Goal: Task Accomplishment & Management: Manage account settings

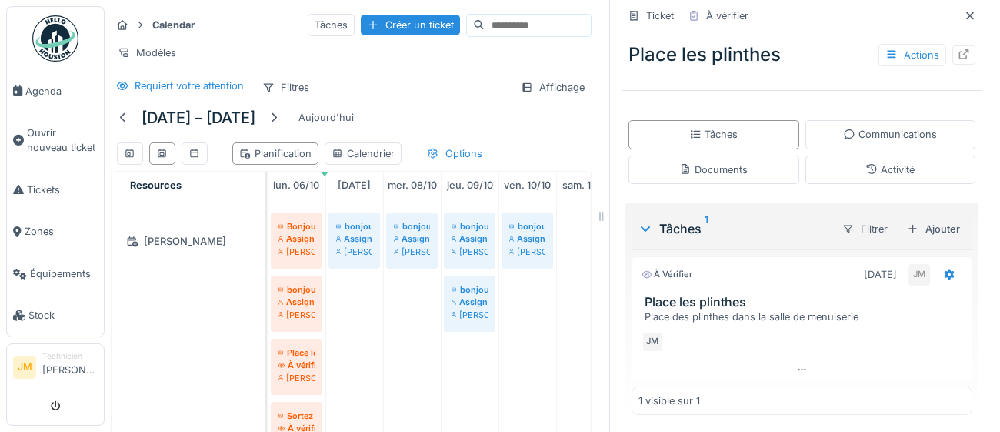
scroll to position [253, 0]
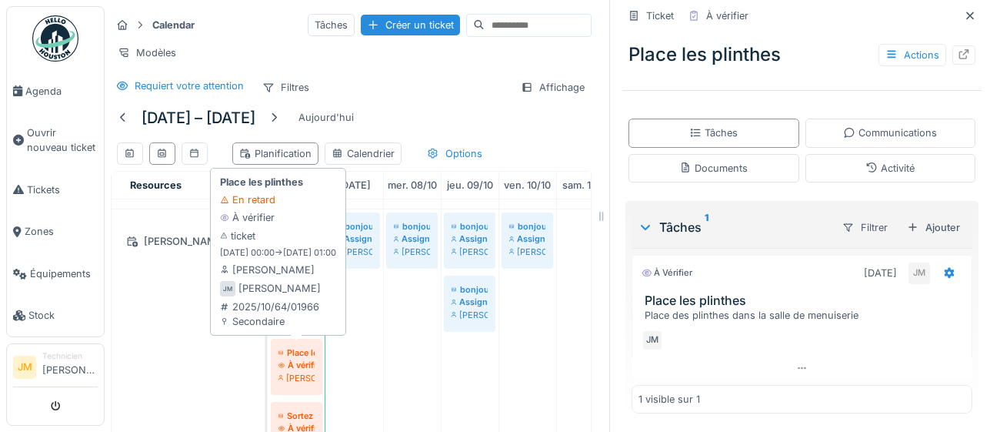
click at [300, 366] on div "À vérifier" at bounding box center [297, 365] width 36 height 12
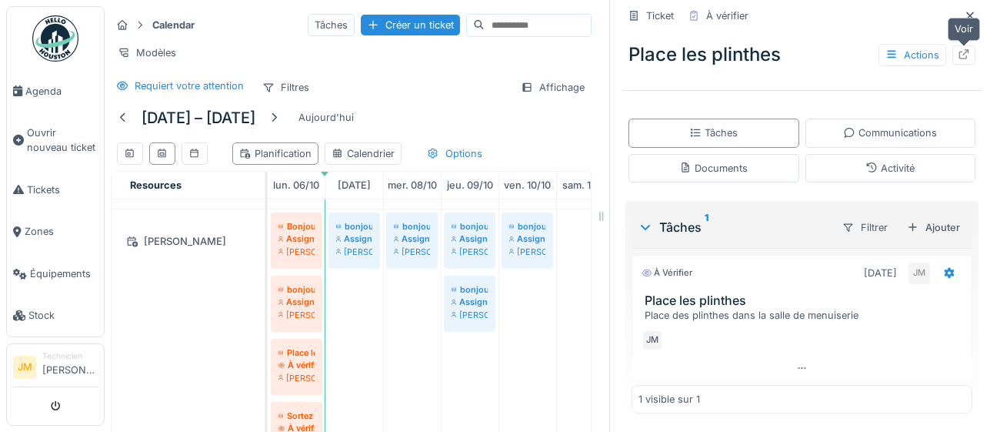
click at [963, 54] on icon at bounding box center [964, 54] width 12 height 10
click at [964, 56] on icon at bounding box center [964, 54] width 12 height 10
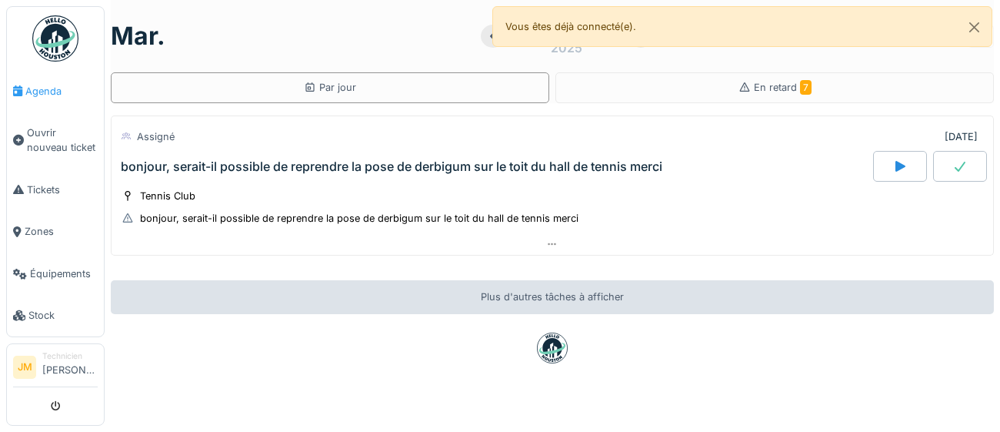
click at [47, 91] on span "Agenda" at bounding box center [61, 91] width 72 height 15
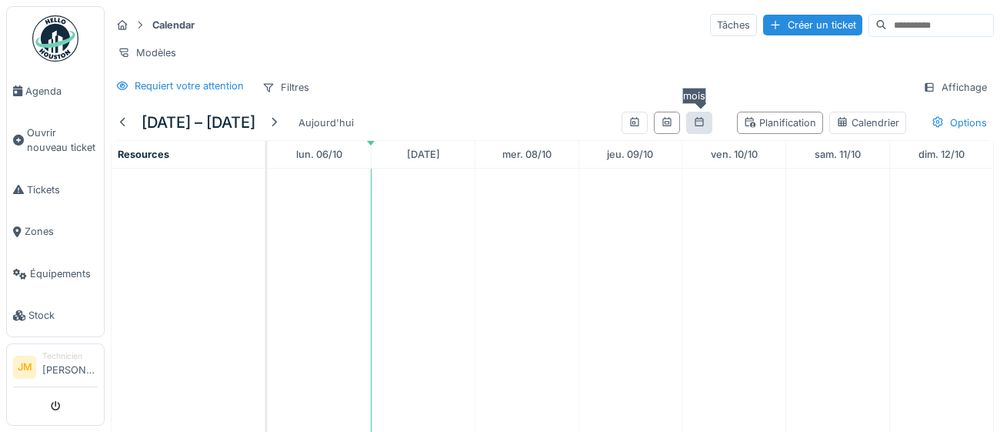
click at [699, 125] on div at bounding box center [699, 122] width 12 height 15
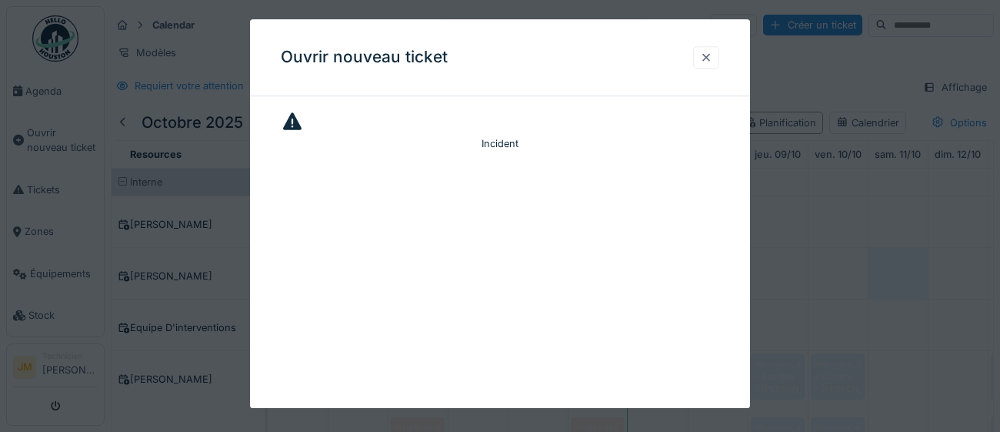
click at [710, 58] on div at bounding box center [706, 57] width 12 height 15
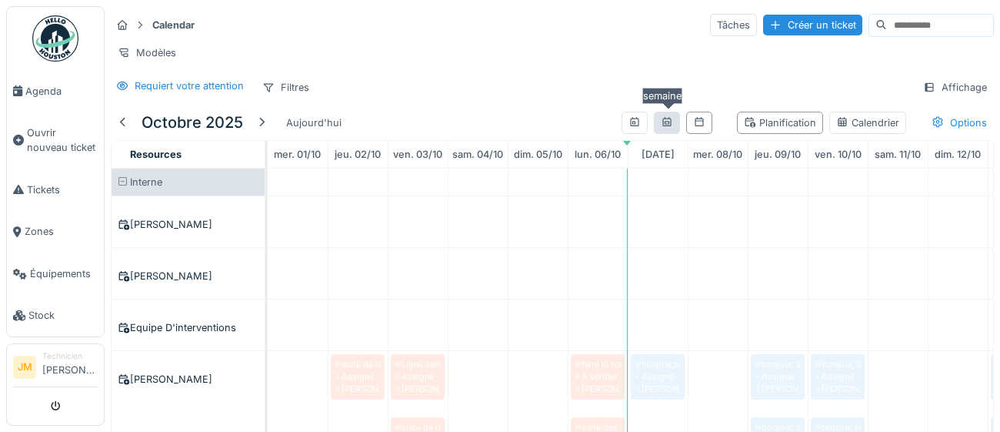
click at [665, 126] on div at bounding box center [667, 122] width 12 height 15
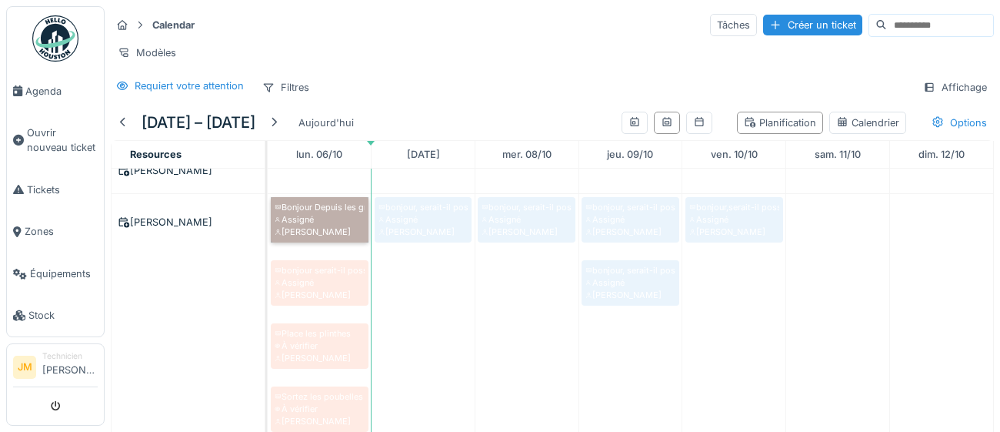
click at [324, 227] on link "Bonjour Depuis les grandes vacances, Il y a un problème avec le rideau côté pri…" at bounding box center [320, 219] width 98 height 45
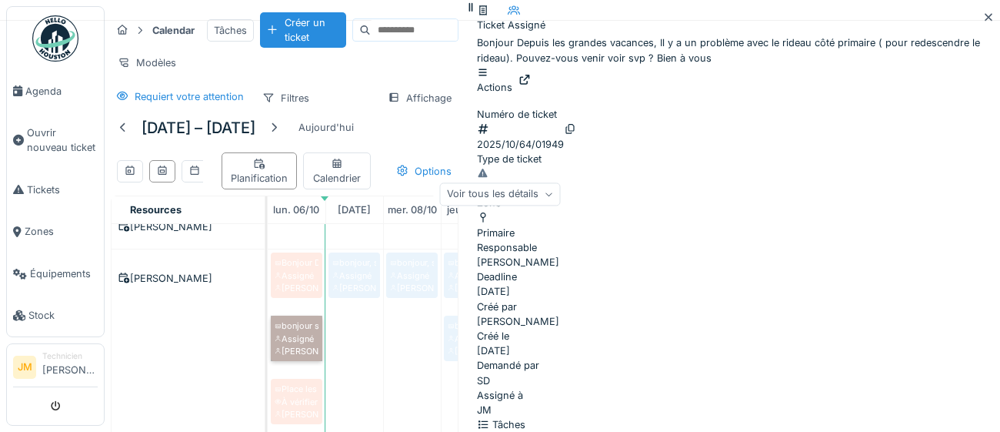
click at [308, 322] on link "bonjour serait-il possible de remettre un morceau de plinthe prés du radiateur …" at bounding box center [297, 338] width 52 height 45
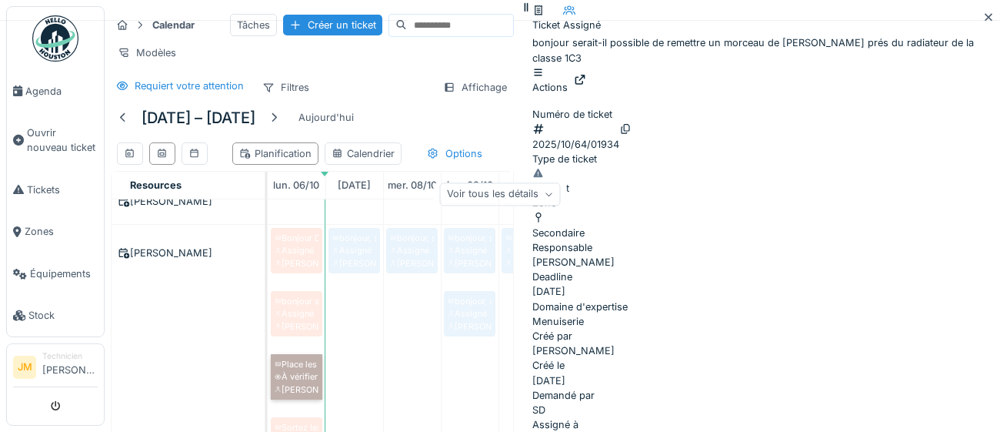
click at [304, 382] on link "Place les plinthes À vérifier Joel Miras" at bounding box center [297, 376] width 52 height 45
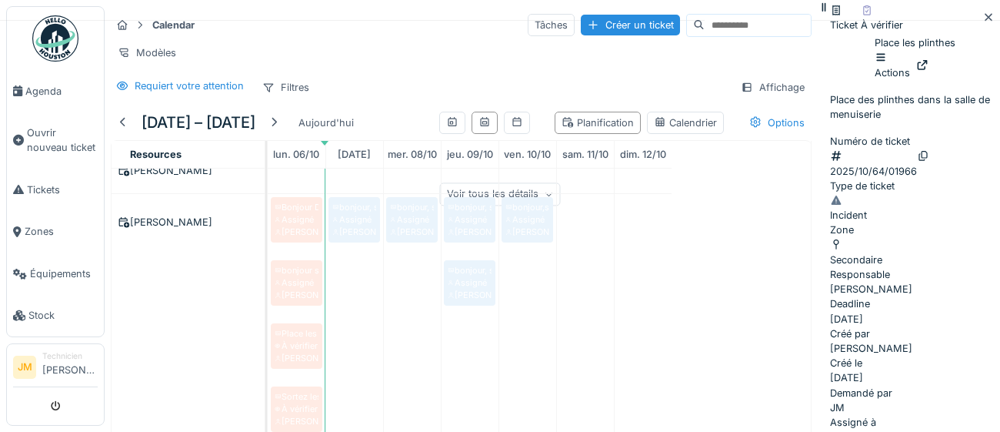
click at [929, 58] on div at bounding box center [923, 65] width 12 height 15
click at [38, 88] on span "Agenda" at bounding box center [61, 91] width 72 height 15
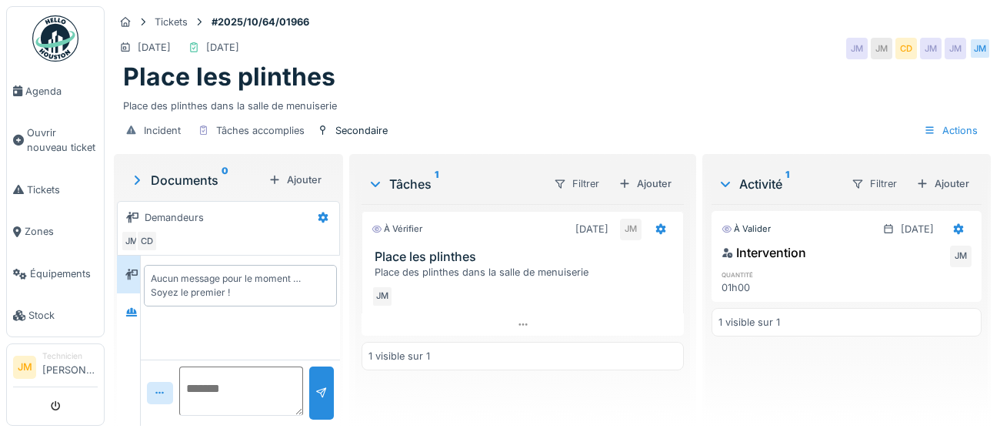
click at [634, 296] on div "JM" at bounding box center [523, 296] width 302 height 22
click at [38, 99] on link "Agenda" at bounding box center [55, 91] width 97 height 42
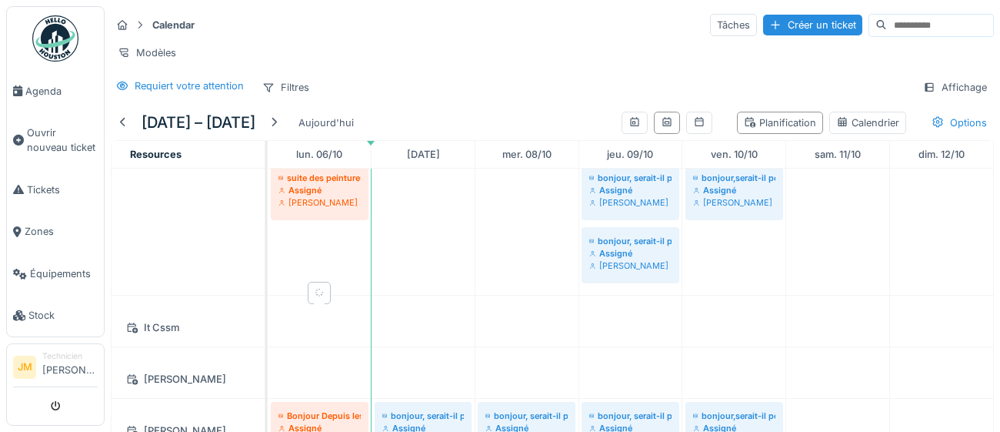
scroll to position [494, 0]
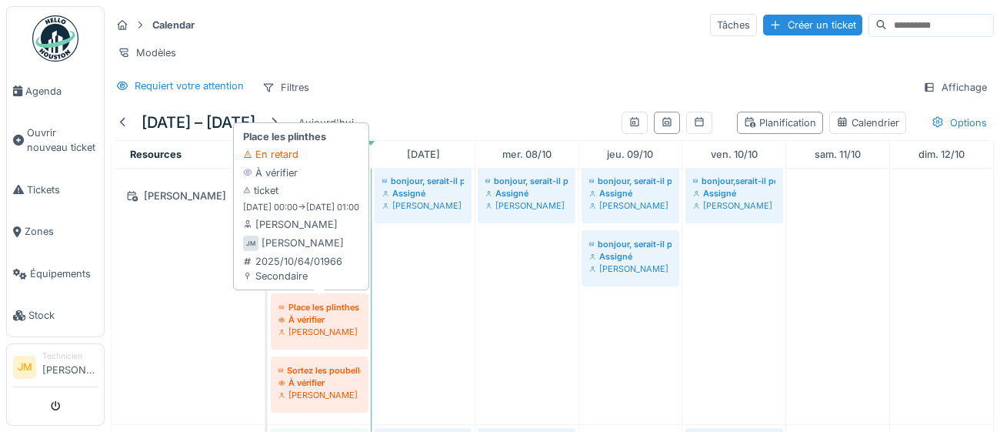
click at [323, 326] on div "[PERSON_NAME]" at bounding box center [320, 332] width 82 height 12
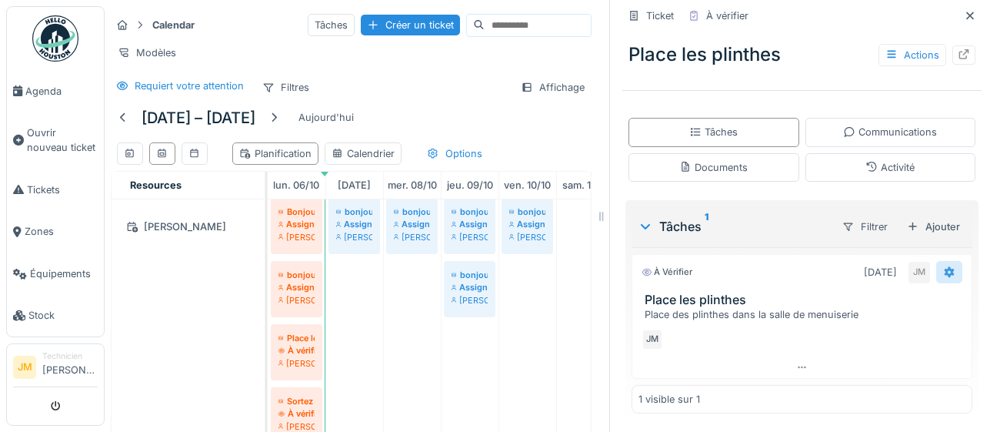
click at [948, 274] on icon at bounding box center [949, 272] width 12 height 10
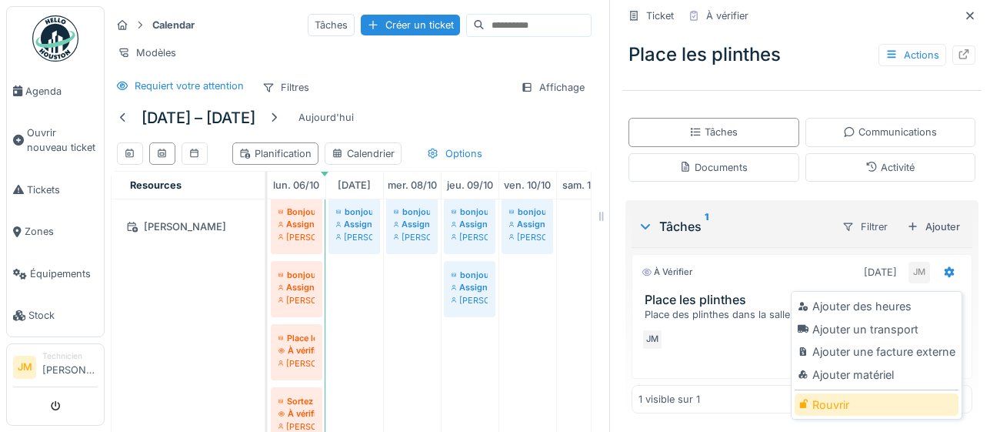
click at [850, 406] on div "Rouvrir" at bounding box center [877, 404] width 164 height 23
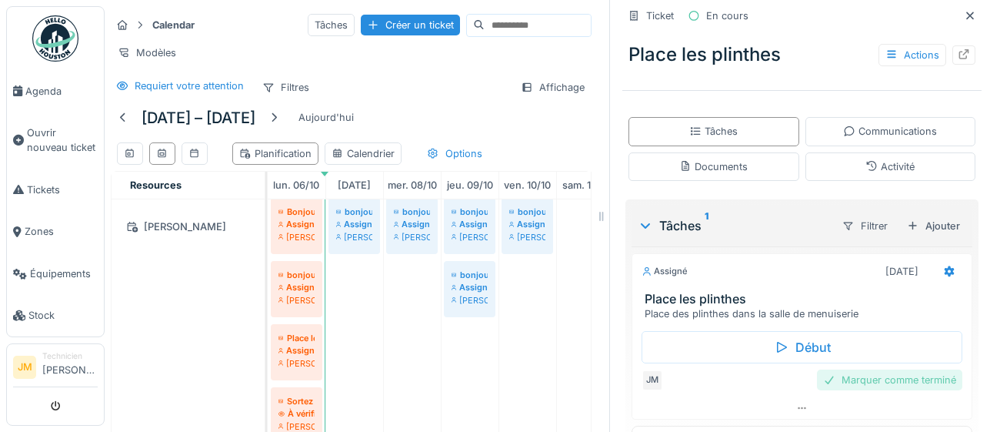
click at [914, 385] on div "Marquer comme terminé" at bounding box center [889, 379] width 145 height 21
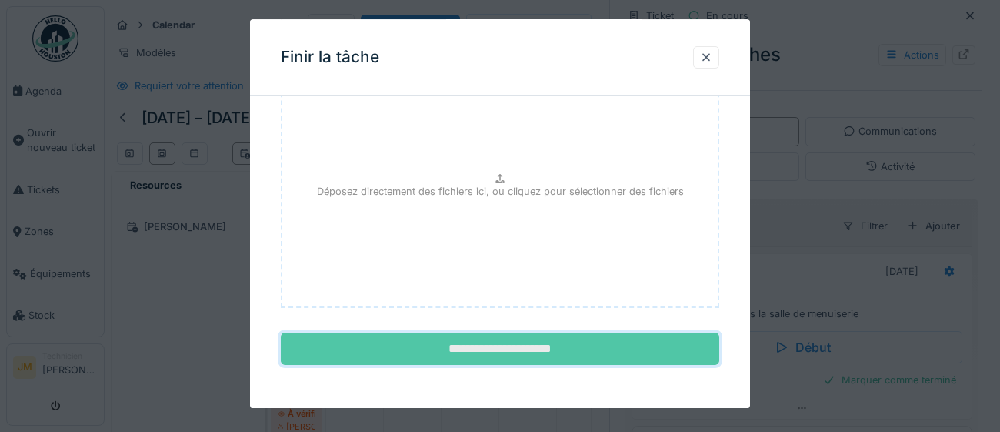
click at [525, 355] on input "**********" at bounding box center [500, 349] width 439 height 32
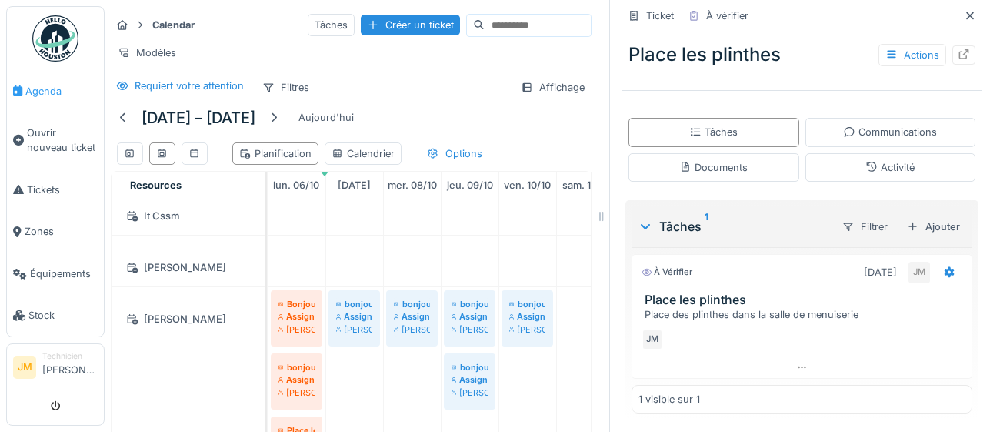
click at [42, 92] on span "Agenda" at bounding box center [61, 91] width 72 height 15
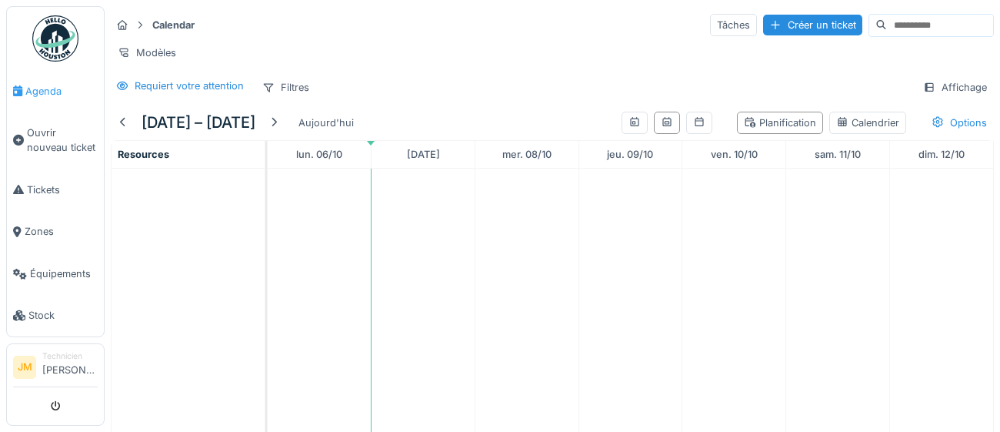
click at [45, 93] on span "Agenda" at bounding box center [61, 91] width 72 height 15
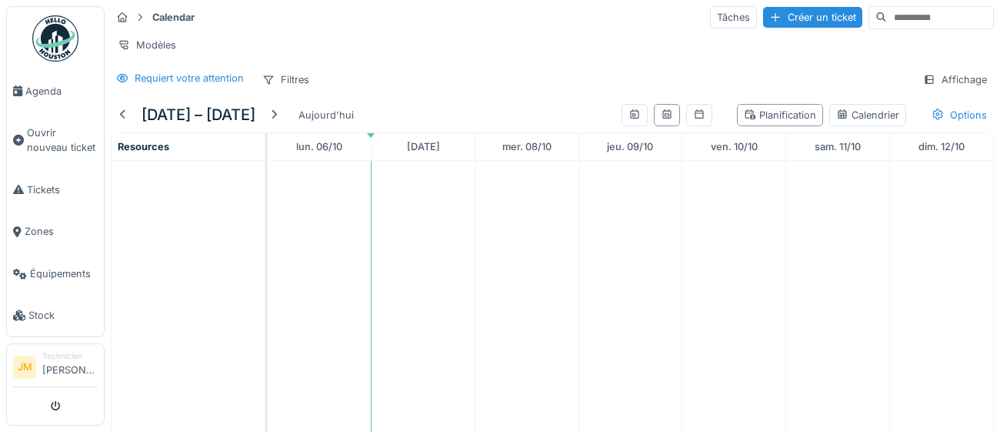
scroll to position [63, 0]
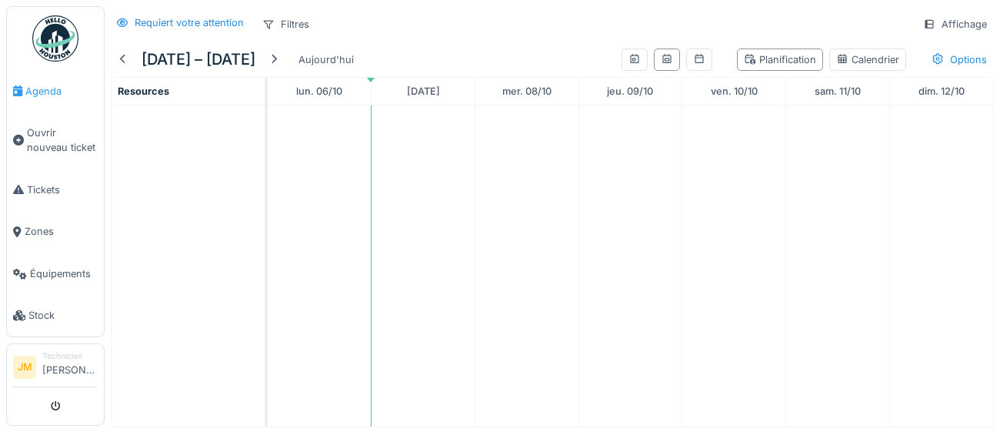
click at [32, 85] on span "Agenda" at bounding box center [61, 91] width 72 height 15
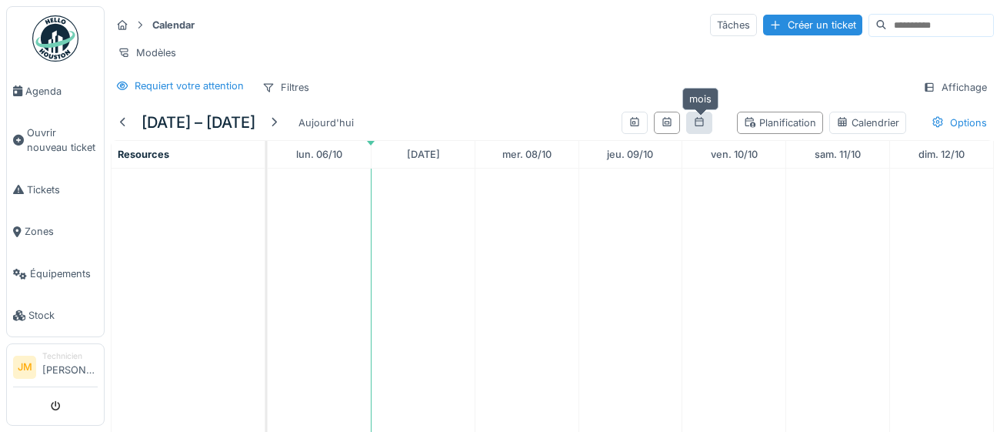
click at [700, 128] on div at bounding box center [699, 122] width 12 height 15
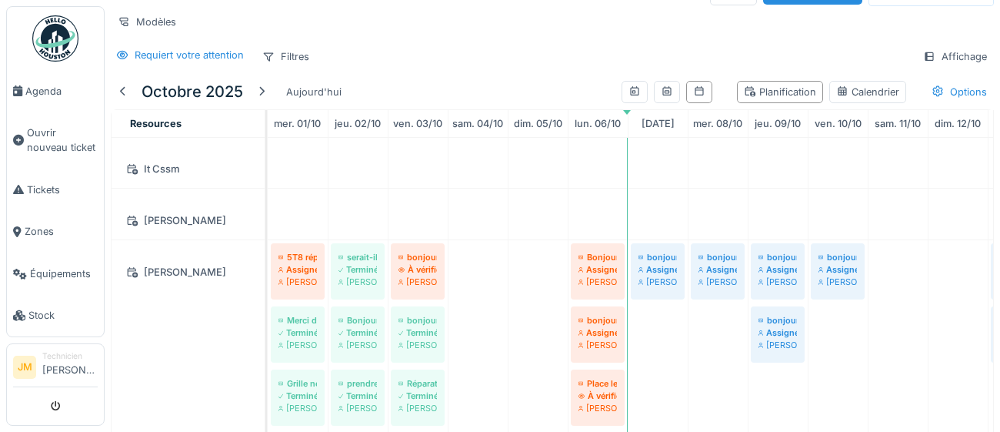
scroll to position [406, 0]
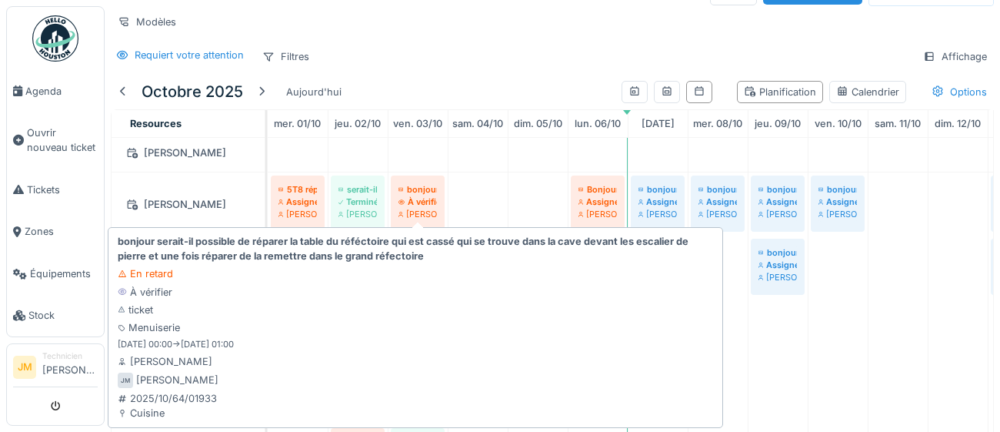
click at [423, 208] on div "[PERSON_NAME]" at bounding box center [418, 214] width 38 height 12
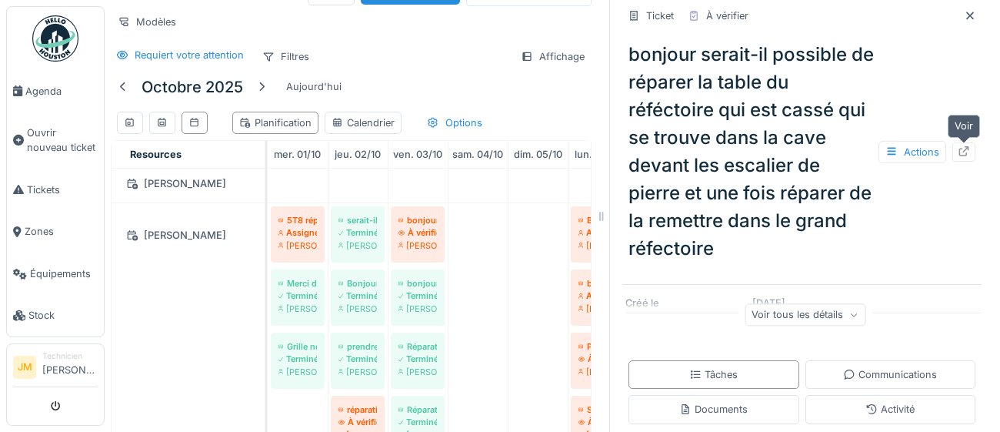
click at [963, 153] on icon at bounding box center [964, 151] width 12 height 10
click at [975, 19] on icon at bounding box center [970, 16] width 12 height 10
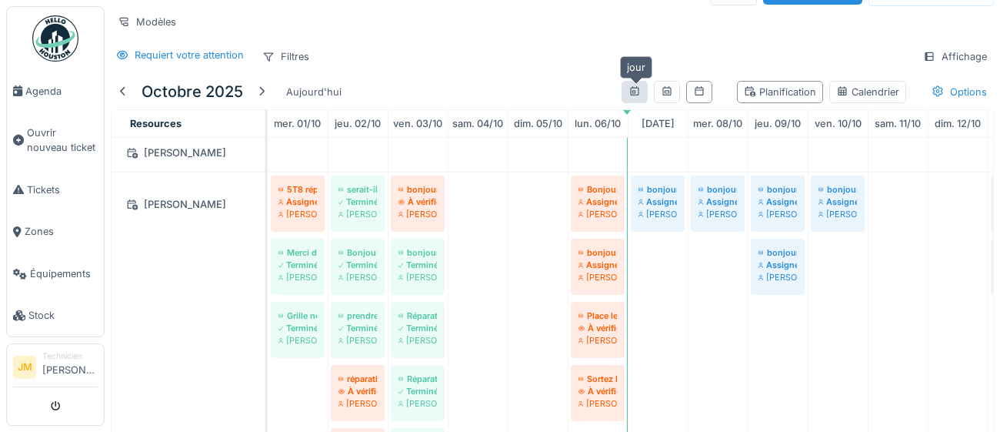
click at [637, 94] on icon at bounding box center [635, 91] width 12 height 10
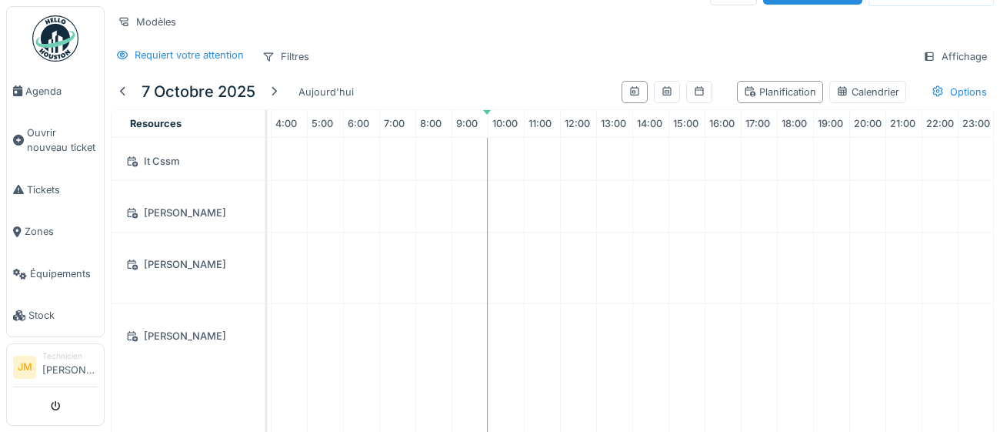
scroll to position [265, 142]
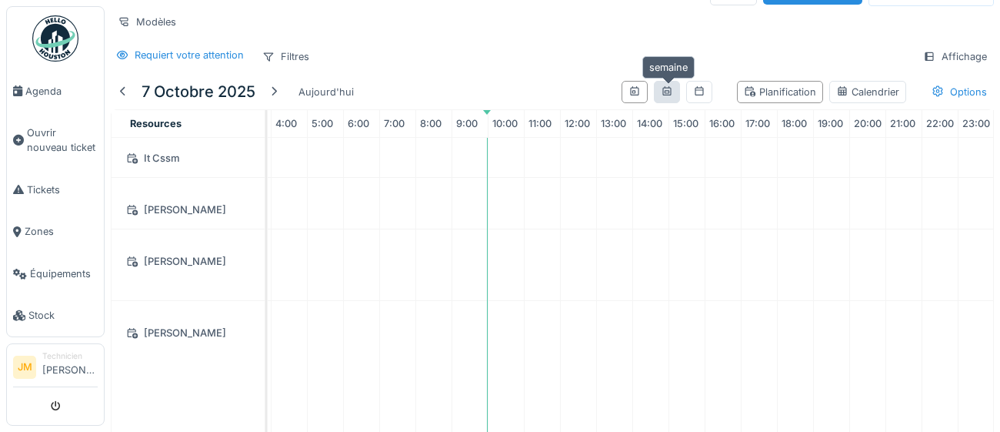
click at [668, 91] on icon at bounding box center [667, 90] width 8 height 9
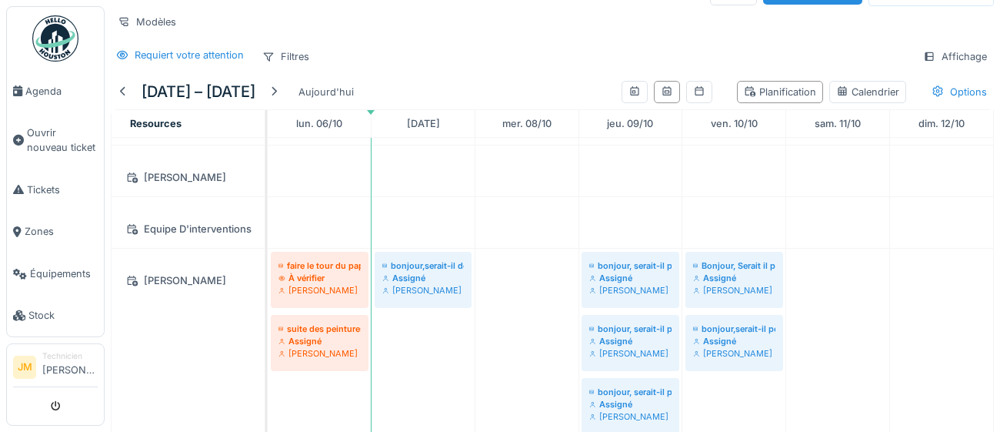
scroll to position [55, 0]
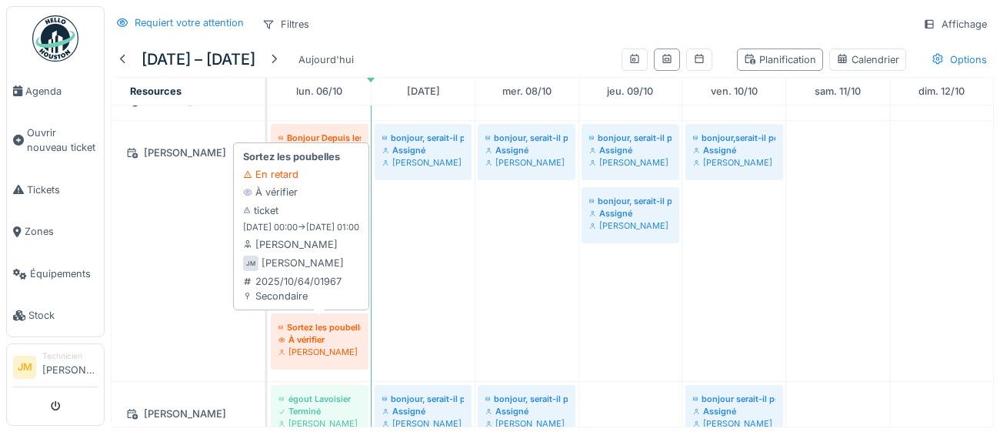
click at [310, 346] on div "[PERSON_NAME]" at bounding box center [320, 352] width 82 height 12
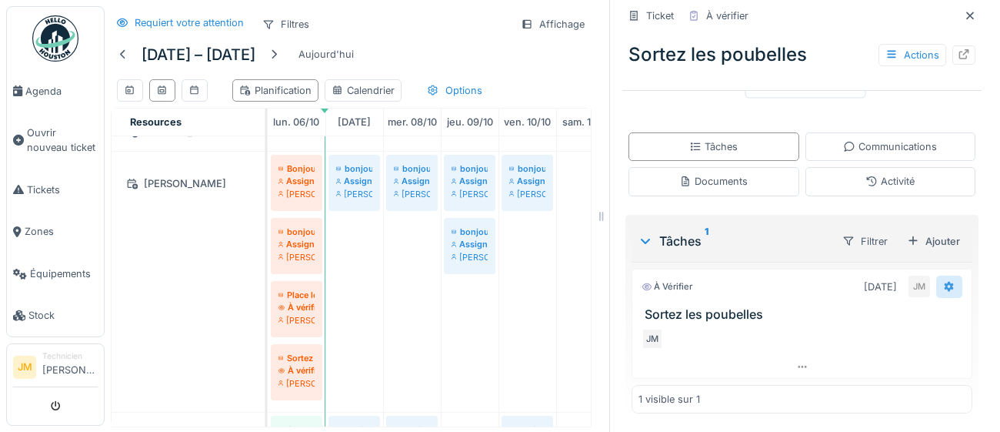
click at [950, 289] on icon at bounding box center [950, 286] width 10 height 11
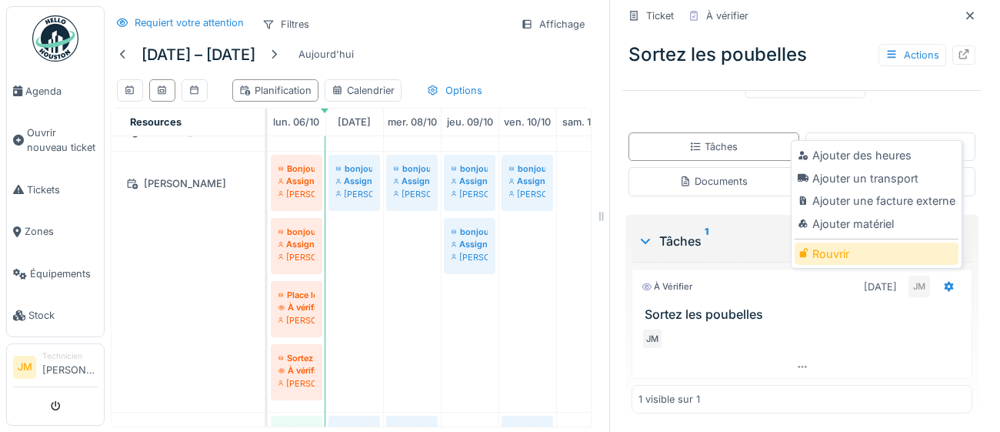
click at [842, 259] on div "Rouvrir" at bounding box center [877, 253] width 164 height 23
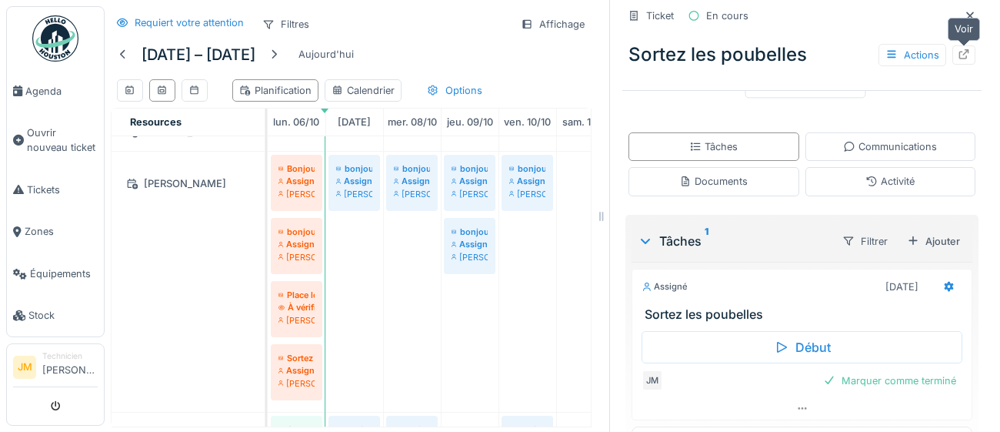
click at [967, 56] on icon at bounding box center [964, 54] width 12 height 10
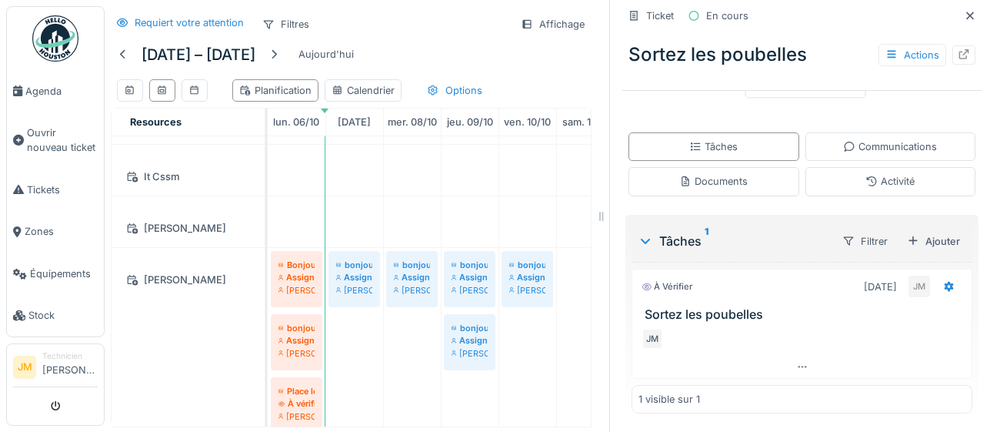
scroll to position [365, 0]
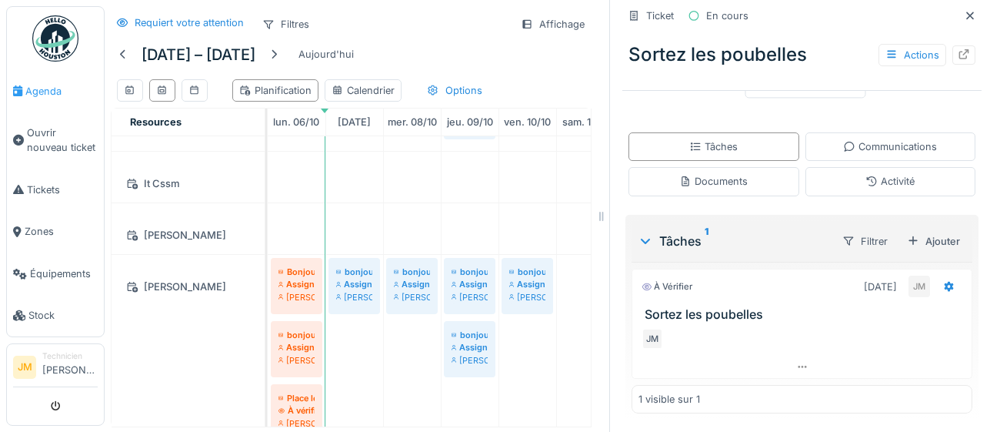
click at [46, 92] on span "Agenda" at bounding box center [61, 91] width 72 height 15
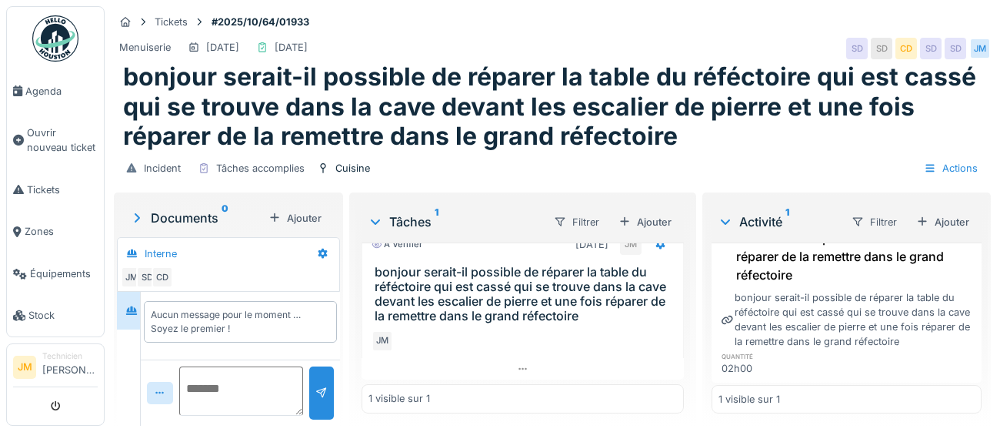
scroll to position [111, 0]
click at [35, 92] on span "Agenda" at bounding box center [61, 91] width 72 height 15
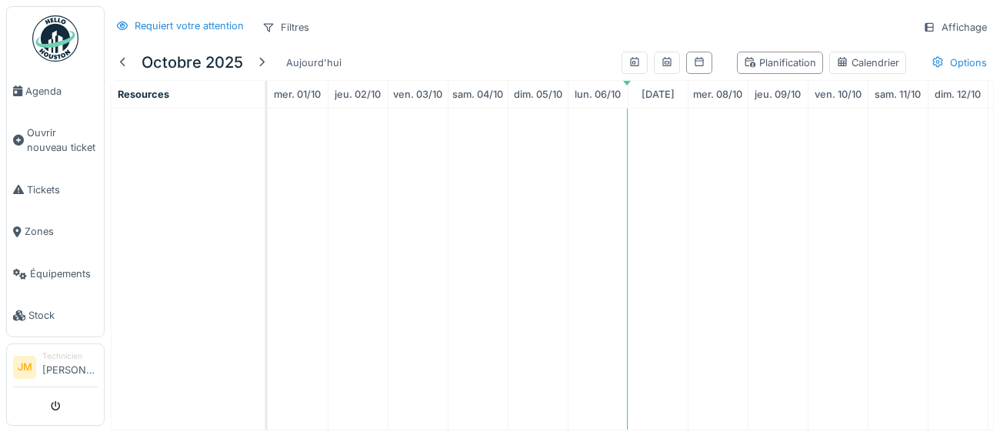
scroll to position [63, 0]
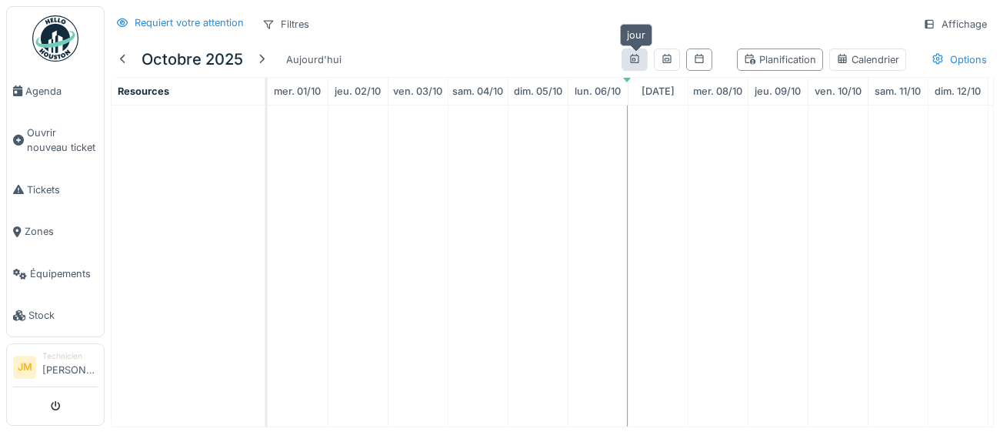
click at [639, 60] on icon at bounding box center [635, 59] width 12 height 10
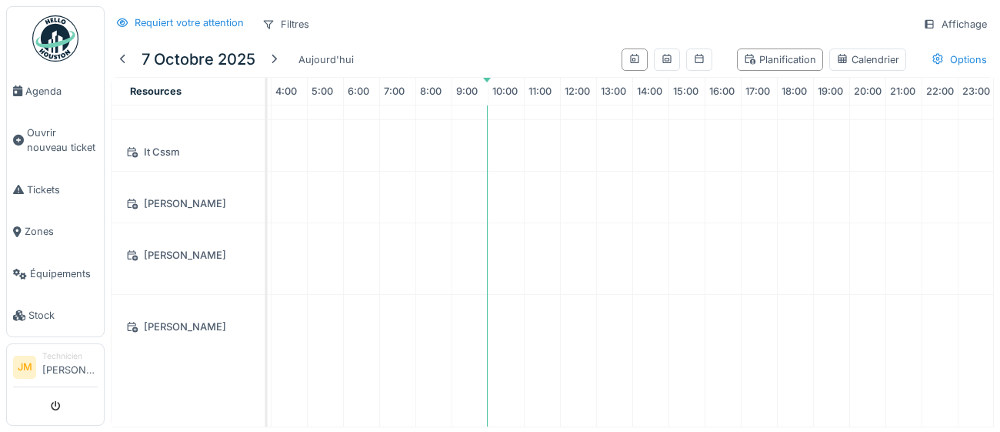
scroll to position [240, 142]
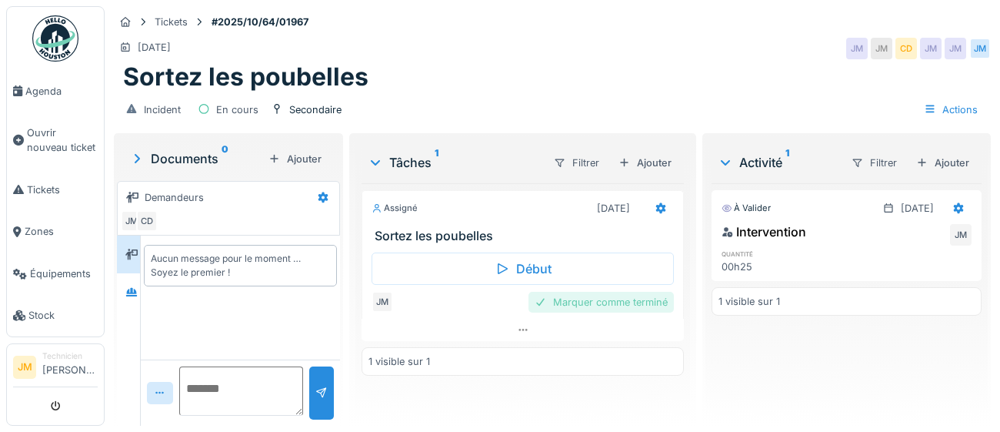
click at [576, 302] on div "Marquer comme terminé" at bounding box center [601, 302] width 145 height 21
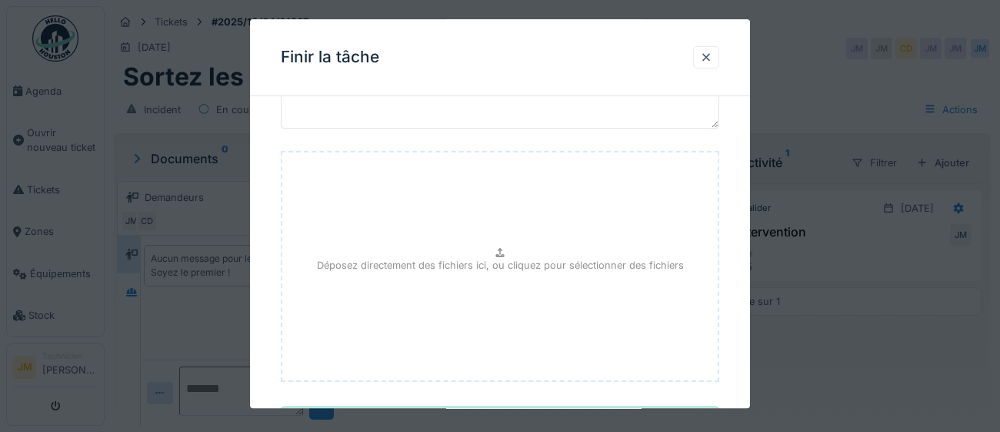
scroll to position [174, 0]
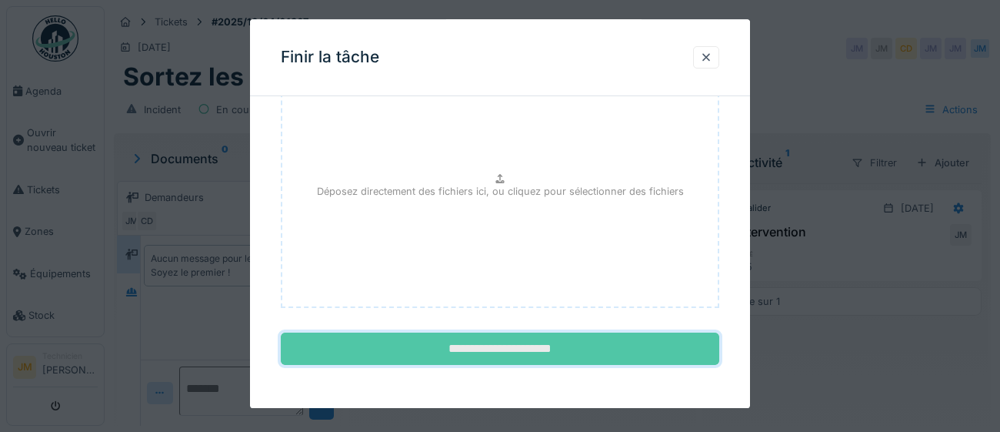
click at [549, 346] on input "**********" at bounding box center [500, 349] width 439 height 32
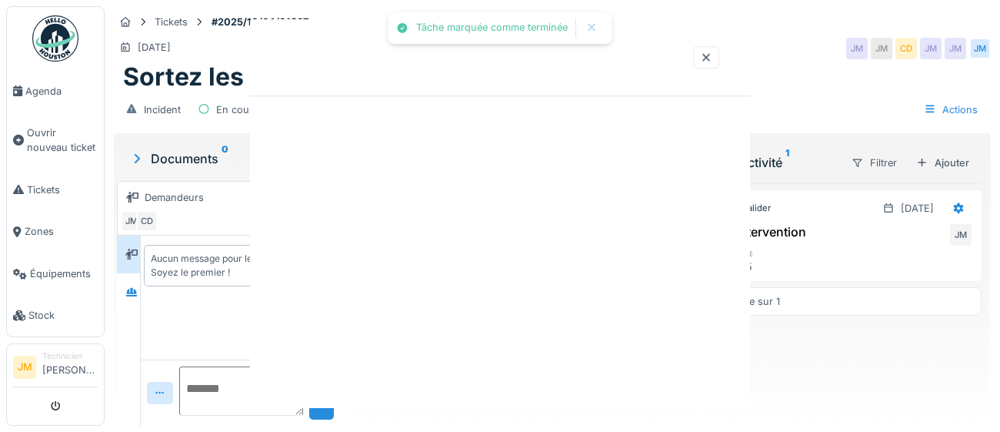
scroll to position [0, 0]
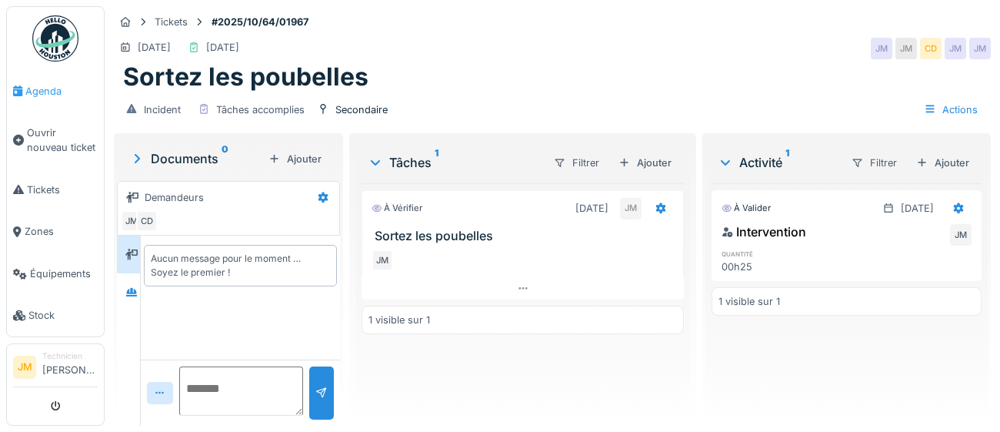
click at [37, 89] on span "Agenda" at bounding box center [61, 91] width 72 height 15
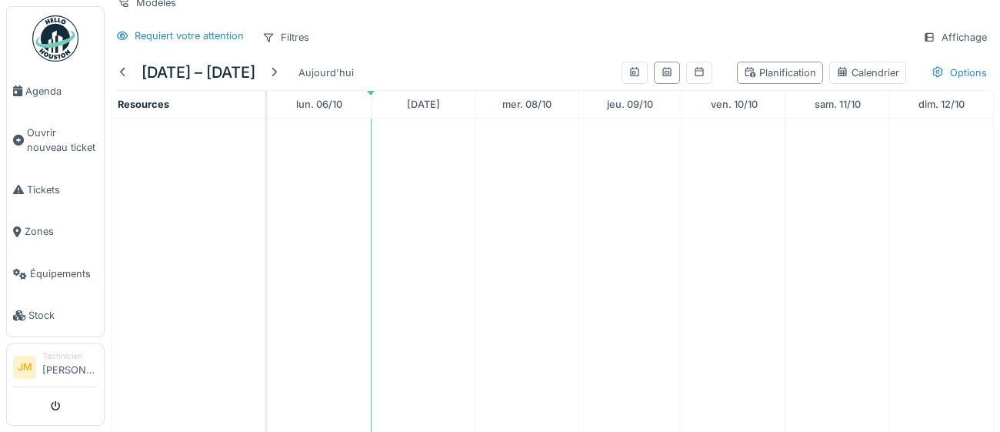
scroll to position [39, 0]
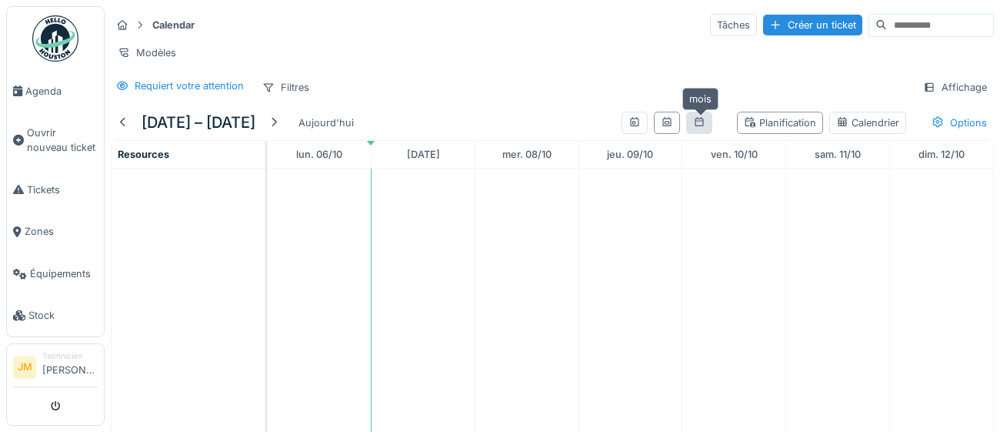
click at [703, 125] on icon at bounding box center [699, 121] width 8 height 9
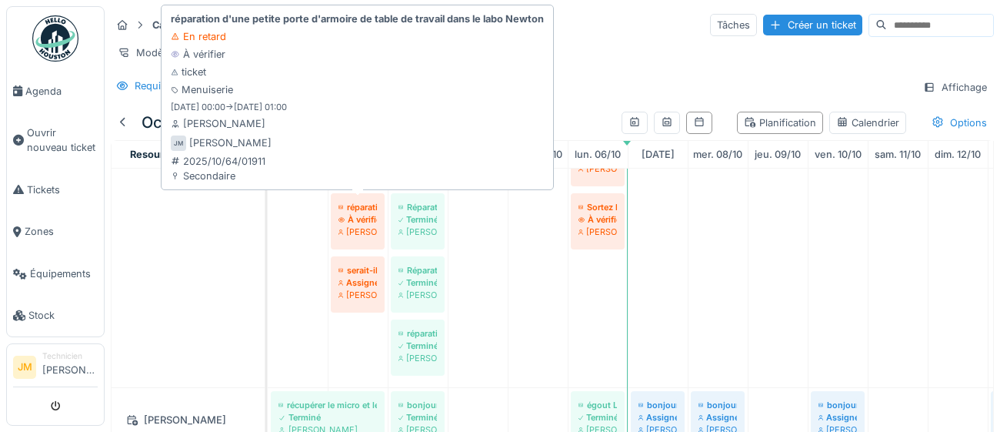
click at [359, 225] on div "[PERSON_NAME]" at bounding box center [358, 231] width 38 height 12
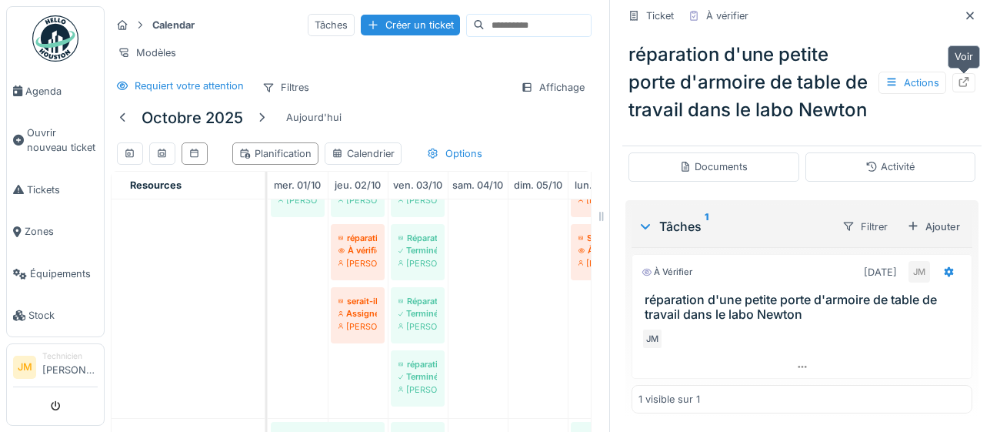
click at [965, 84] on icon at bounding box center [964, 82] width 12 height 10
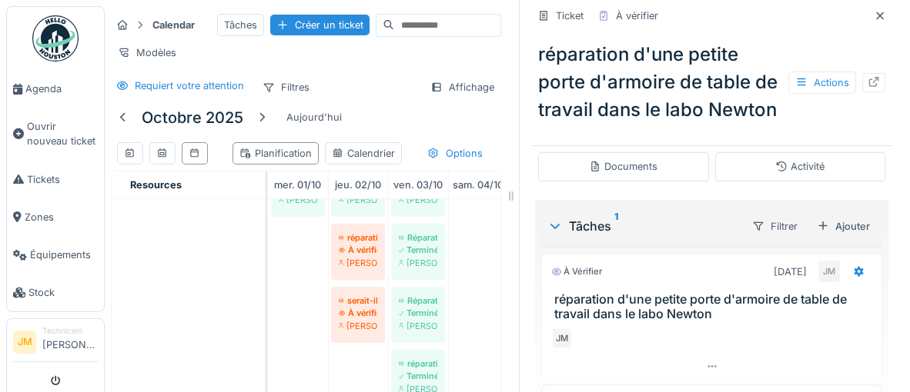
scroll to position [293, 0]
click at [55, 90] on span "Agenda" at bounding box center [61, 89] width 72 height 15
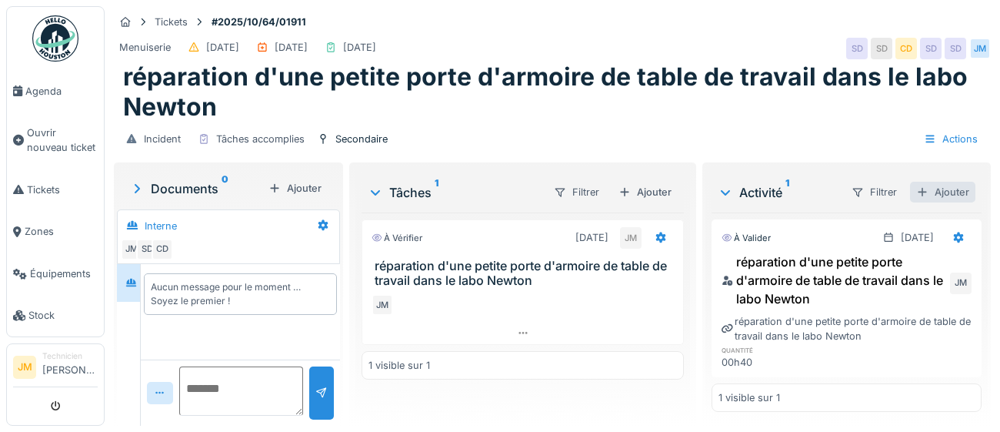
click at [957, 195] on div "Ajouter" at bounding box center [942, 192] width 65 height 21
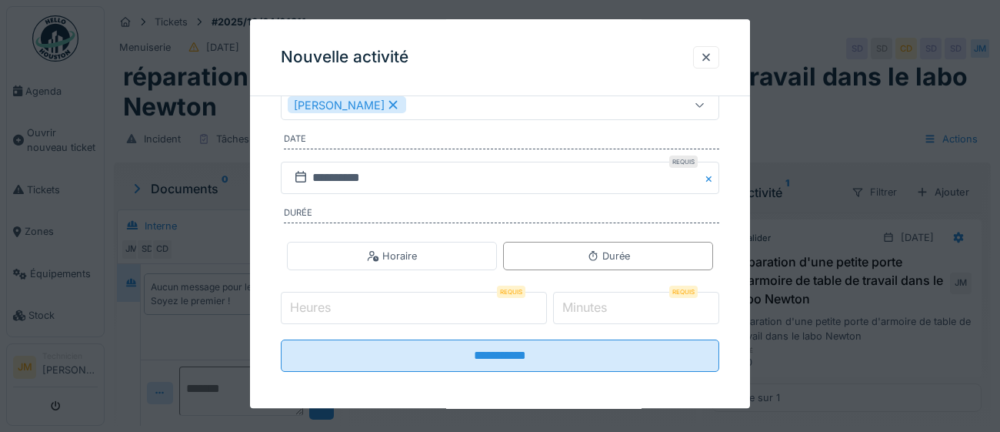
scroll to position [248, 0]
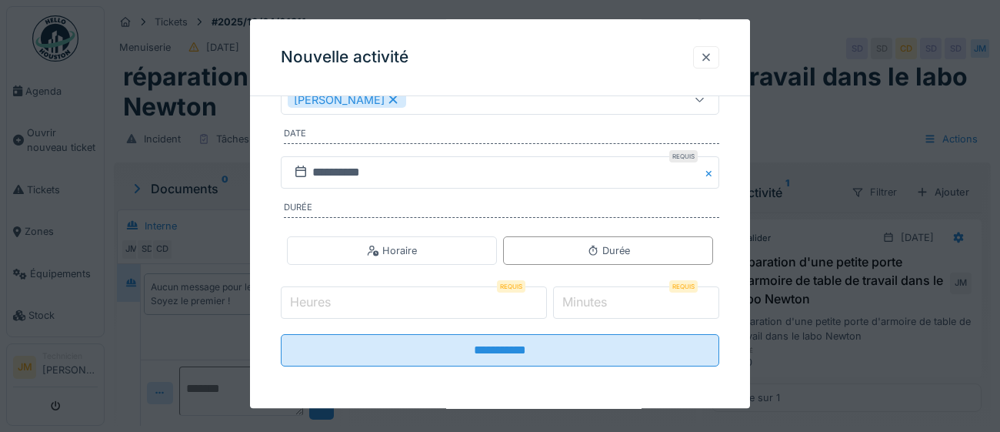
click at [708, 59] on div at bounding box center [706, 57] width 12 height 15
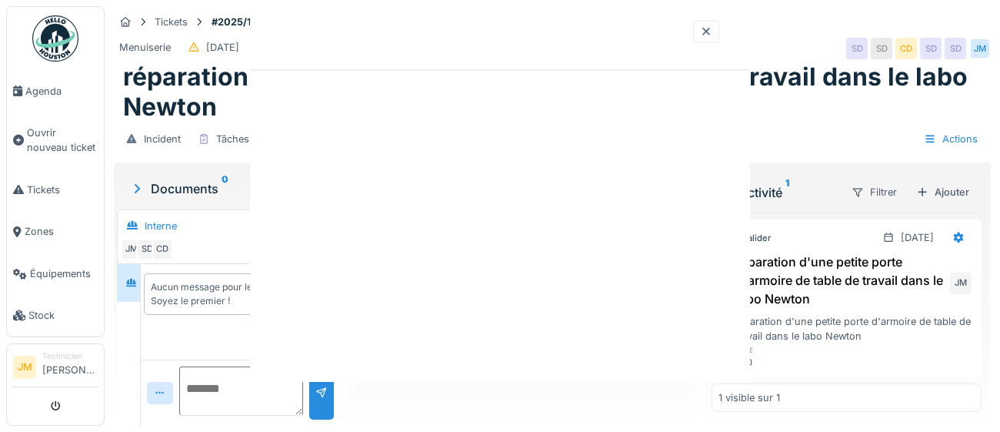
scroll to position [0, 0]
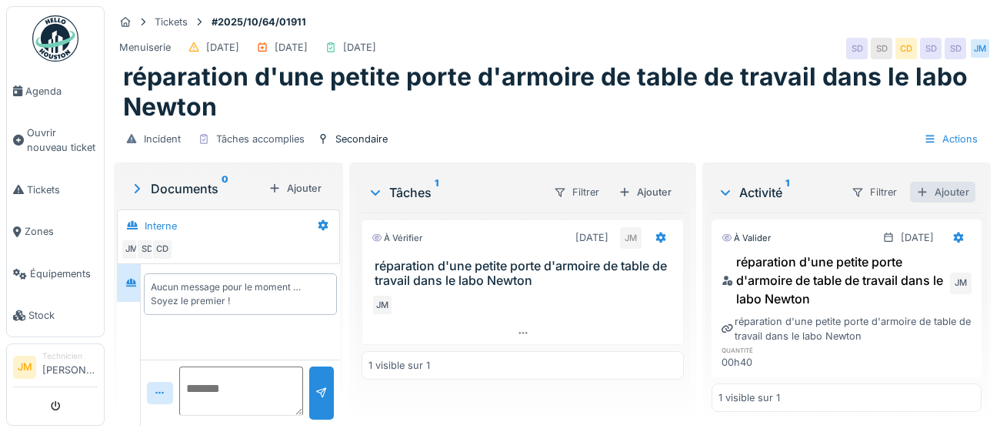
click at [950, 195] on div "Ajouter" at bounding box center [942, 192] width 65 height 21
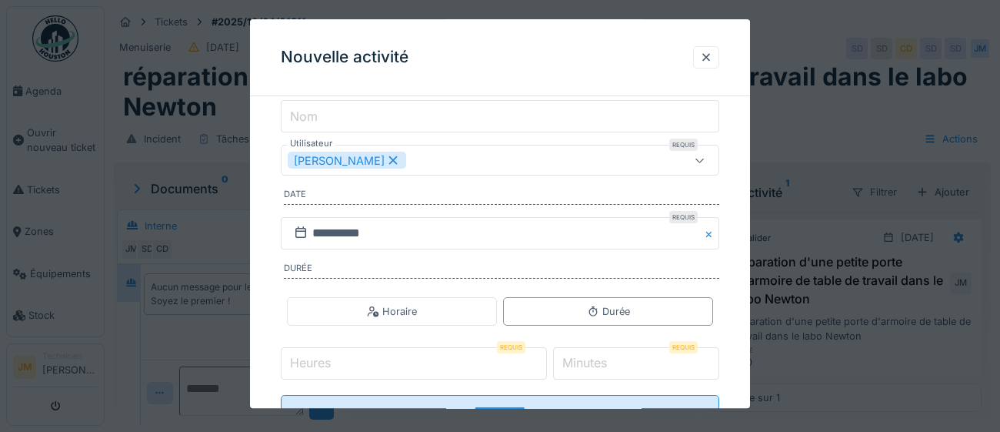
scroll to position [248, 0]
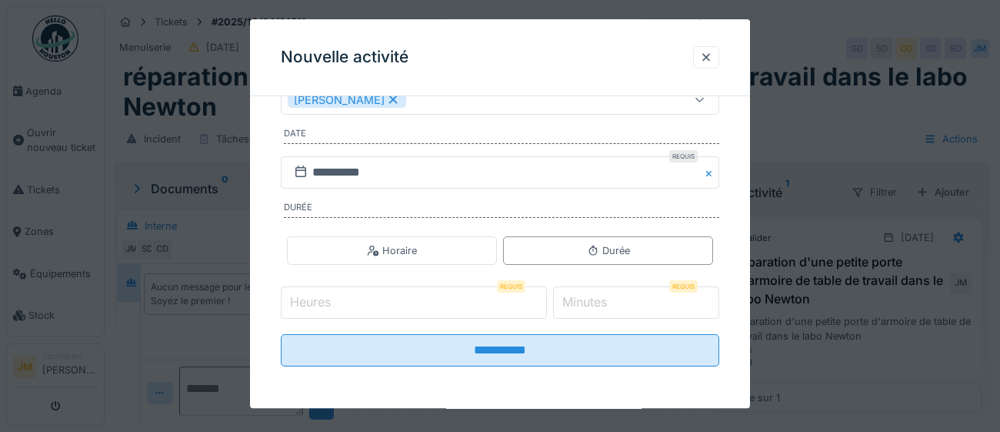
click at [359, 304] on input "Heures" at bounding box center [414, 303] width 266 height 32
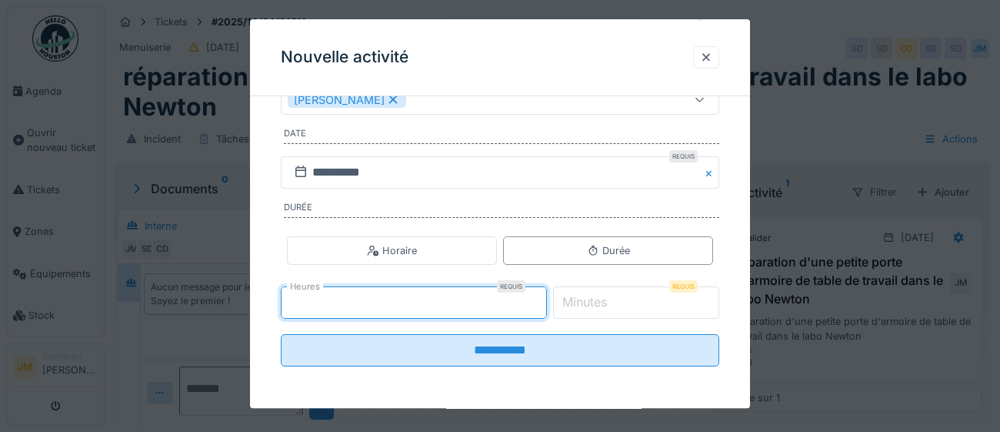
type input "*"
click at [596, 296] on label "Minutes" at bounding box center [584, 302] width 51 height 18
click at [596, 296] on input "*" at bounding box center [636, 303] width 167 height 32
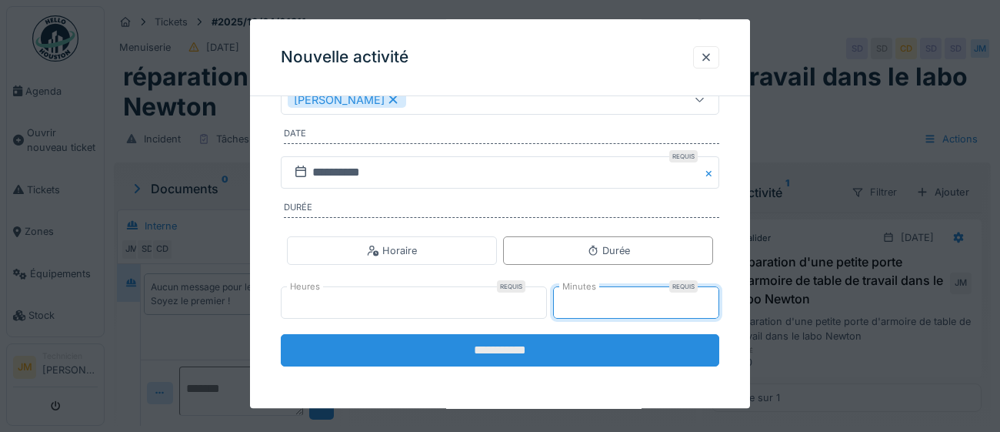
type input "**"
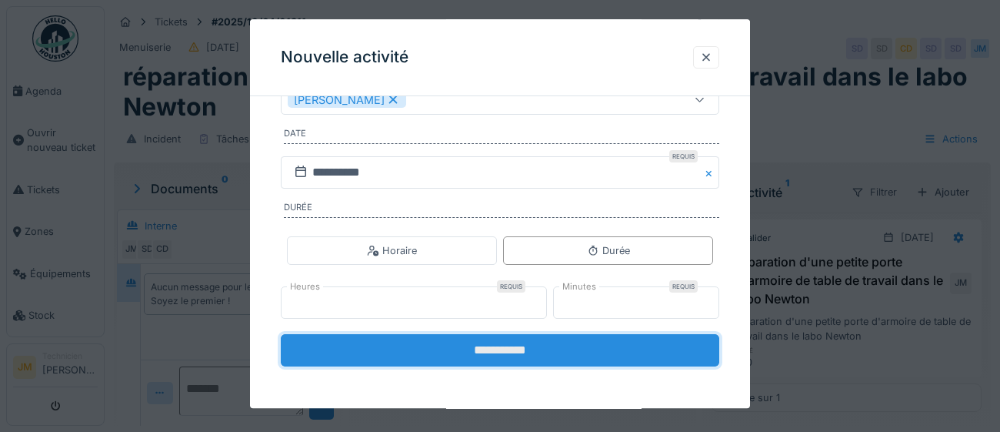
click at [590, 348] on input "**********" at bounding box center [500, 351] width 439 height 32
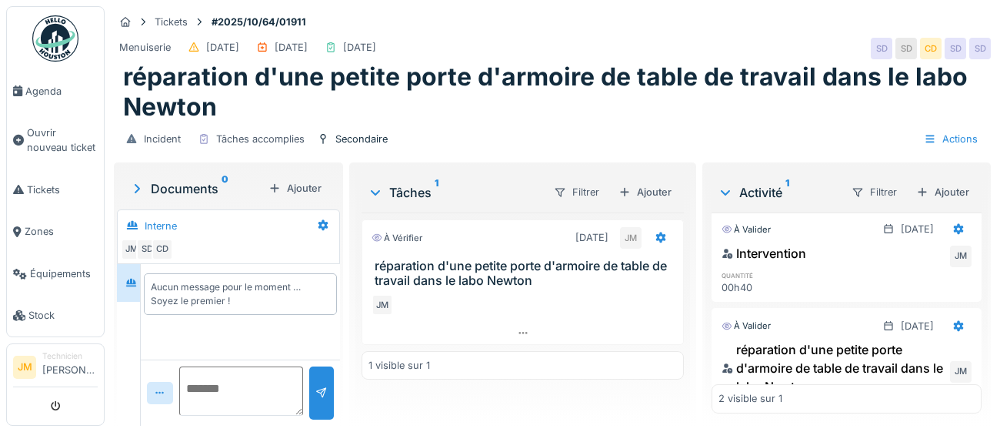
scroll to position [0, 0]
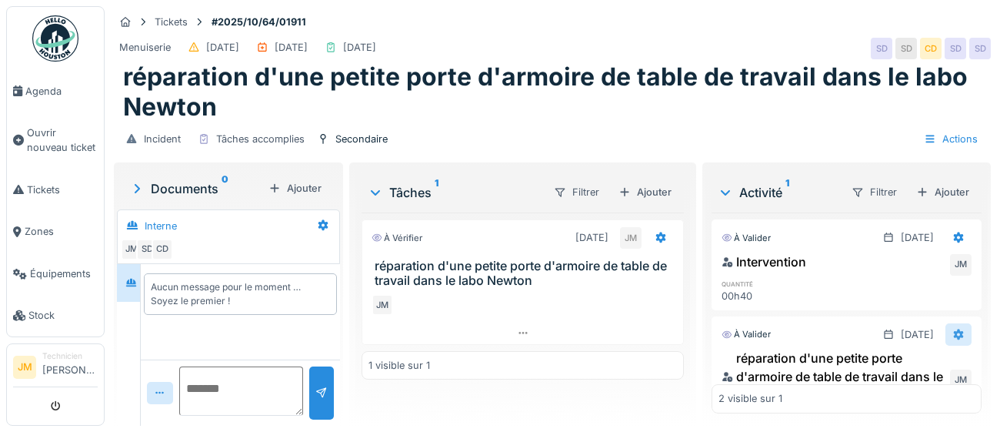
click at [958, 334] on icon at bounding box center [959, 334] width 12 height 10
click at [931, 392] on div "Supprimer" at bounding box center [930, 390] width 75 height 23
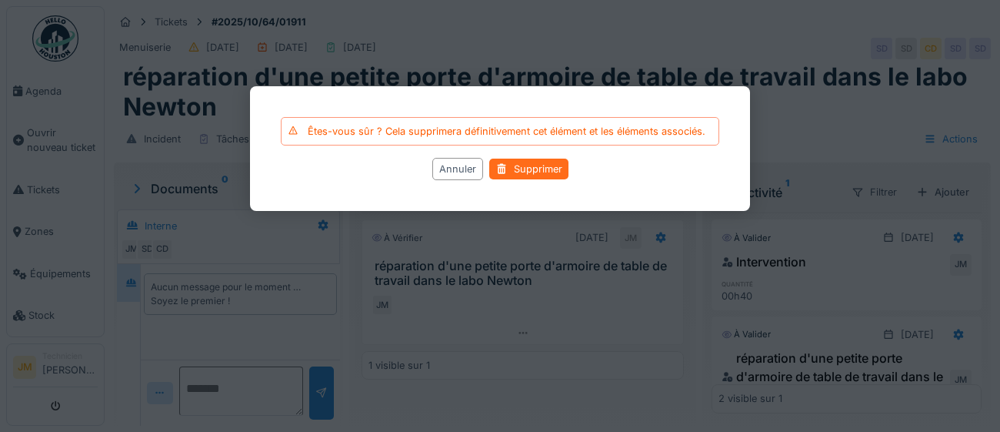
click at [542, 169] on div "Supprimer" at bounding box center [528, 169] width 79 height 21
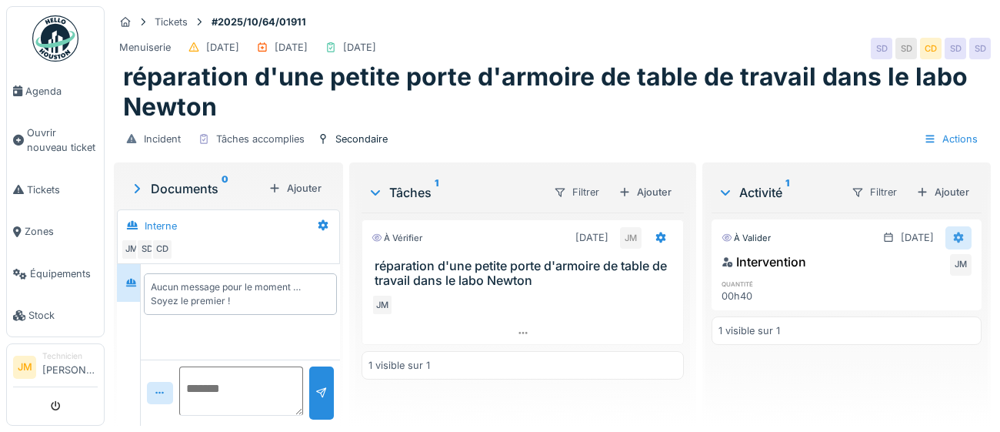
click at [960, 239] on icon at bounding box center [959, 237] width 10 height 11
click at [923, 299] on div "Supprimer" at bounding box center [930, 293] width 75 height 23
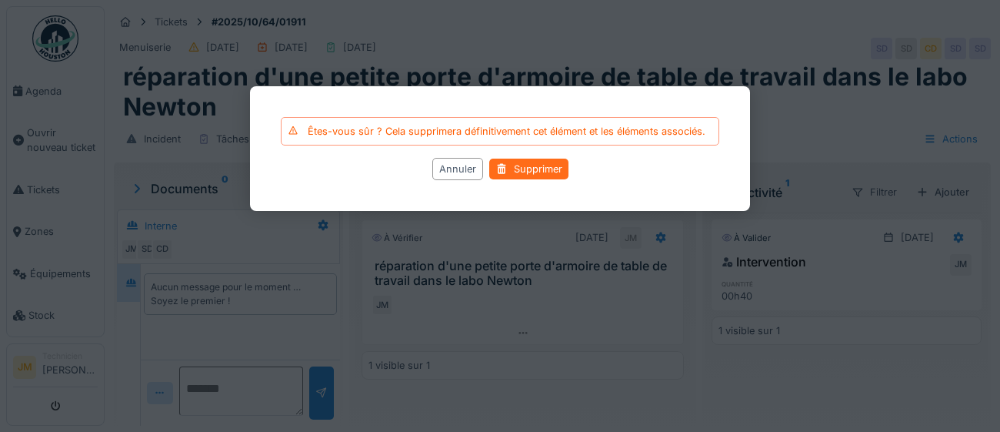
click at [545, 169] on div "Supprimer" at bounding box center [528, 169] width 79 height 21
click at [532, 171] on div "Supprimer" at bounding box center [528, 169] width 79 height 21
click at [522, 170] on div "Supprimer" at bounding box center [528, 169] width 79 height 21
click at [506, 174] on div at bounding box center [502, 169] width 12 height 15
click at [536, 174] on div "Supprimer" at bounding box center [528, 169] width 79 height 21
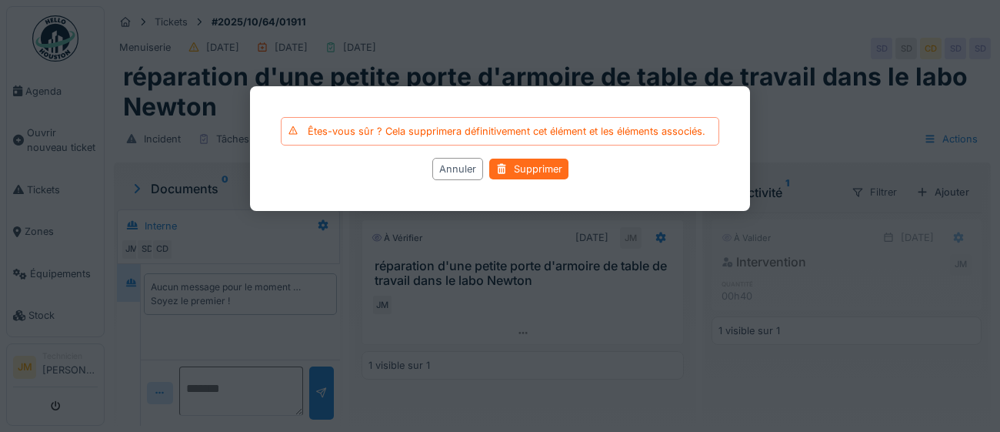
click at [538, 174] on div "Supprimer" at bounding box center [528, 169] width 79 height 21
click at [536, 179] on div "Annuler Supprimer" at bounding box center [500, 169] width 439 height 22
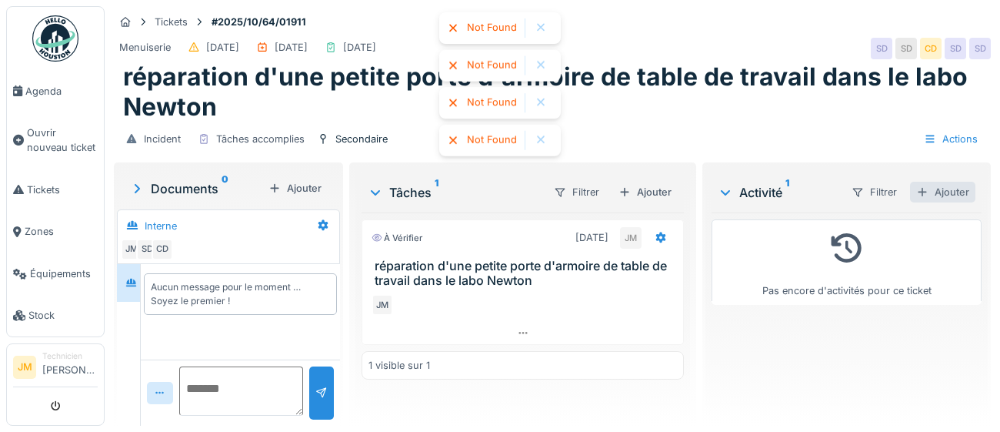
click at [956, 195] on div "Ajouter" at bounding box center [942, 192] width 65 height 21
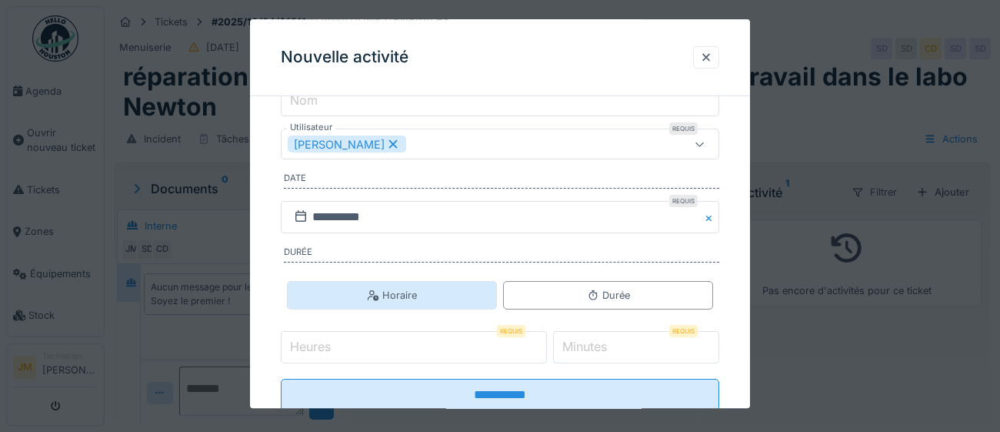
scroll to position [248, 0]
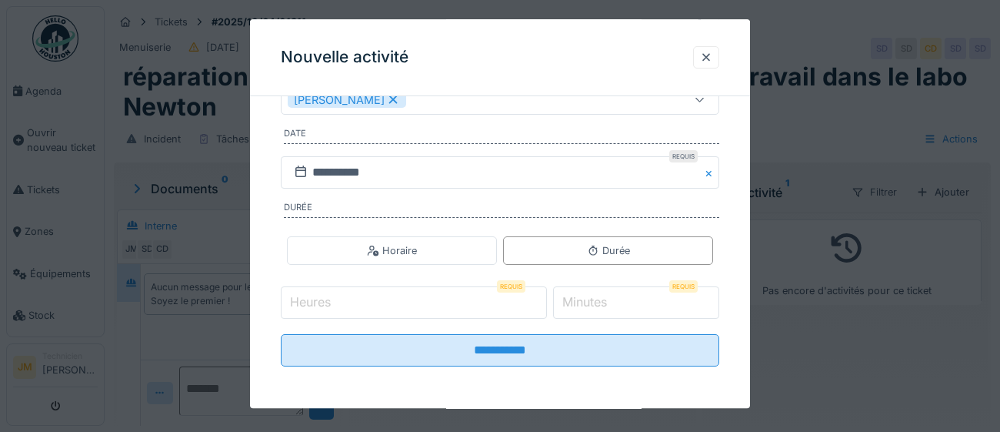
click at [374, 307] on input "Heures" at bounding box center [414, 303] width 266 height 32
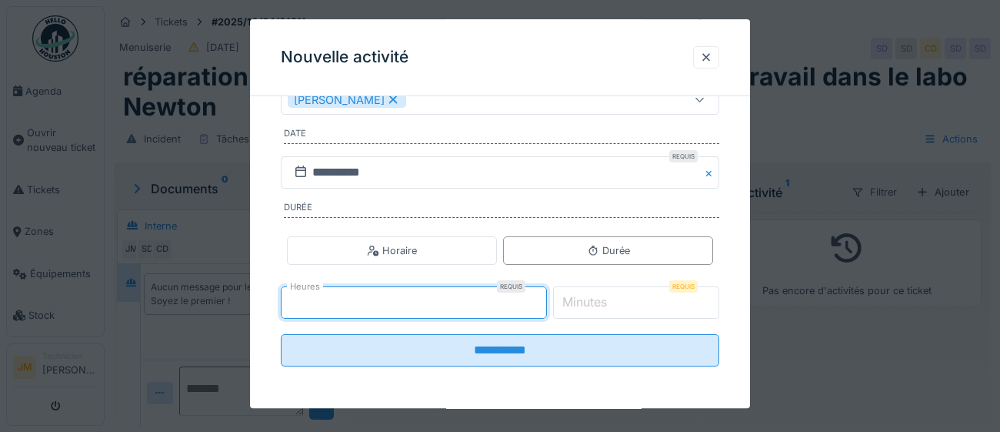
type input "*"
click at [610, 303] on label "Minutes" at bounding box center [584, 302] width 51 height 18
click at [619, 303] on input "*" at bounding box center [636, 303] width 167 height 32
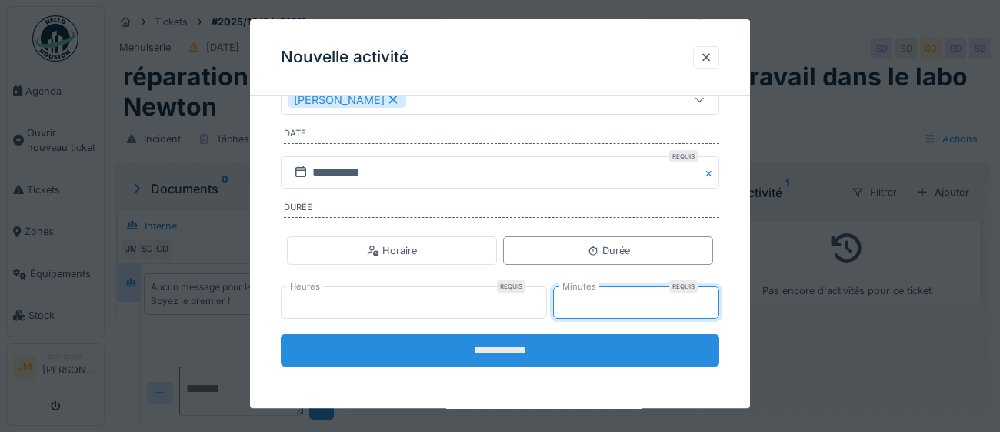
type input "**"
click at [602, 349] on input "**********" at bounding box center [500, 351] width 439 height 32
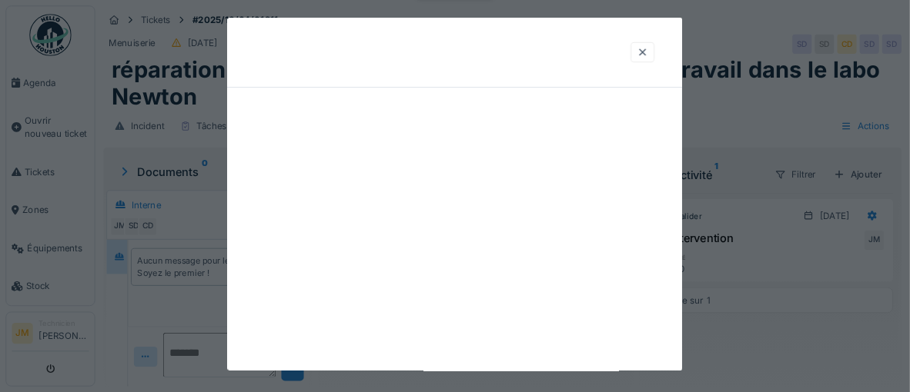
scroll to position [0, 0]
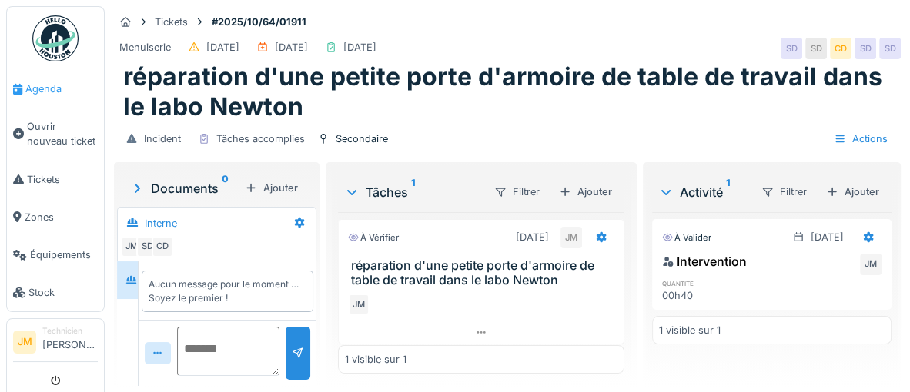
click at [35, 89] on span "Agenda" at bounding box center [61, 89] width 72 height 15
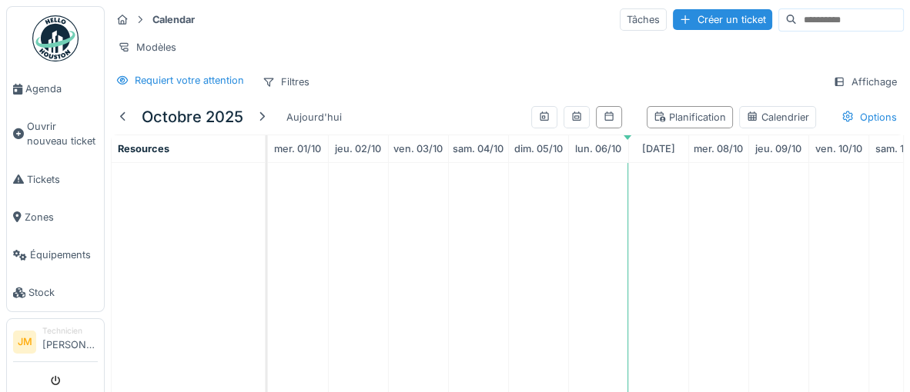
scroll to position [7, 0]
click at [57, 41] on img at bounding box center [55, 38] width 46 height 46
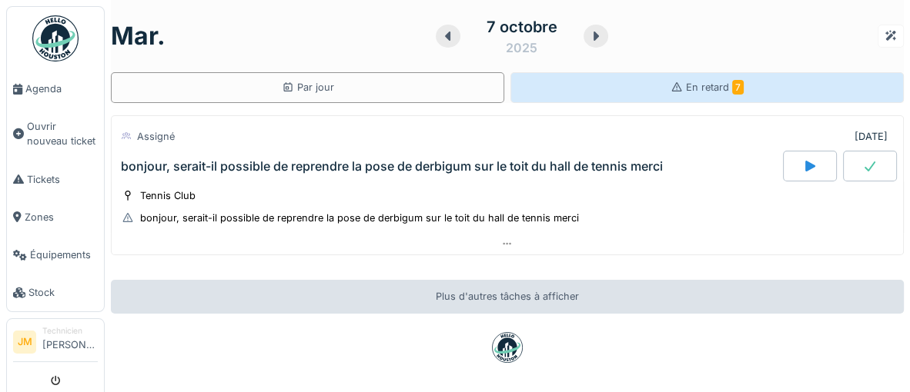
click at [698, 88] on span "En retard 7" at bounding box center [715, 88] width 58 height 12
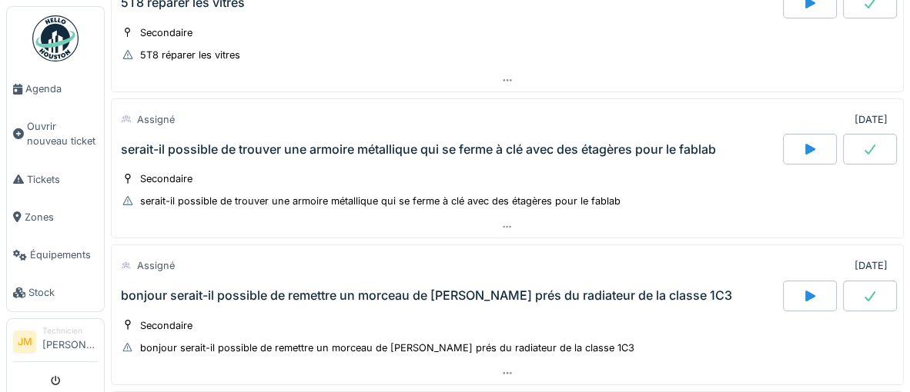
scroll to position [720, 0]
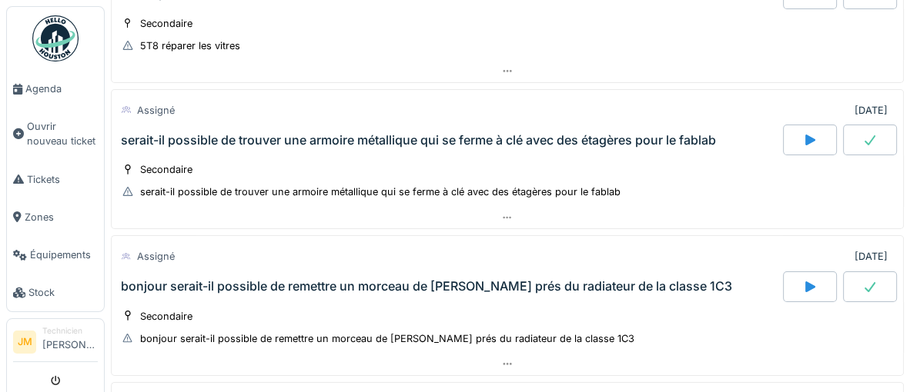
click at [867, 140] on icon at bounding box center [869, 140] width 11 height 10
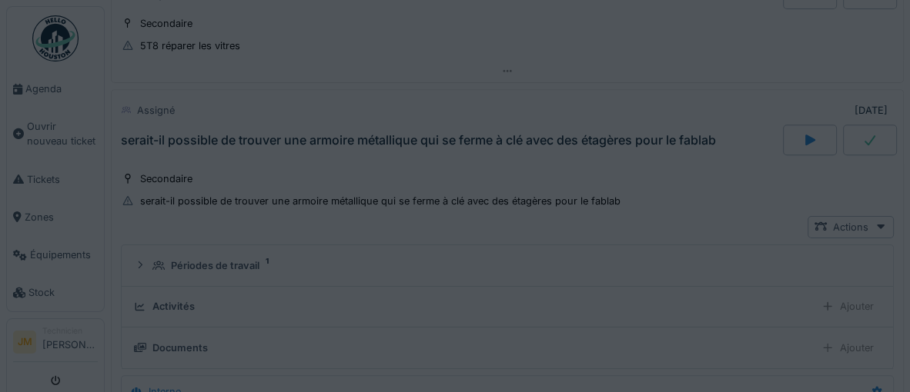
scroll to position [742, 0]
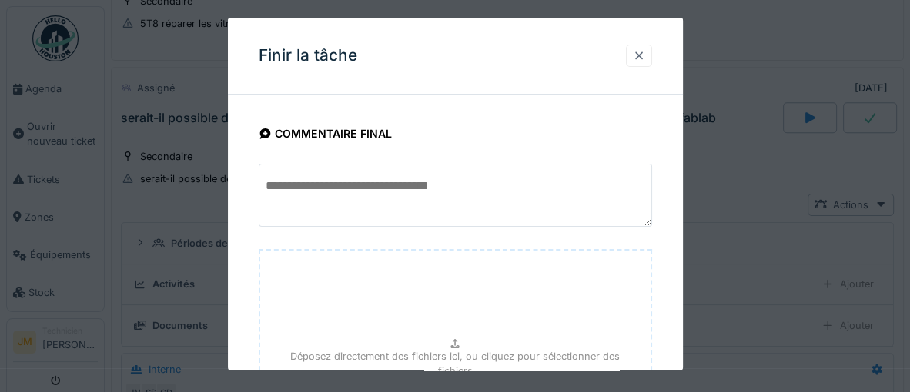
click at [639, 57] on div at bounding box center [639, 55] width 12 height 15
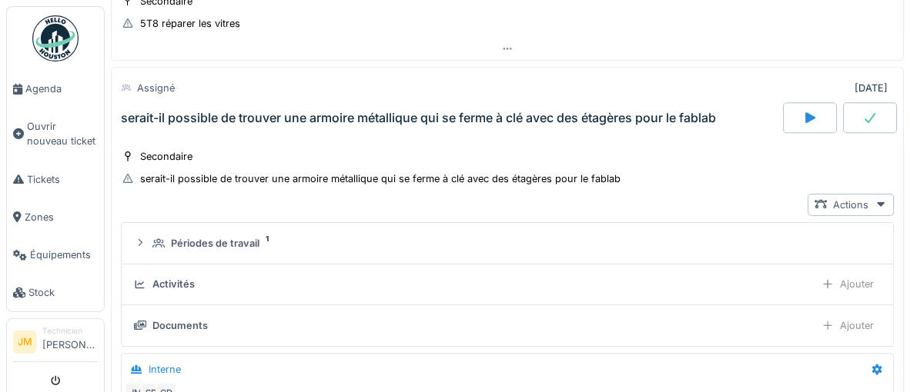
click at [807, 117] on icon at bounding box center [809, 118] width 15 height 12
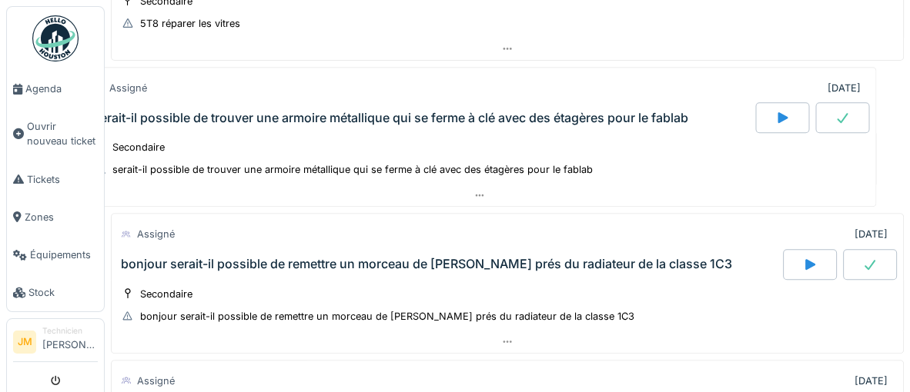
click at [503, 112] on div "serait-il possible de trouver une armoire métallique qui se ferme à clé avec de…" at bounding box center [418, 118] width 595 height 15
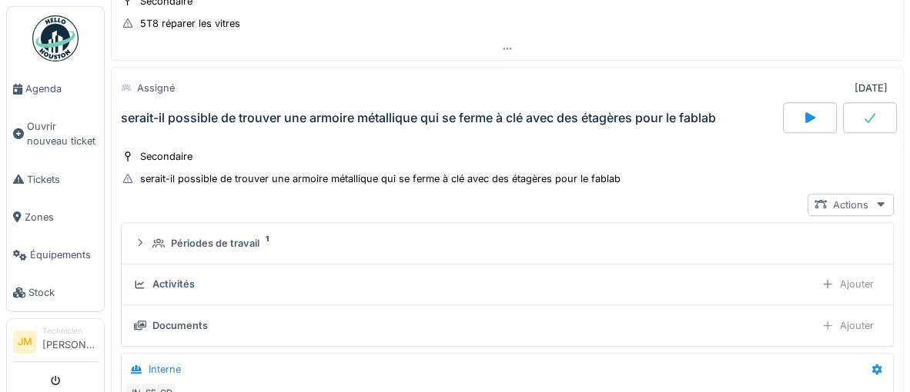
click at [886, 199] on icon at bounding box center [880, 204] width 12 height 10
click at [710, 195] on div "Actions" at bounding box center [507, 205] width 773 height 22
click at [851, 279] on div "Ajouter" at bounding box center [847, 284] width 66 height 22
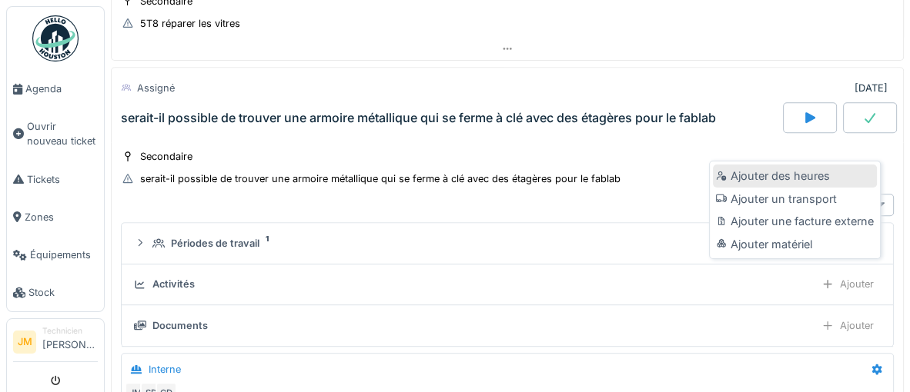
click at [743, 179] on div "Ajouter des heures" at bounding box center [795, 176] width 164 height 23
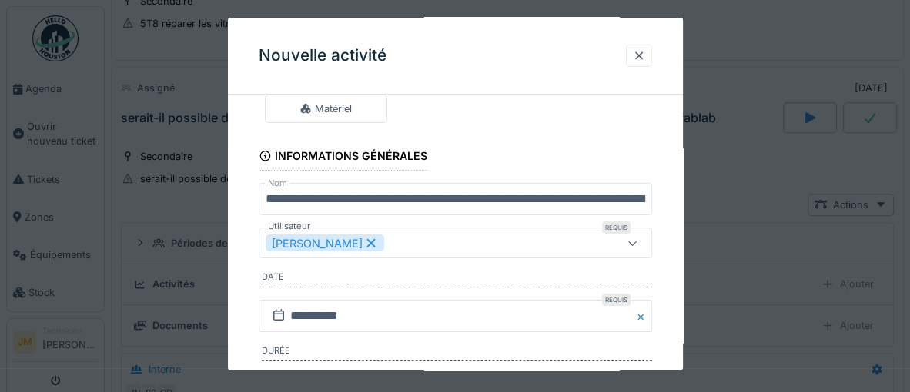
scroll to position [195, 0]
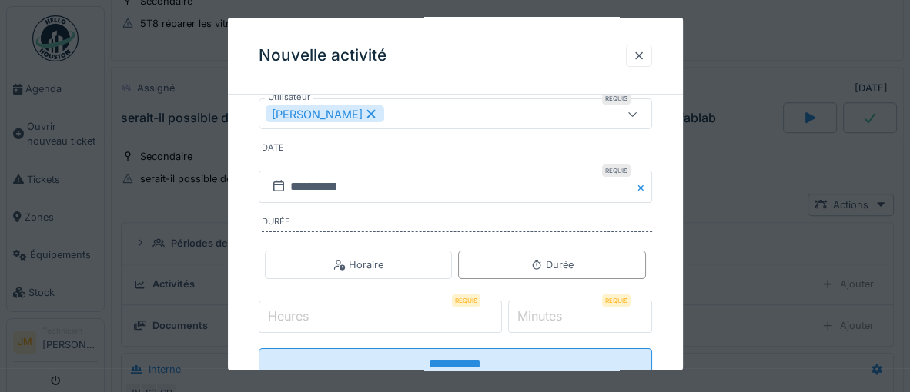
click at [329, 316] on input "Heures" at bounding box center [380, 317] width 243 height 32
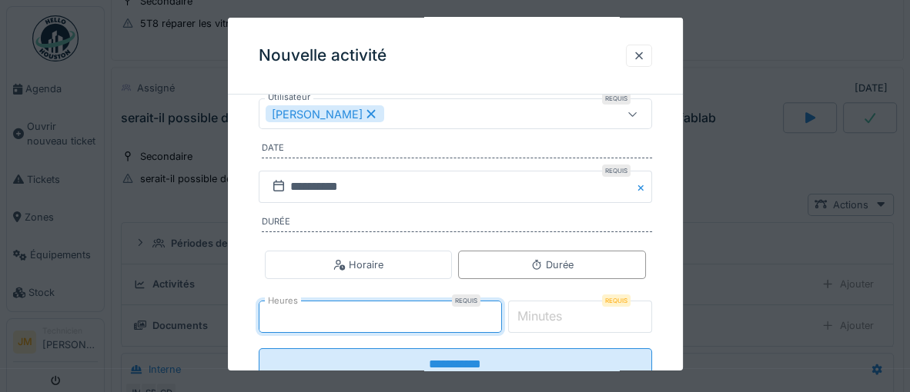
type input "*"
click at [553, 313] on label "Minutes" at bounding box center [539, 316] width 51 height 18
click at [553, 313] on input "*" at bounding box center [580, 317] width 144 height 32
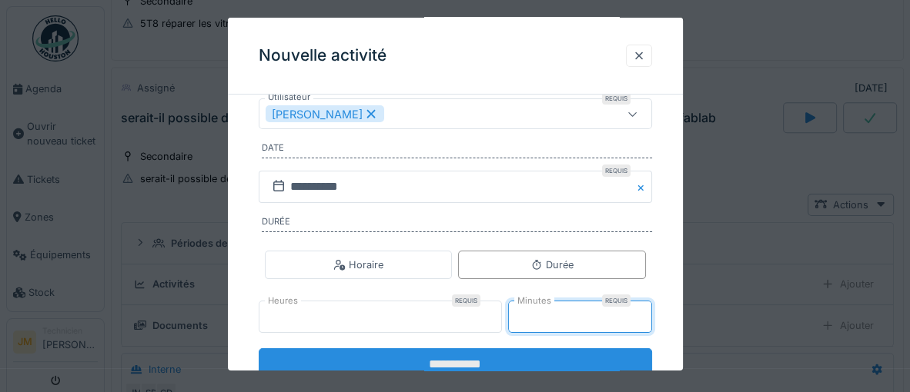
type input "**"
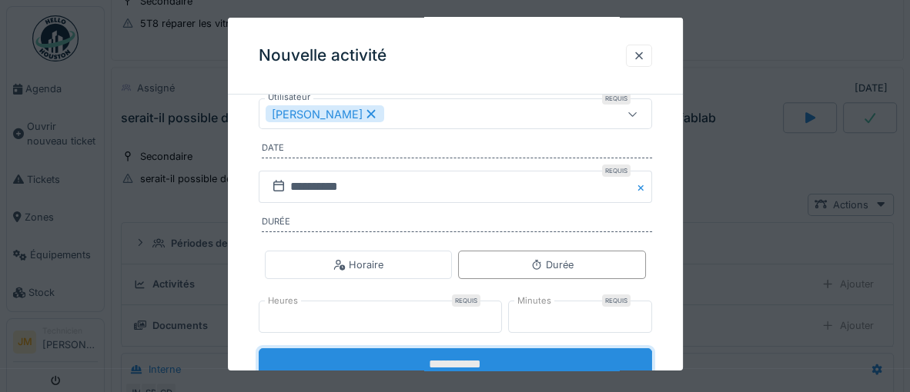
click at [480, 365] on input "**********" at bounding box center [455, 365] width 393 height 32
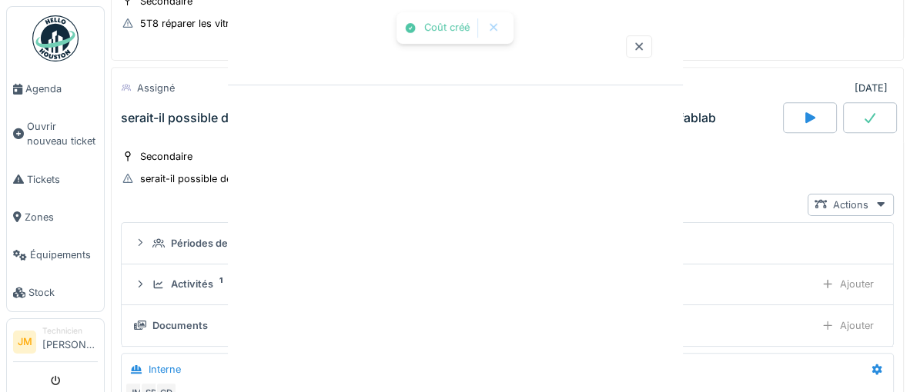
scroll to position [0, 0]
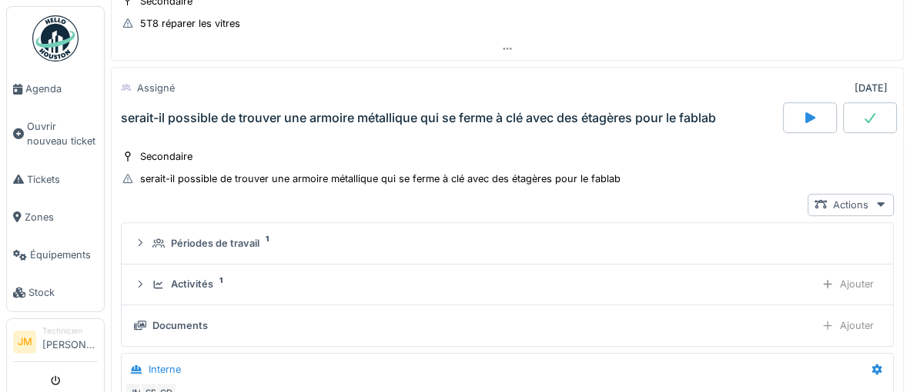
click at [865, 115] on icon at bounding box center [869, 118] width 11 height 10
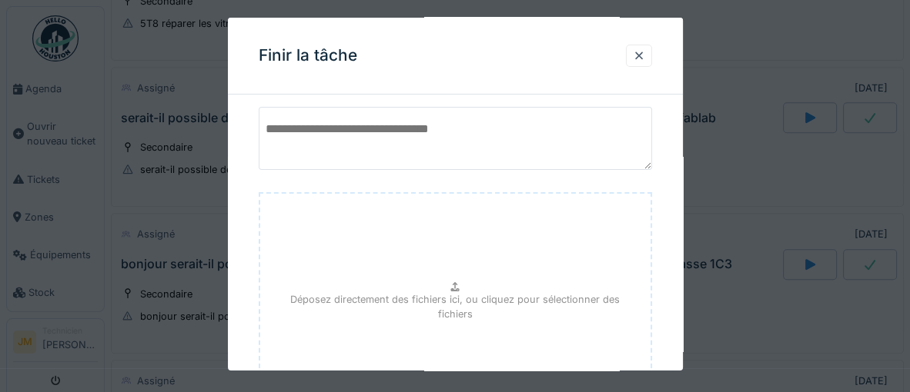
scroll to position [208, 0]
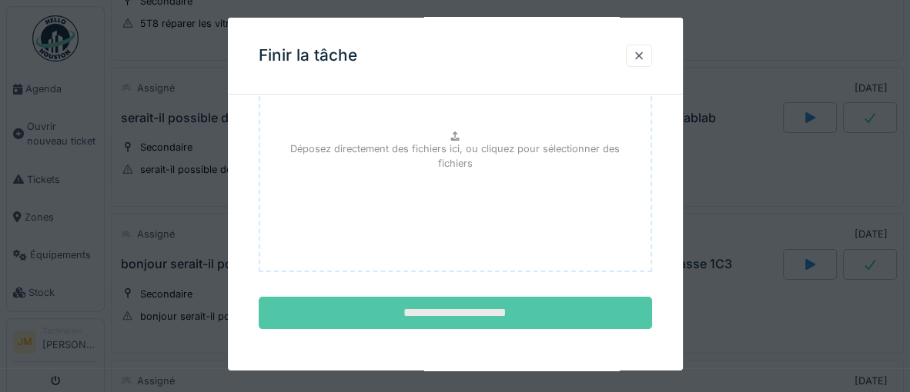
click at [446, 318] on input "**********" at bounding box center [455, 313] width 393 height 32
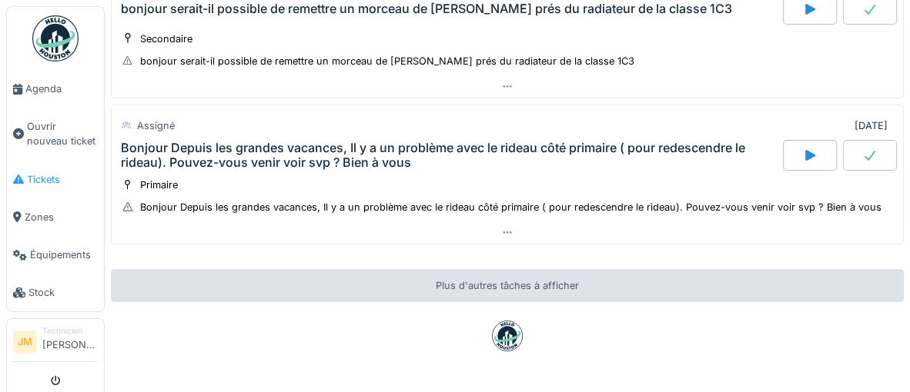
scroll to position [994, 0]
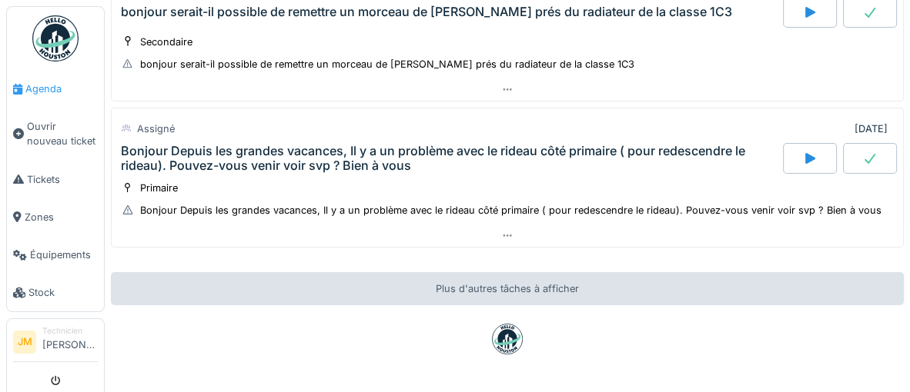
click at [45, 92] on span "Agenda" at bounding box center [61, 89] width 72 height 15
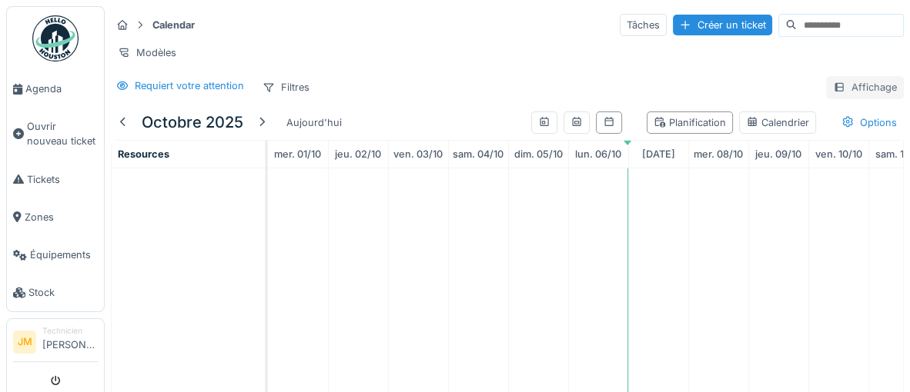
click at [868, 90] on div "Affichage" at bounding box center [865, 87] width 78 height 22
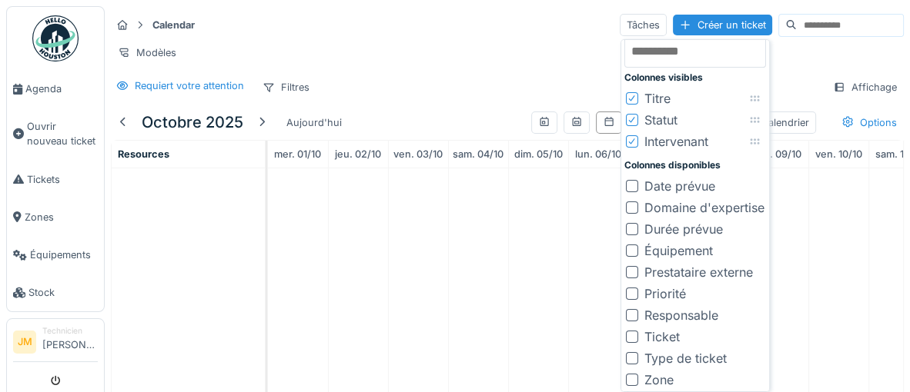
scroll to position [12, 0]
click at [619, 29] on div "Tâches" at bounding box center [642, 25] width 47 height 22
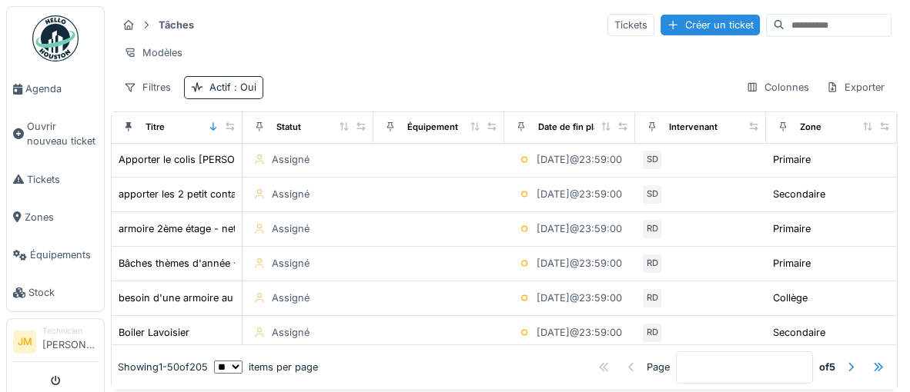
scroll to position [138, 0]
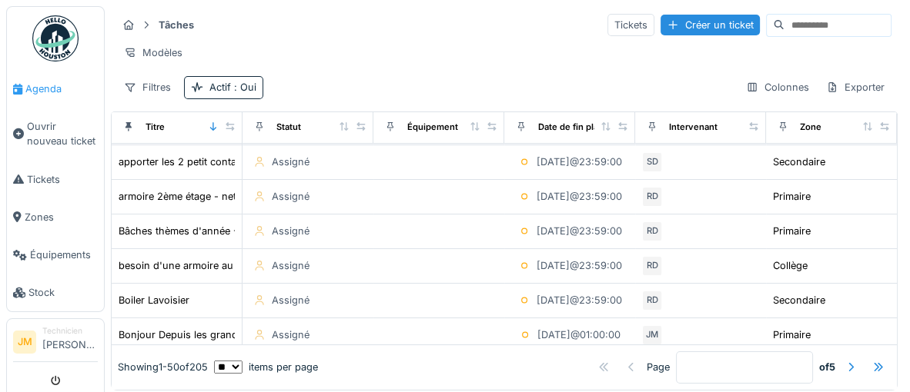
click at [38, 89] on span "Agenda" at bounding box center [61, 89] width 72 height 15
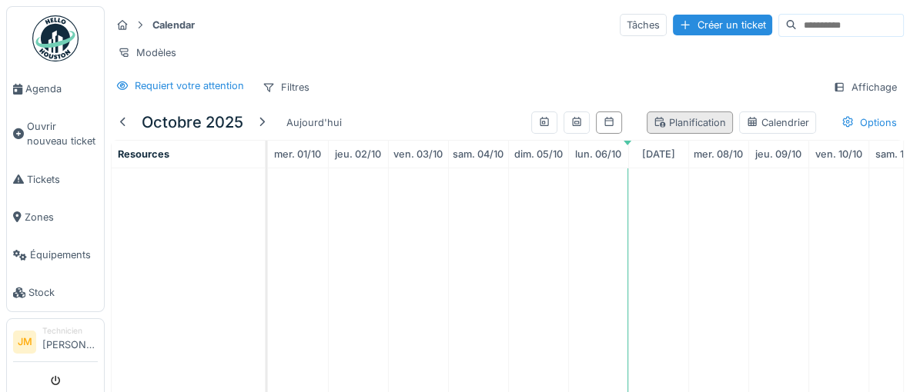
click at [711, 126] on div "Planification" at bounding box center [689, 122] width 72 height 15
click at [576, 123] on icon at bounding box center [576, 121] width 8 height 9
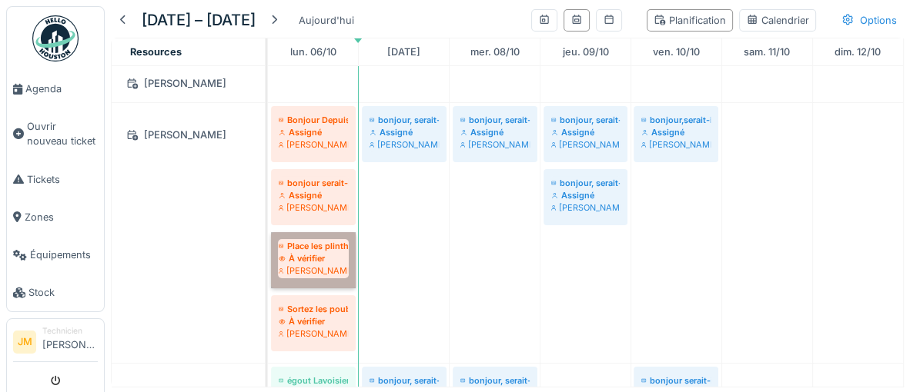
click at [305, 263] on link "Place les plinthes À vérifier Joel Miras" at bounding box center [313, 260] width 85 height 56
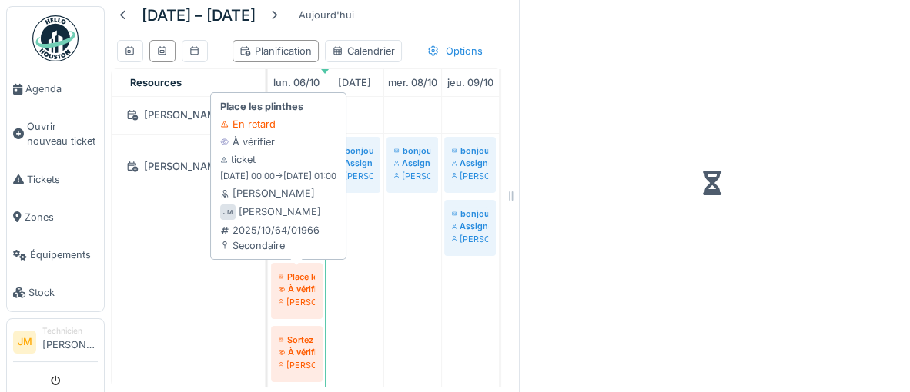
scroll to position [112, 0]
click at [296, 266] on div "Place les plinthes À vérifier Joel Miras" at bounding box center [297, 288] width 44 height 45
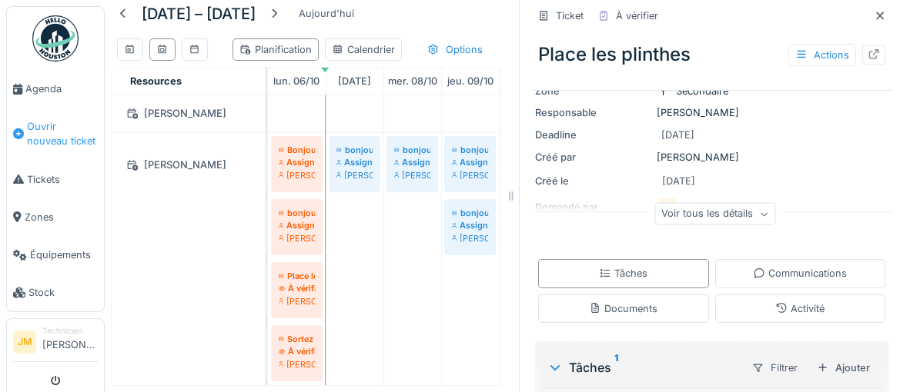
click at [48, 124] on span "Ouvrir nouveau ticket" at bounding box center [62, 133] width 71 height 29
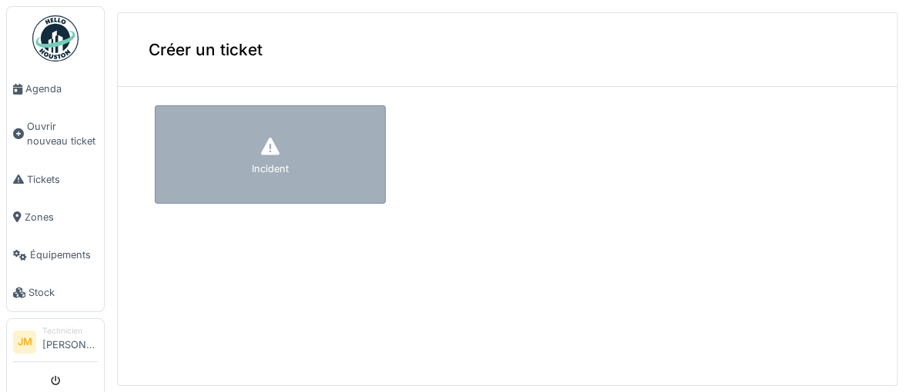
click at [249, 139] on div "Incident" at bounding box center [270, 154] width 231 height 99
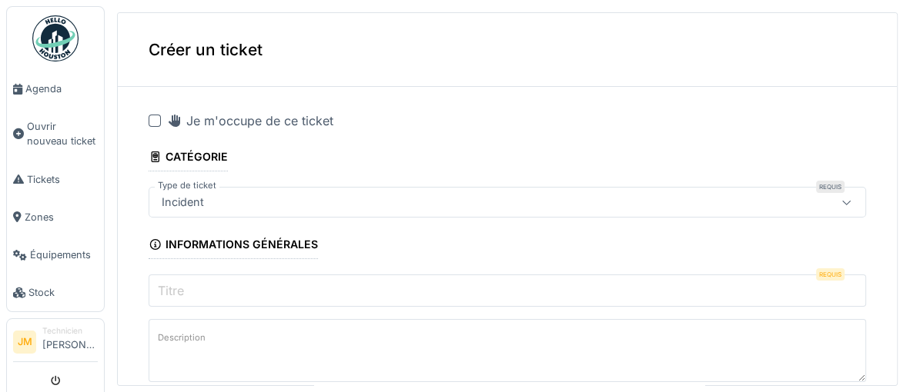
click at [154, 115] on div at bounding box center [155, 121] width 12 height 12
click at [352, 290] on input "Titre" at bounding box center [507, 291] width 717 height 32
paste input "**********"
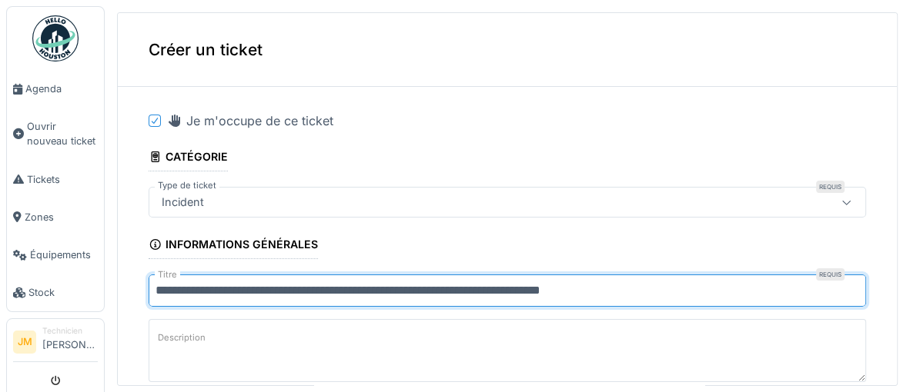
drag, startPoint x: 155, startPoint y: 291, endPoint x: 616, endPoint y: 289, distance: 461.7
click at [706, 292] on input "**********" at bounding box center [507, 291] width 717 height 32
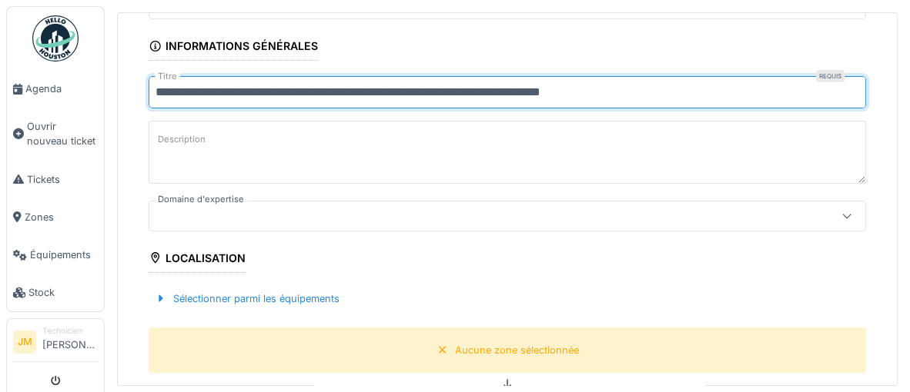
scroll to position [215, 0]
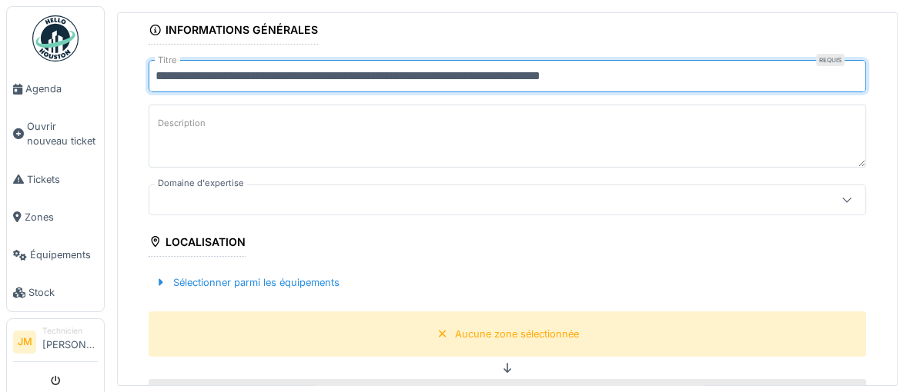
type input "**********"
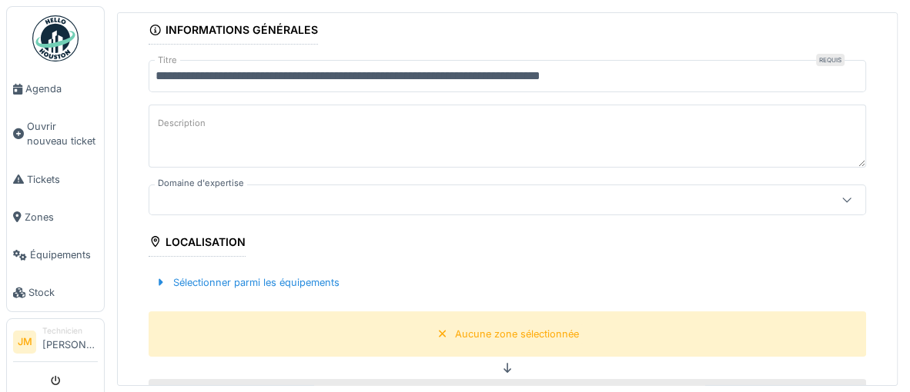
click at [422, 131] on textarea "Description" at bounding box center [507, 136] width 717 height 63
paste textarea "**********"
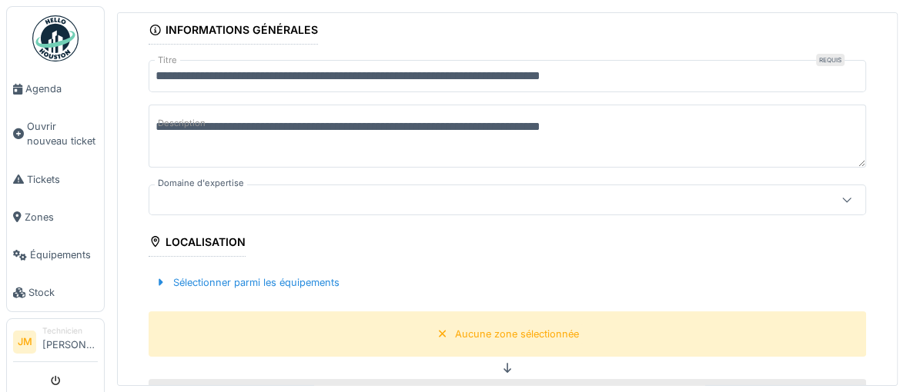
type textarea "**********"
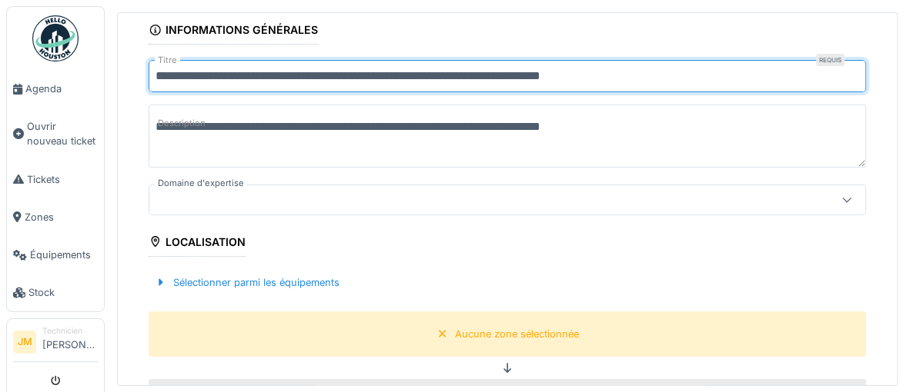
drag, startPoint x: 285, startPoint y: 78, endPoint x: 633, endPoint y: 77, distance: 347.1
click at [633, 77] on input "**********" at bounding box center [507, 76] width 717 height 32
click at [504, 86] on input "**********" at bounding box center [507, 76] width 717 height 32
click at [335, 81] on input "**********" at bounding box center [507, 76] width 717 height 32
drag, startPoint x: 159, startPoint y: 77, endPoint x: 352, endPoint y: 72, distance: 194.0
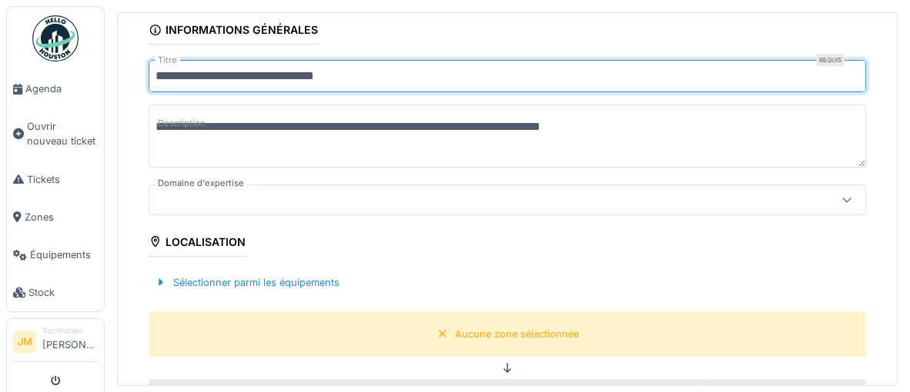
click at [352, 72] on input "**********" at bounding box center [507, 76] width 717 height 32
type input "**********"
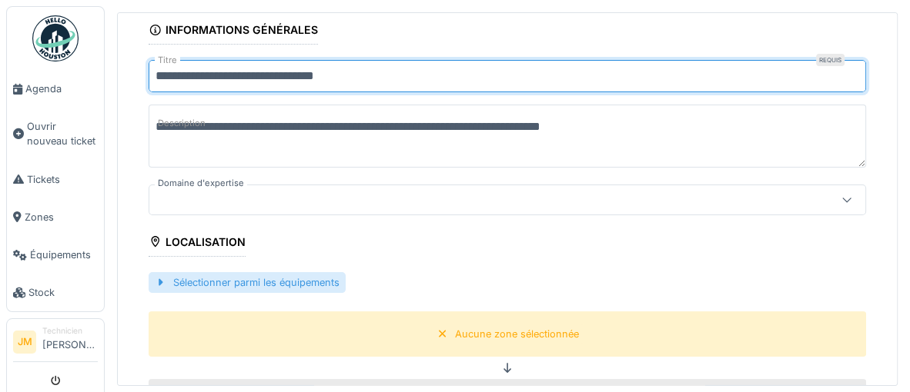
click at [310, 283] on div "Sélectionner parmi les équipements" at bounding box center [247, 282] width 197 height 21
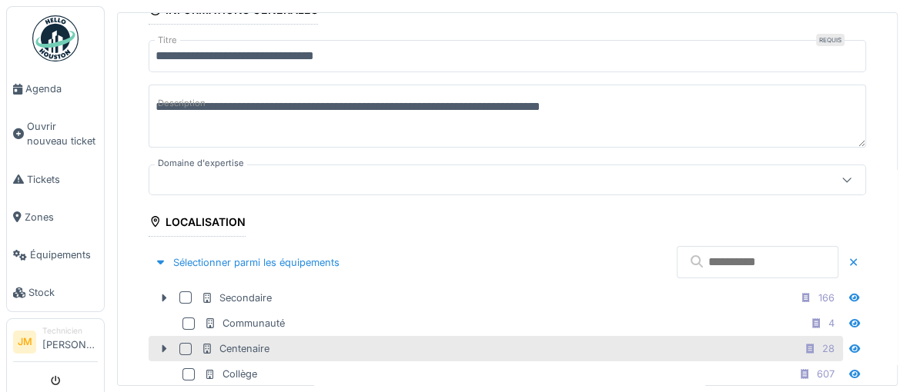
scroll to position [334, 0]
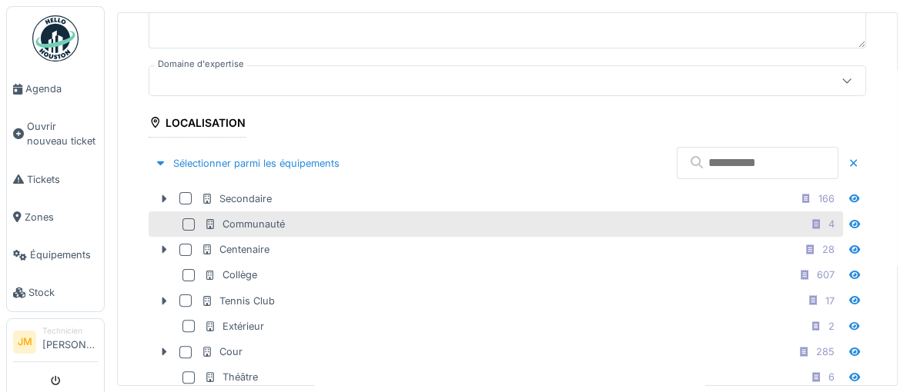
drag, startPoint x: 185, startPoint y: 199, endPoint x: 228, endPoint y: 227, distance: 50.6
click at [187, 201] on div at bounding box center [185, 198] width 12 height 12
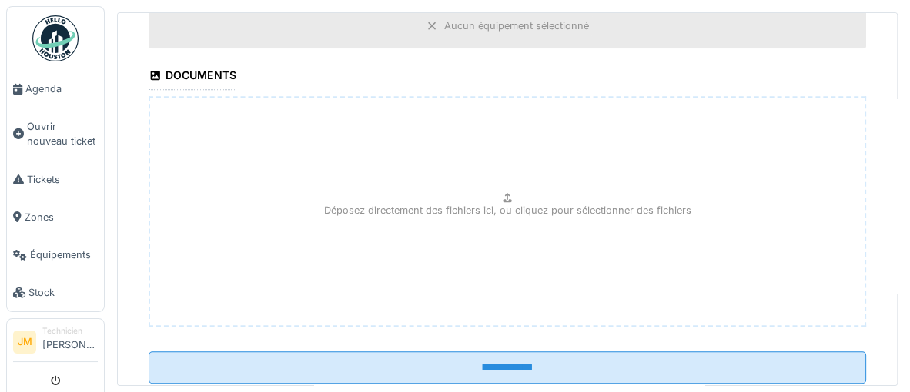
scroll to position [928, 0]
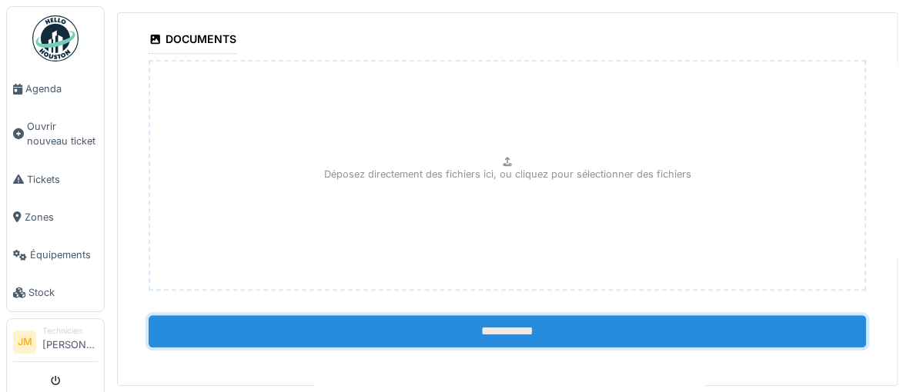
click at [513, 335] on input "**********" at bounding box center [507, 332] width 717 height 32
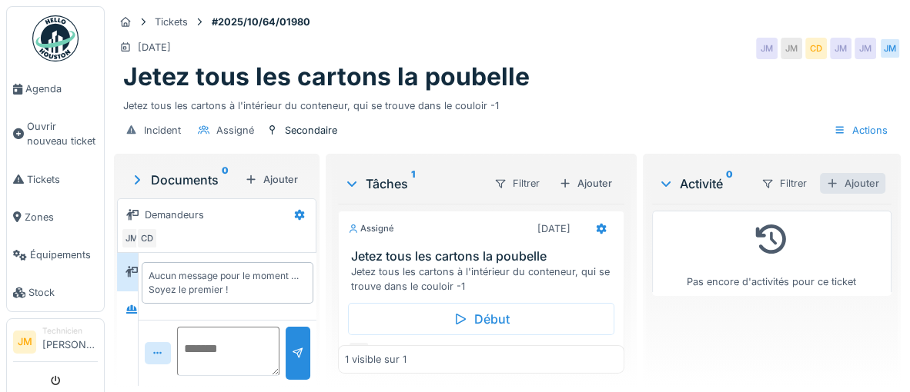
click at [863, 180] on div "Ajouter" at bounding box center [852, 183] width 65 height 21
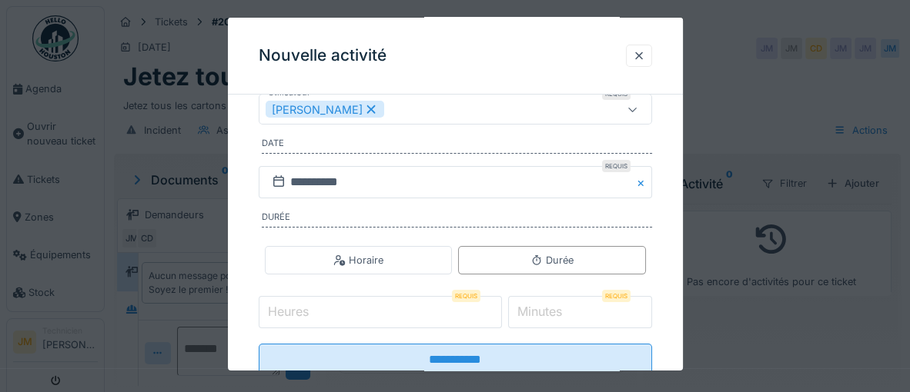
scroll to position [282, 0]
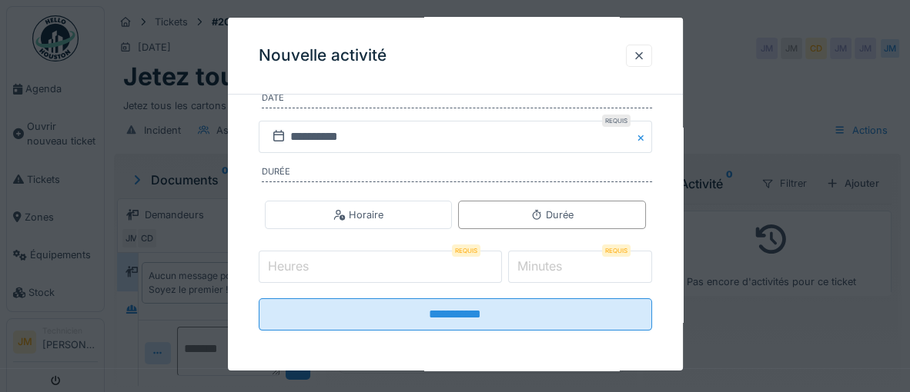
click at [323, 265] on input "Heures" at bounding box center [380, 267] width 243 height 32
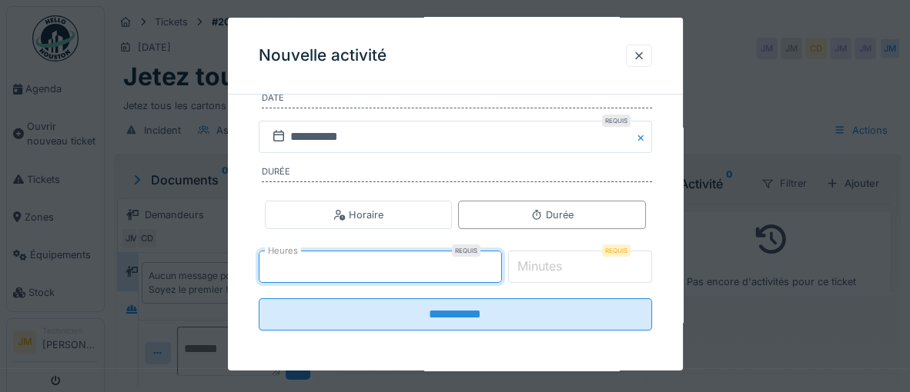
type input "*"
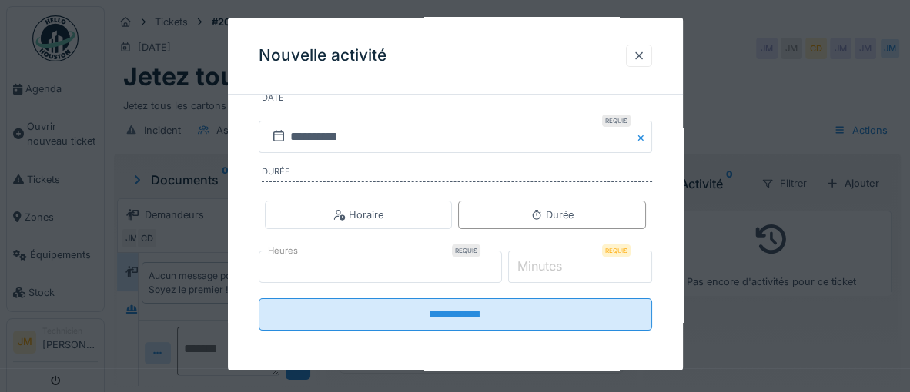
click at [550, 268] on label "Minutes" at bounding box center [539, 266] width 51 height 18
click at [550, 268] on input "*" at bounding box center [580, 267] width 144 height 32
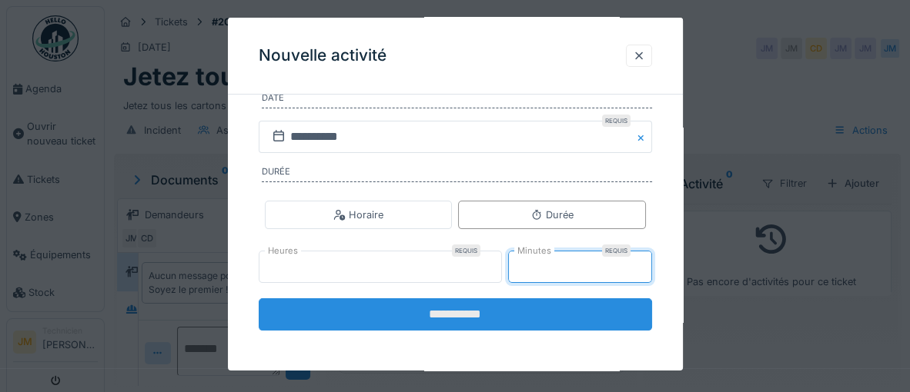
type input "**"
click at [443, 322] on input "**********" at bounding box center [455, 315] width 393 height 32
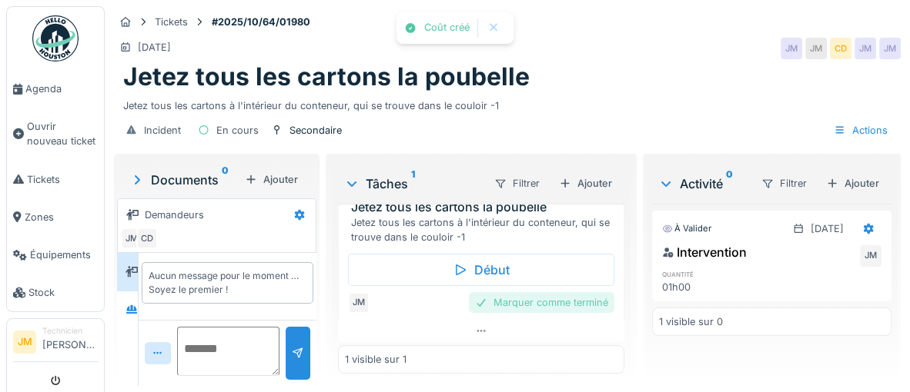
scroll to position [50, 0]
click at [580, 300] on div "Marquer comme terminé" at bounding box center [541, 302] width 145 height 21
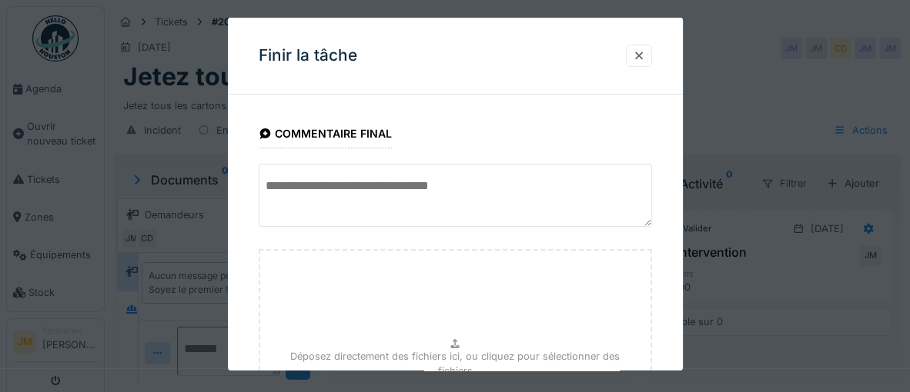
scroll to position [208, 0]
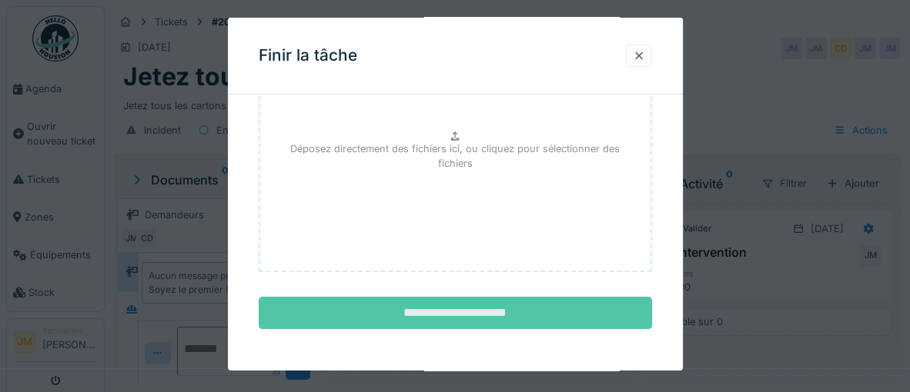
click at [506, 313] on input "**********" at bounding box center [455, 313] width 393 height 32
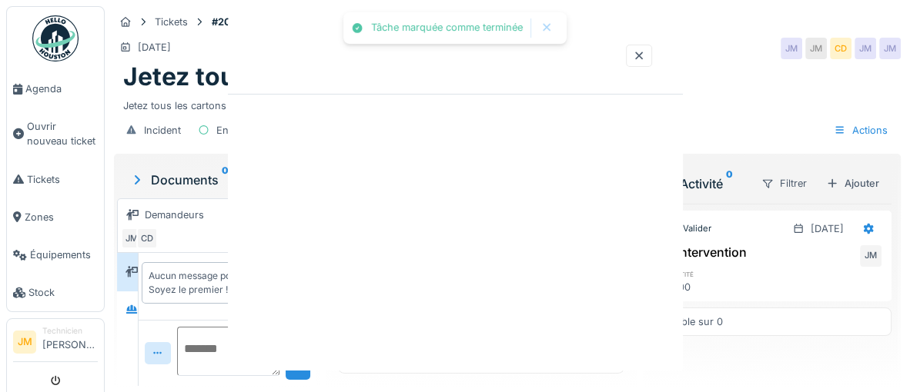
scroll to position [0, 0]
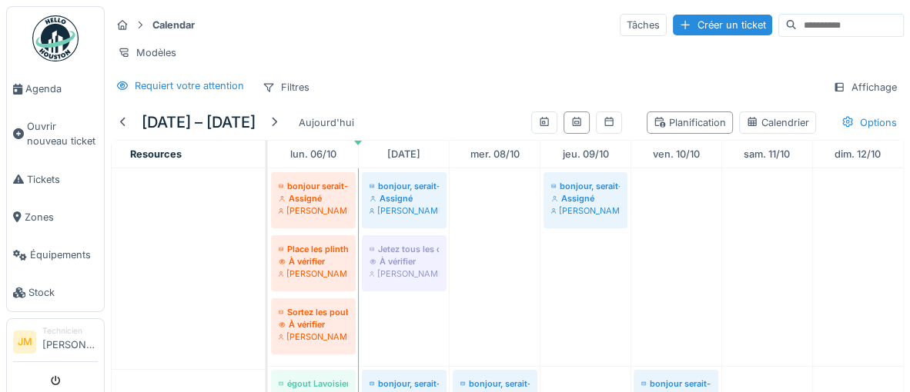
scroll to position [546, 0]
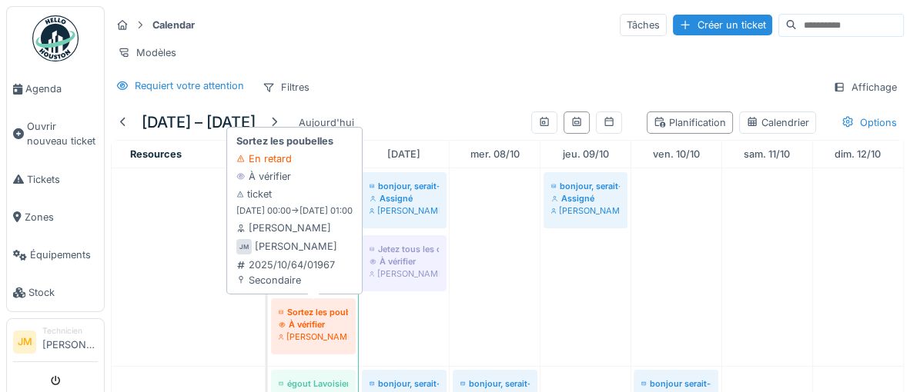
click at [308, 331] on div "[PERSON_NAME]" at bounding box center [313, 337] width 69 height 12
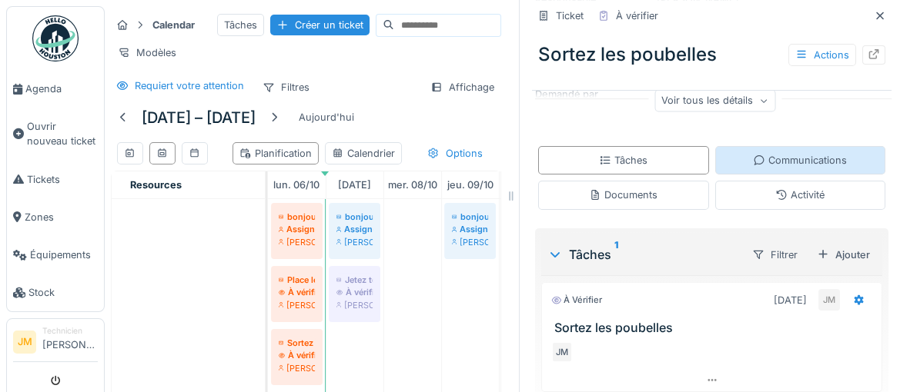
scroll to position [262, 0]
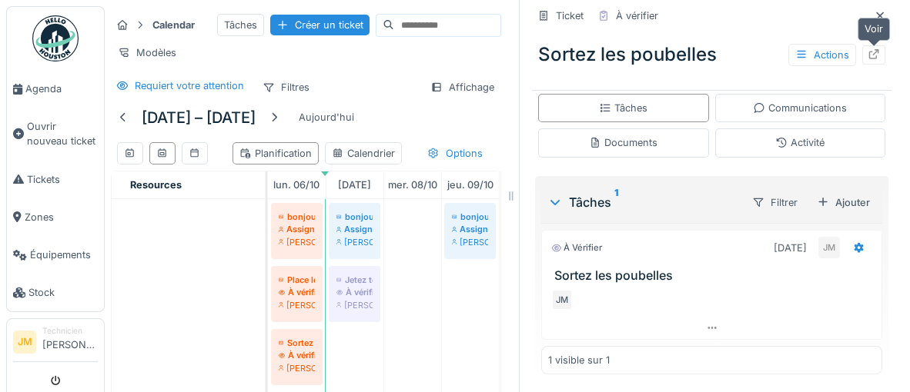
click at [871, 56] on icon at bounding box center [873, 54] width 12 height 10
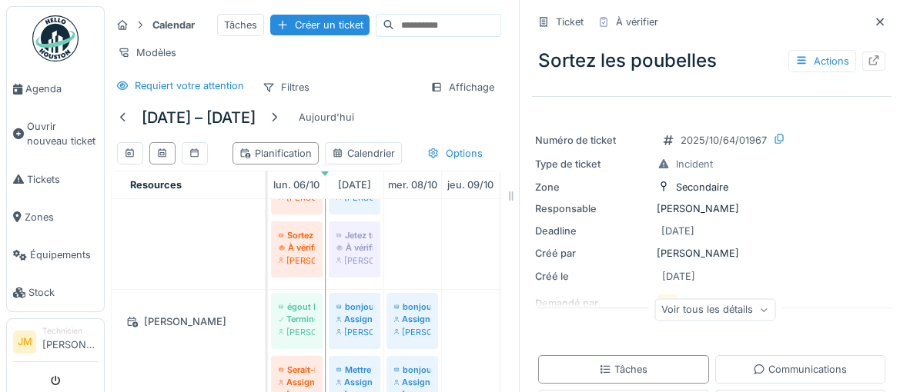
scroll to position [0, 0]
click at [818, 64] on div "Actions" at bounding box center [822, 61] width 68 height 22
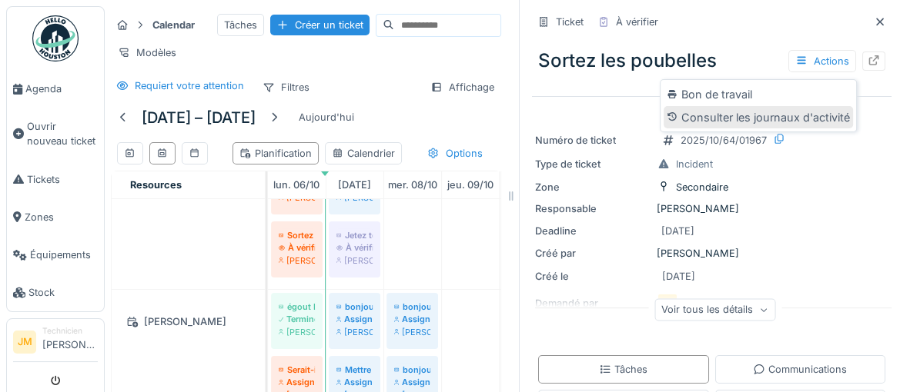
click at [770, 126] on div "Consulter les journaux d'activité" at bounding box center [757, 117] width 189 height 23
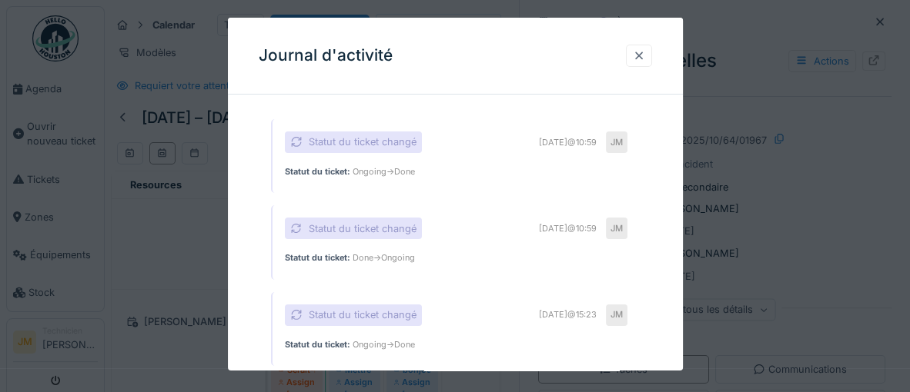
click at [639, 55] on div at bounding box center [639, 55] width 12 height 15
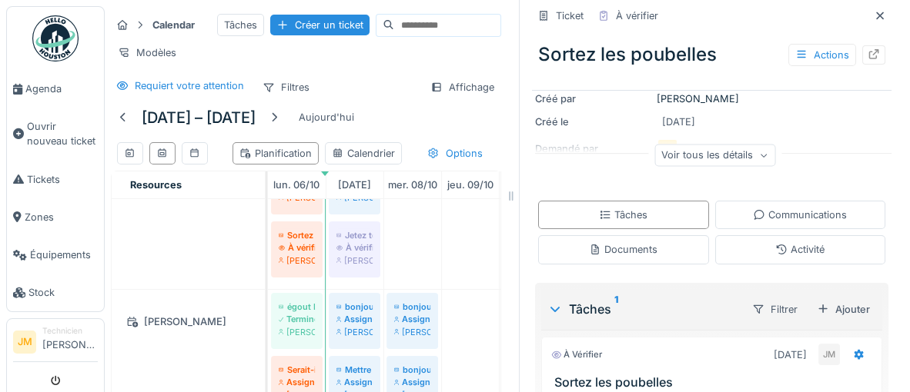
scroll to position [157, 0]
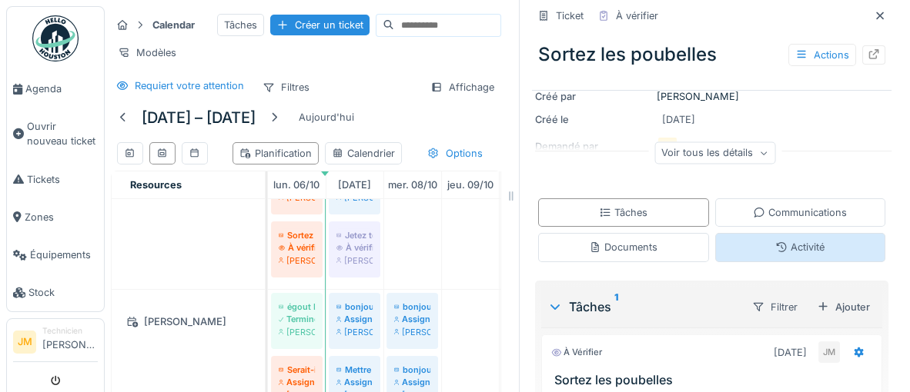
click at [776, 250] on icon at bounding box center [781, 247] width 12 height 10
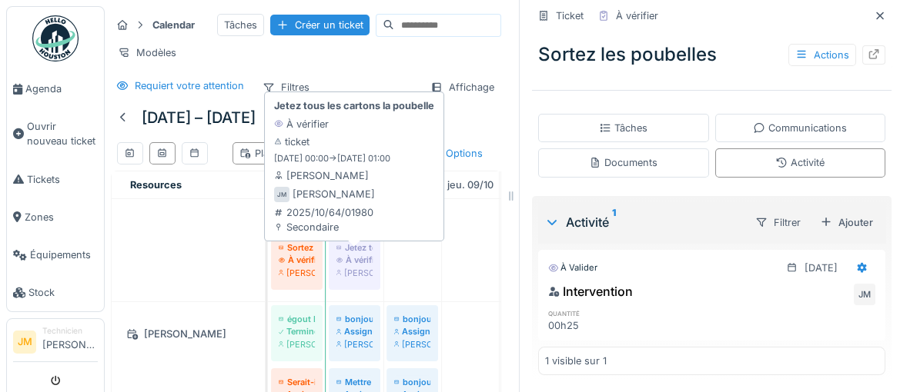
scroll to position [639, 0]
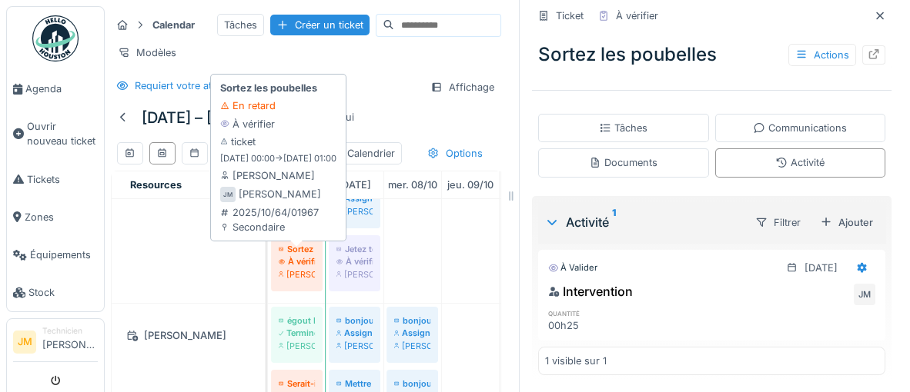
drag, startPoint x: 298, startPoint y: 261, endPoint x: 882, endPoint y: 274, distance: 584.2
click at [299, 255] on div "Sortez les poubelles" at bounding box center [297, 249] width 36 height 12
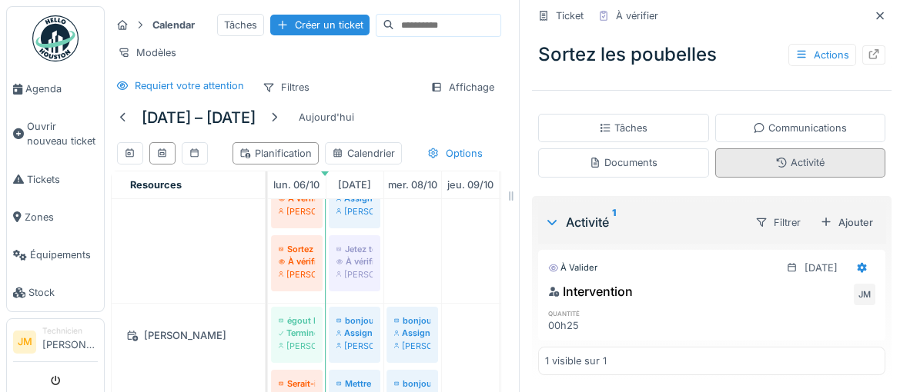
click at [792, 168] on div "Activité" at bounding box center [799, 162] width 49 height 15
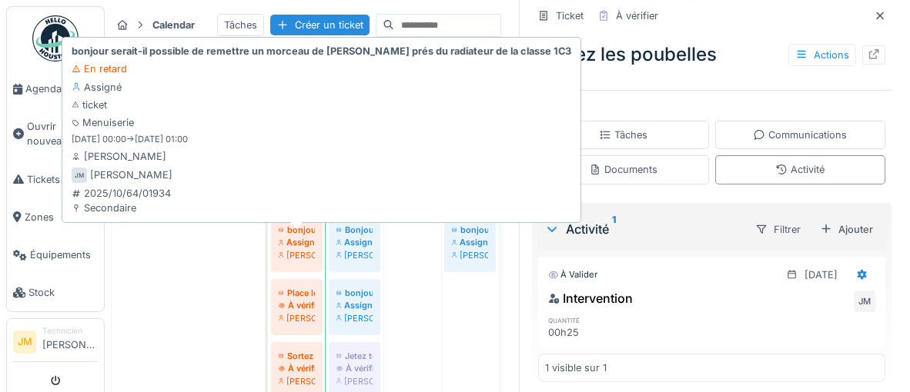
scroll to position [504, 0]
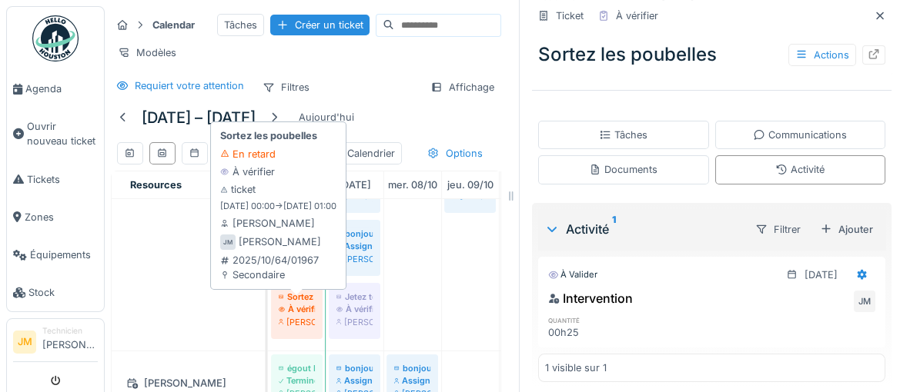
click at [294, 316] on div "À vérifier" at bounding box center [297, 309] width 36 height 12
click at [297, 314] on div "À vérifier" at bounding box center [297, 309] width 36 height 12
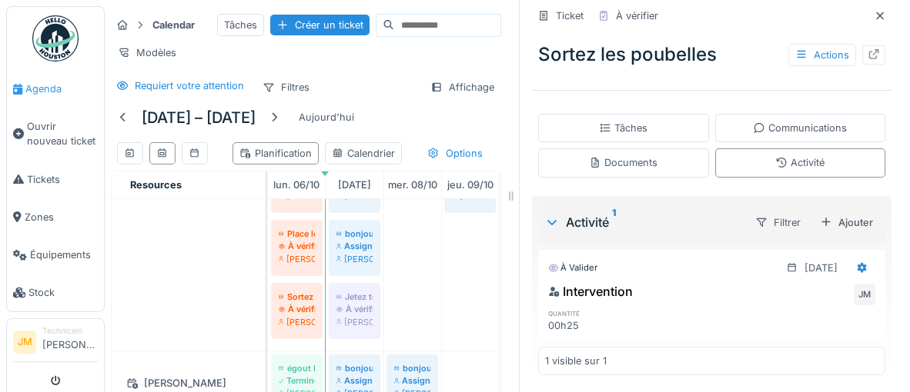
click at [41, 92] on span "Agenda" at bounding box center [61, 89] width 72 height 15
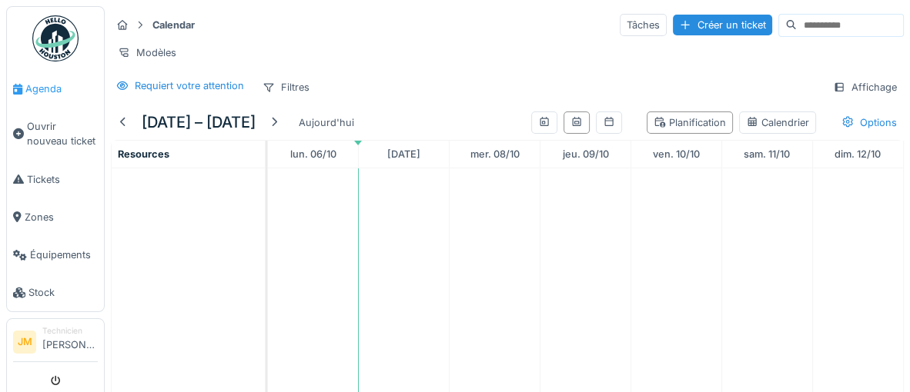
click at [41, 86] on span "Agenda" at bounding box center [61, 89] width 72 height 15
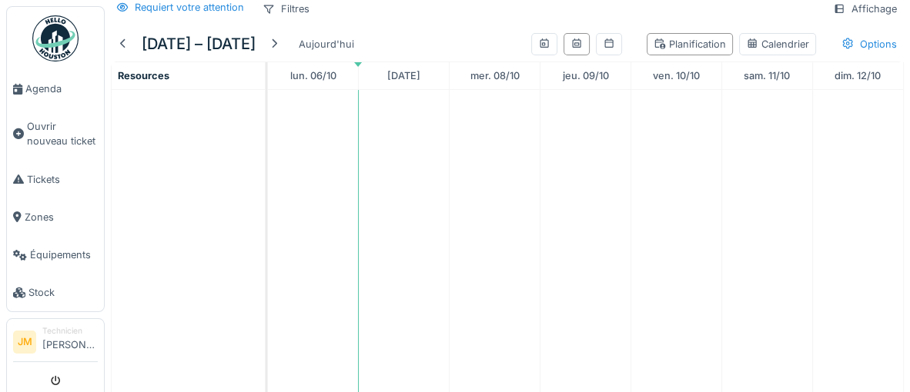
scroll to position [102, 0]
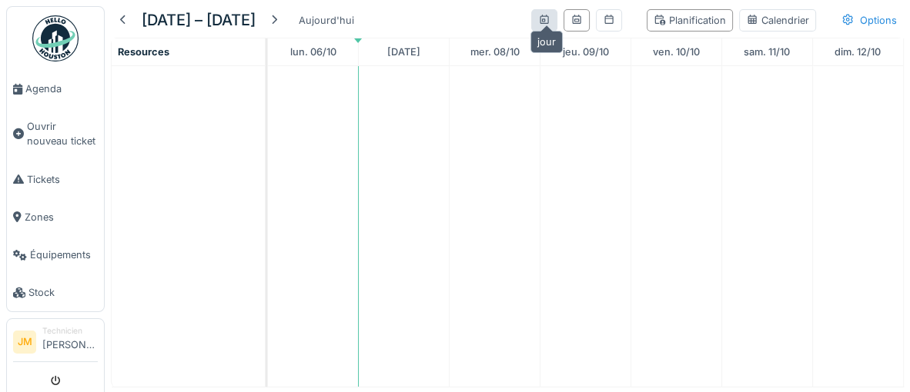
click at [547, 23] on icon at bounding box center [544, 20] width 12 height 10
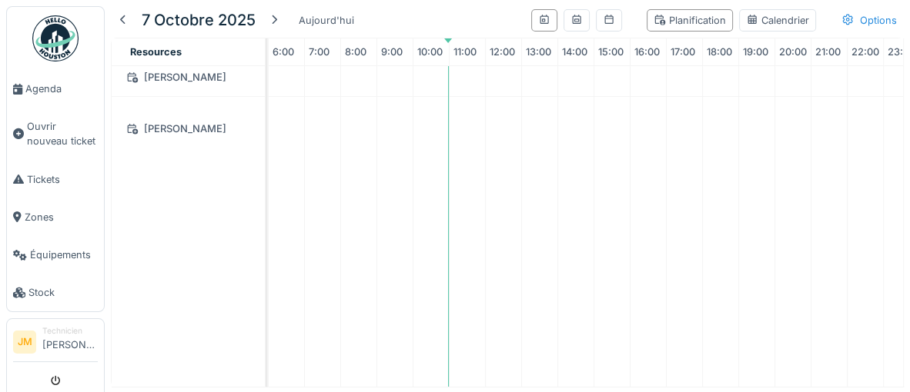
scroll to position [320, 0]
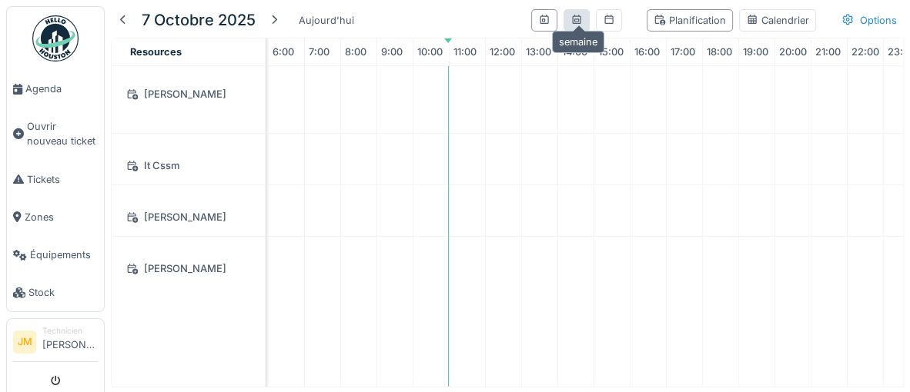
click at [582, 24] on div at bounding box center [576, 20] width 12 height 15
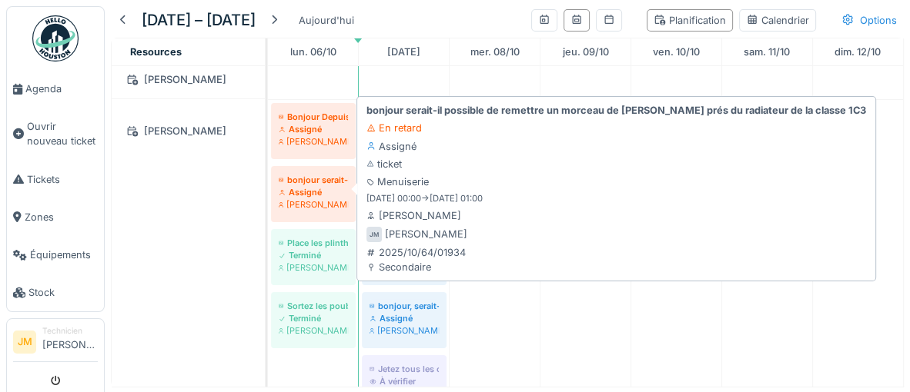
click at [292, 188] on div "Assigné" at bounding box center [313, 192] width 69 height 12
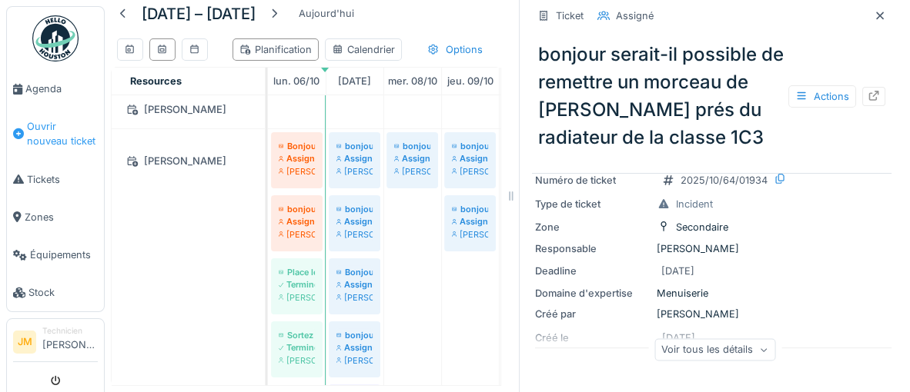
click at [50, 130] on span "Ouvrir nouveau ticket" at bounding box center [62, 133] width 71 height 29
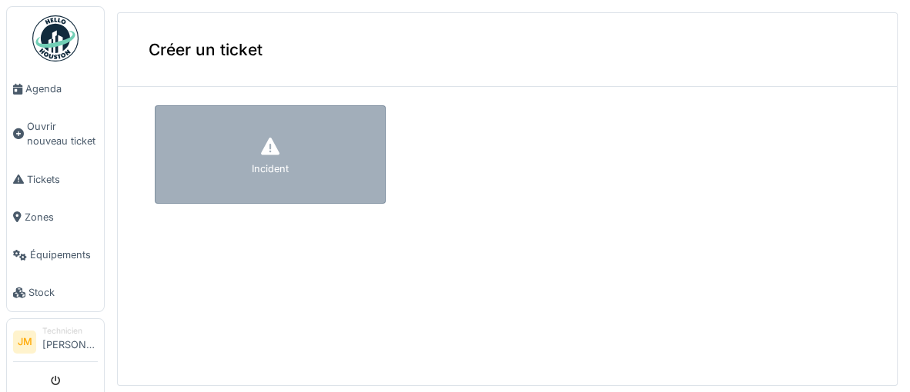
click at [265, 163] on div "Incident" at bounding box center [270, 169] width 37 height 15
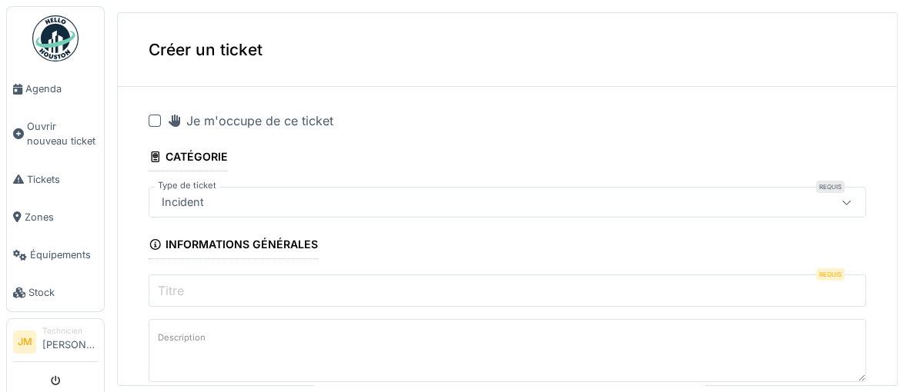
click at [151, 120] on div at bounding box center [155, 121] width 12 height 12
click at [339, 289] on input "Titre" at bounding box center [507, 291] width 717 height 32
paste input "**********"
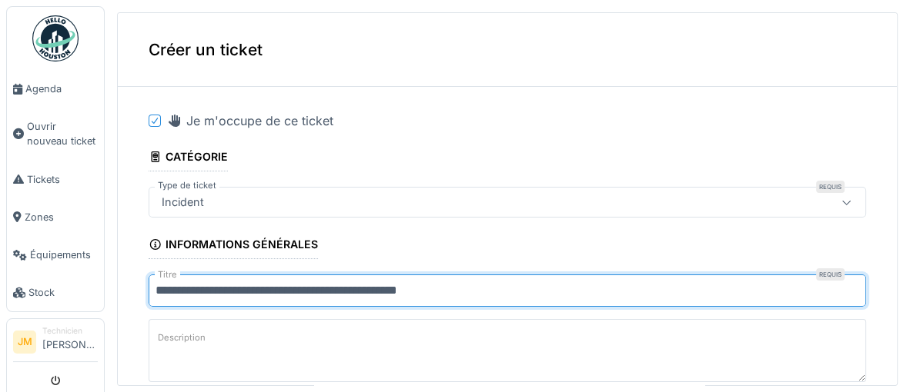
drag, startPoint x: 371, startPoint y: 292, endPoint x: 512, endPoint y: 291, distance: 140.8
click at [512, 291] on input "**********" at bounding box center [507, 291] width 717 height 32
click at [371, 292] on input "**********" at bounding box center [507, 291] width 717 height 32
click at [440, 297] on input "**********" at bounding box center [507, 291] width 717 height 32
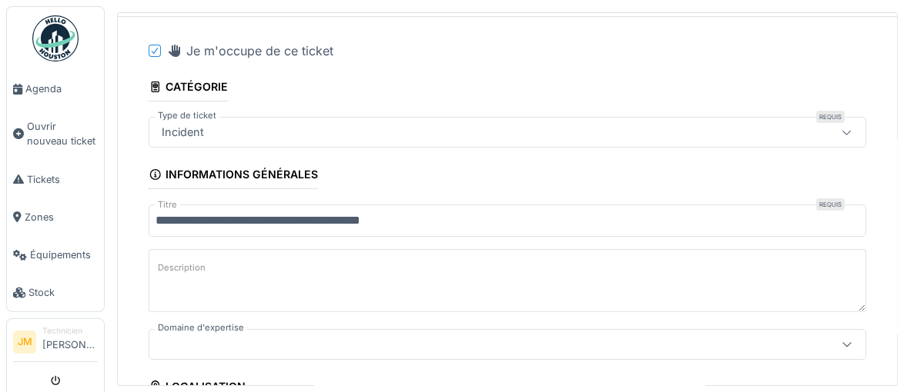
scroll to position [72, 0]
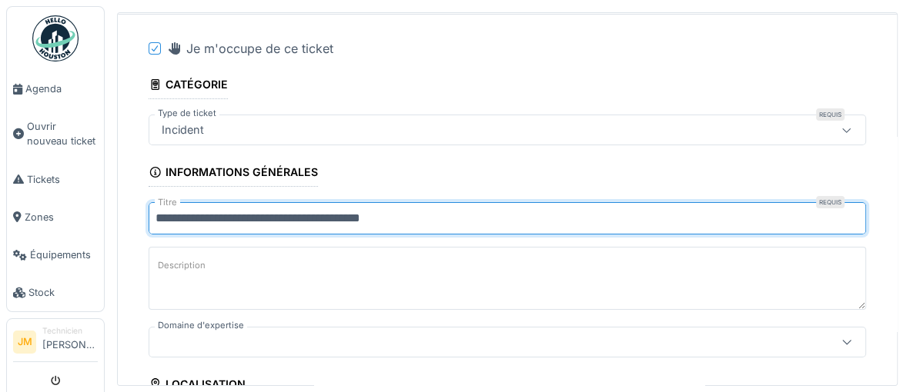
click at [284, 219] on input "**********" at bounding box center [507, 218] width 717 height 32
type input "**********"
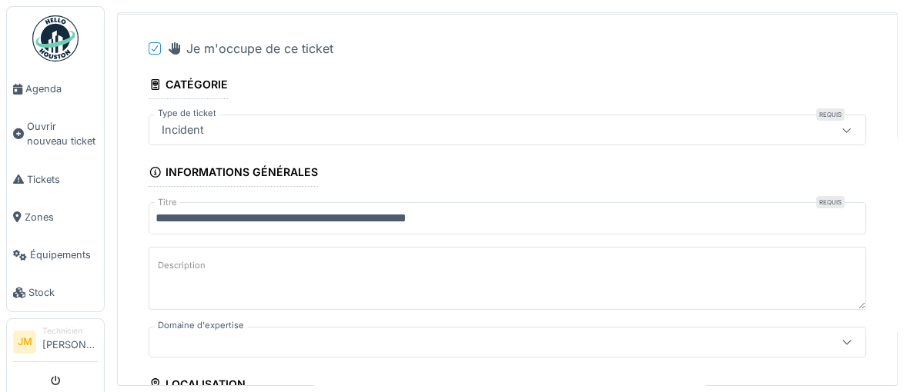
click at [369, 259] on textarea "Description" at bounding box center [507, 278] width 717 height 63
click at [497, 223] on input "**********" at bounding box center [507, 218] width 717 height 32
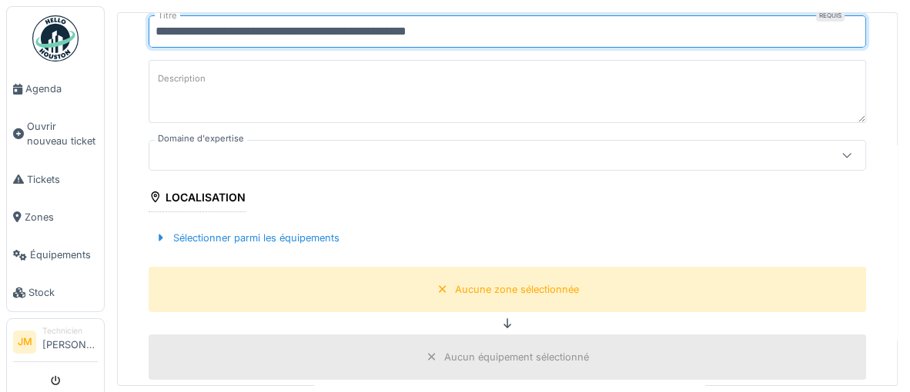
scroll to position [394, 0]
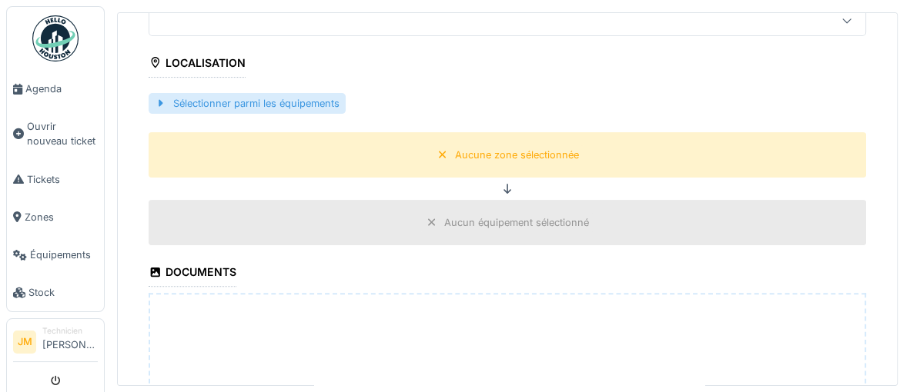
click at [282, 105] on div "Sélectionner parmi les équipements" at bounding box center [247, 103] width 197 height 21
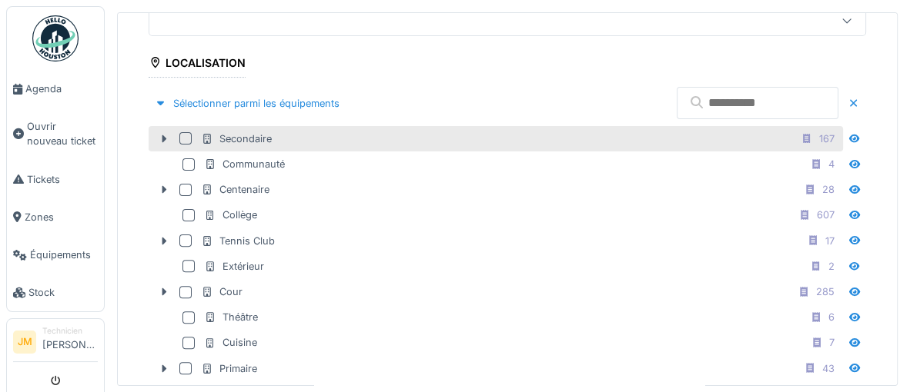
click at [189, 140] on div at bounding box center [185, 138] width 12 height 12
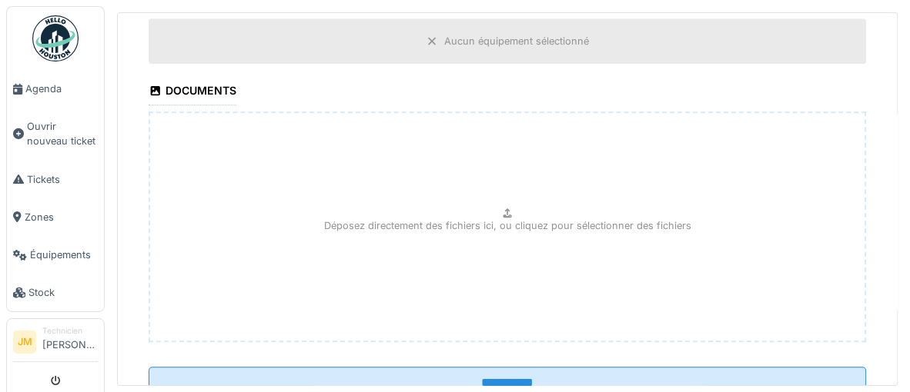
scroll to position [928, 0]
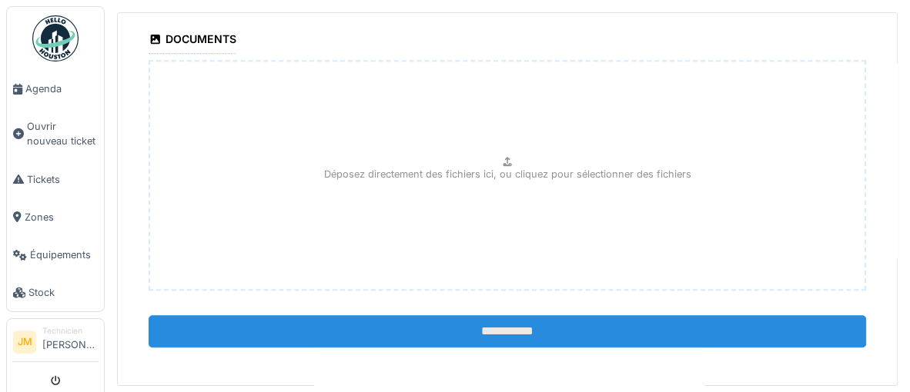
click at [496, 335] on input "**********" at bounding box center [507, 332] width 717 height 32
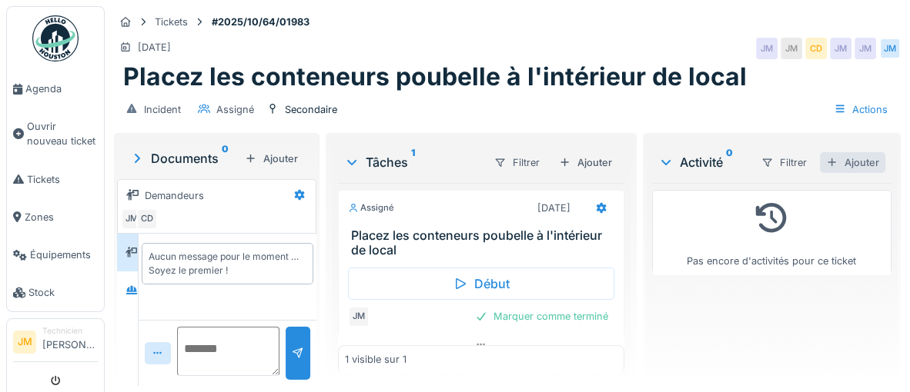
click at [855, 165] on div "Ajouter" at bounding box center [852, 162] width 65 height 21
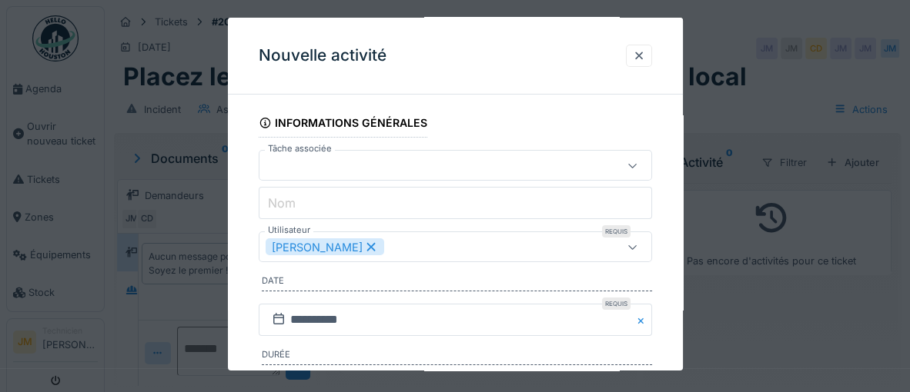
scroll to position [282, 0]
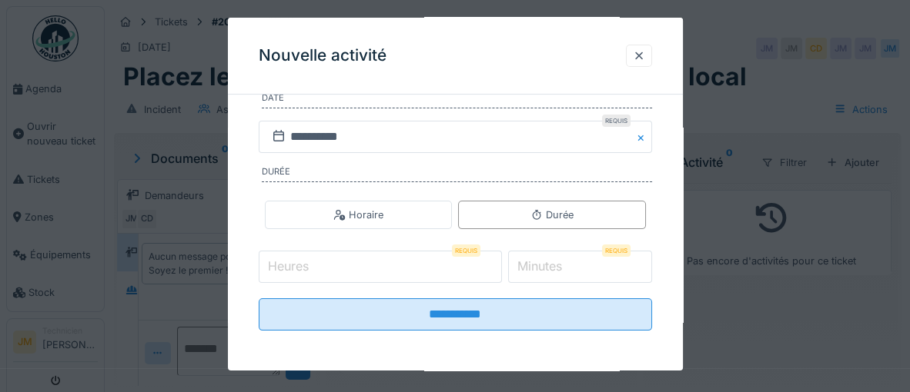
click at [339, 269] on input "Heures" at bounding box center [380, 267] width 243 height 32
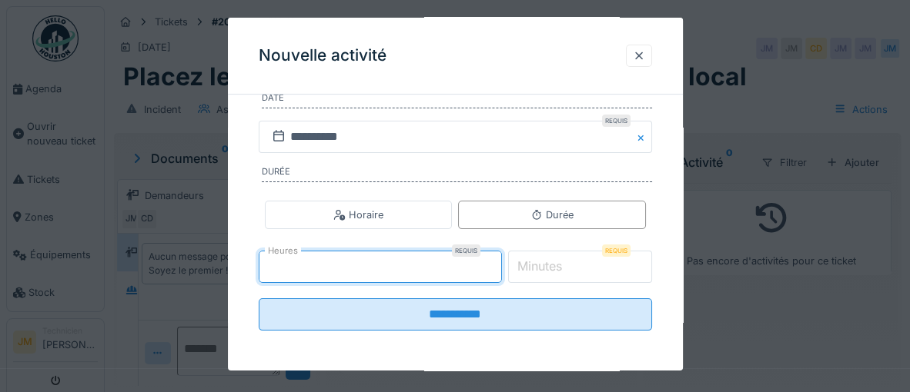
type input "*"
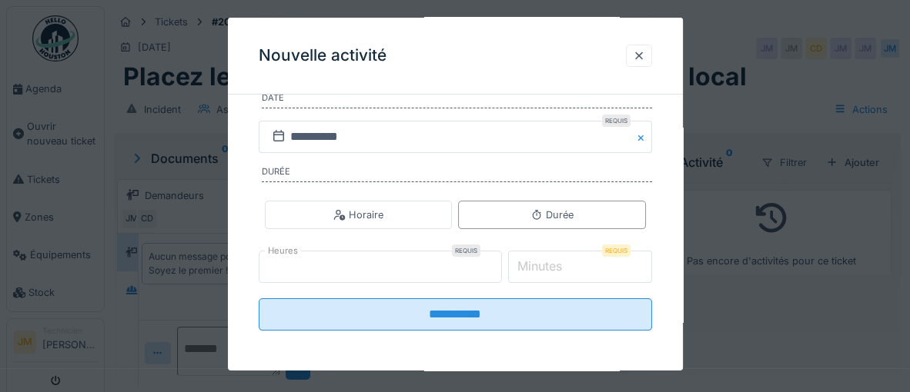
click at [564, 265] on label "Minutes" at bounding box center [539, 266] width 51 height 18
click at [564, 265] on input "*" at bounding box center [580, 267] width 144 height 32
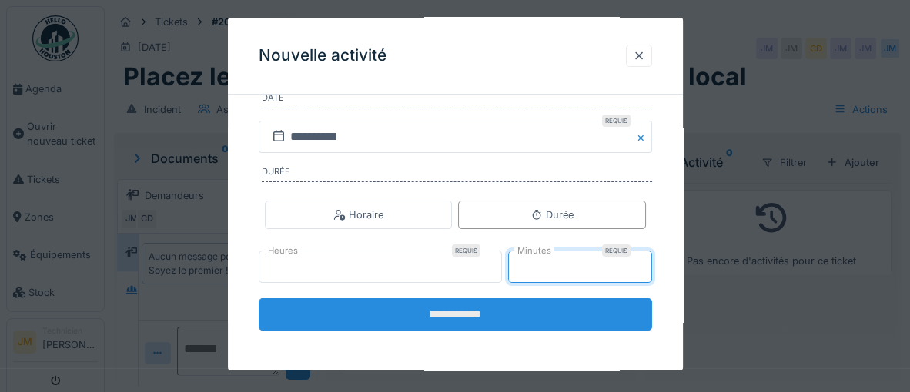
type input "**"
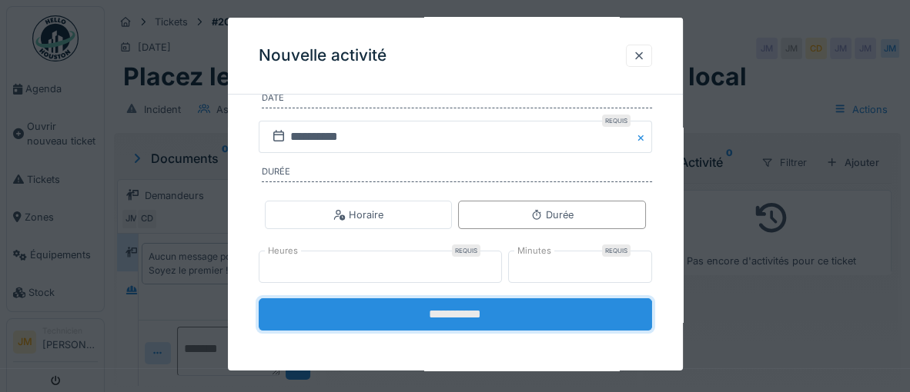
click at [503, 324] on input "**********" at bounding box center [455, 315] width 393 height 32
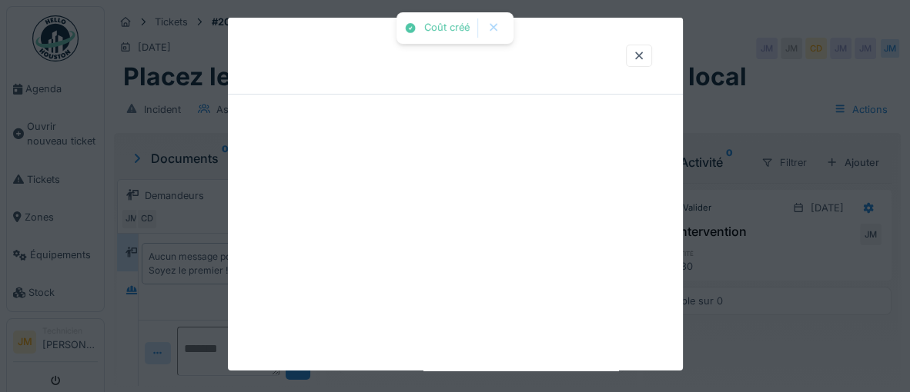
scroll to position [0, 0]
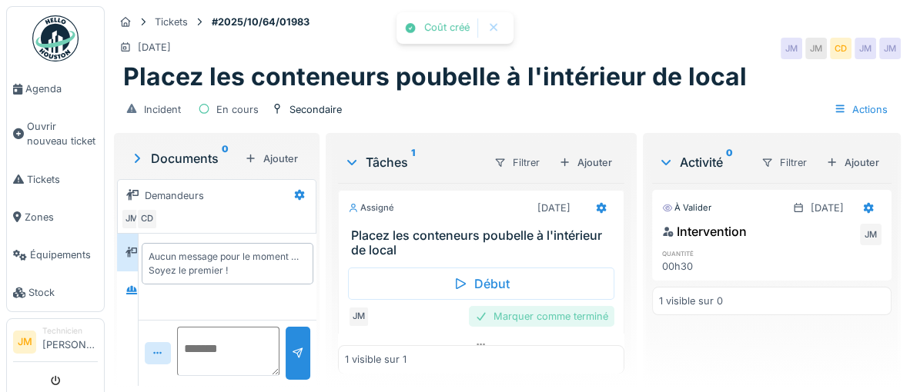
click at [516, 316] on div "Marquer comme terminé" at bounding box center [541, 316] width 145 height 21
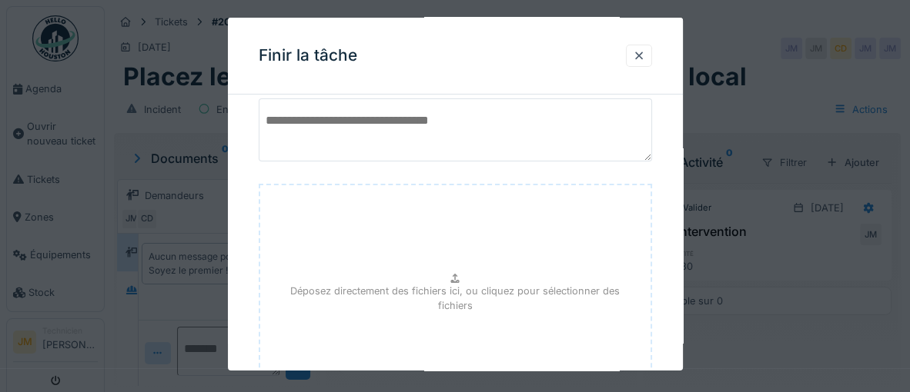
scroll to position [208, 0]
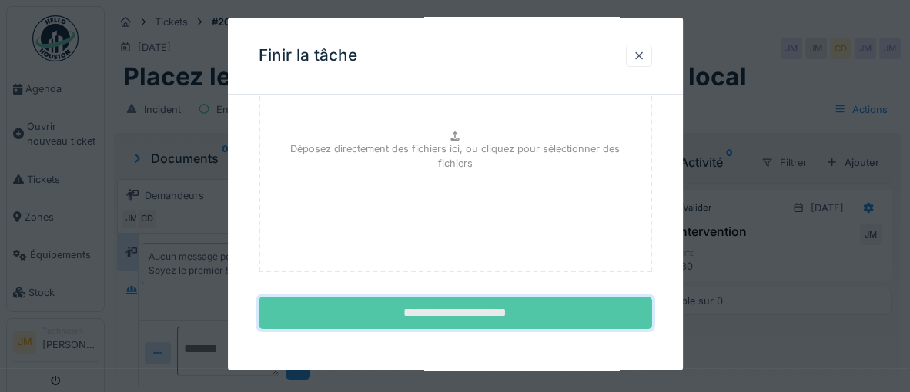
click at [492, 309] on input "**********" at bounding box center [455, 313] width 393 height 32
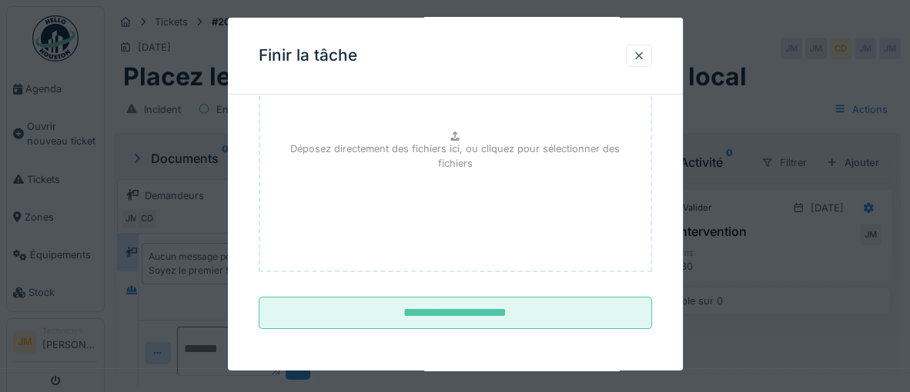
scroll to position [0, 0]
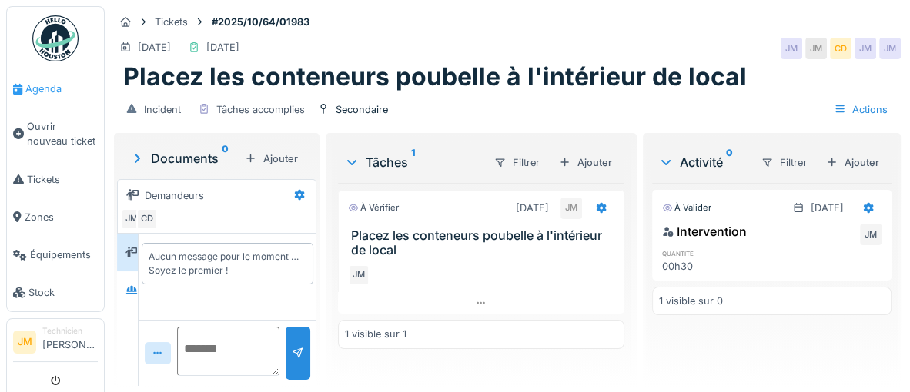
click at [37, 90] on span "Agenda" at bounding box center [61, 89] width 72 height 15
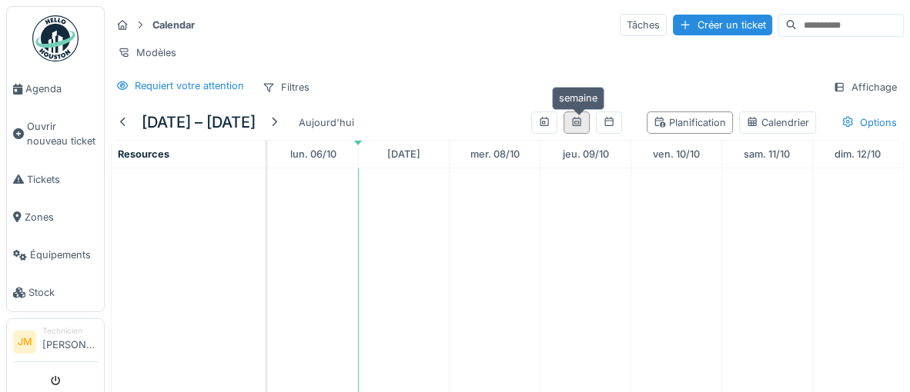
click at [578, 122] on icon at bounding box center [576, 121] width 8 height 9
click at [613, 121] on icon at bounding box center [608, 121] width 8 height 9
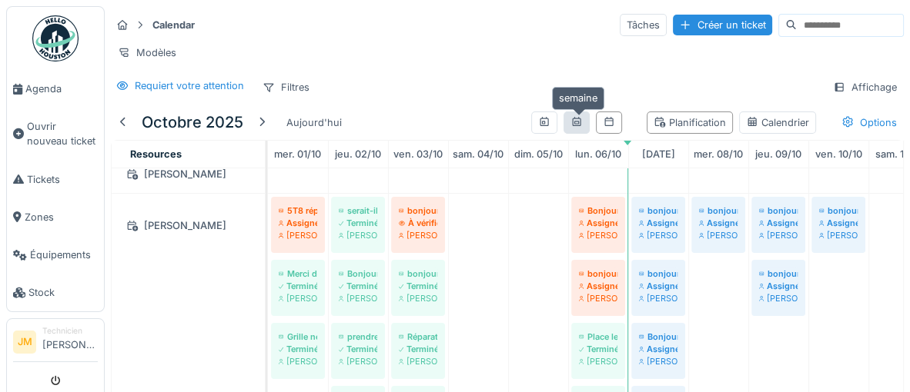
click at [579, 129] on div at bounding box center [576, 122] width 12 height 15
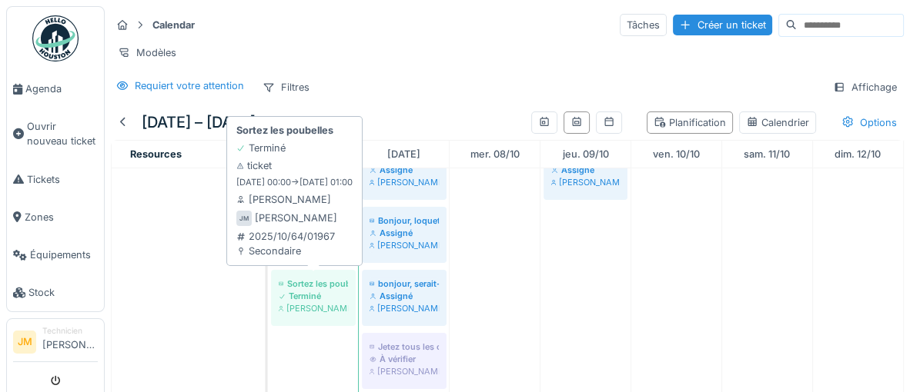
click at [318, 290] on div "Terminé" at bounding box center [313, 296] width 69 height 12
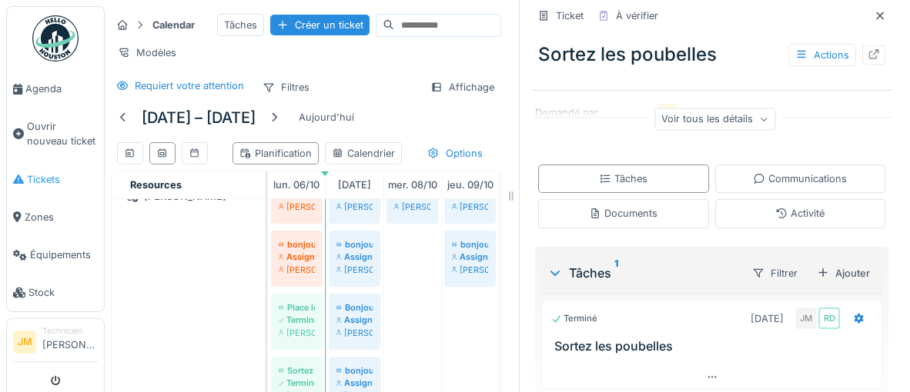
click at [47, 183] on span "Tickets" at bounding box center [62, 179] width 71 height 15
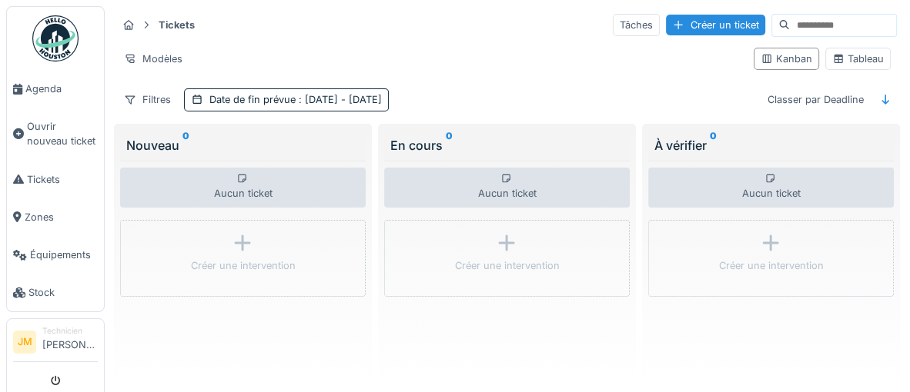
click at [680, 145] on div "À vérifier 0" at bounding box center [770, 145] width 233 height 18
click at [45, 186] on span "Tickets" at bounding box center [62, 179] width 71 height 15
click at [49, 182] on span "Tickets" at bounding box center [62, 179] width 71 height 15
click at [850, 60] on div "Tableau" at bounding box center [858, 59] width 52 height 15
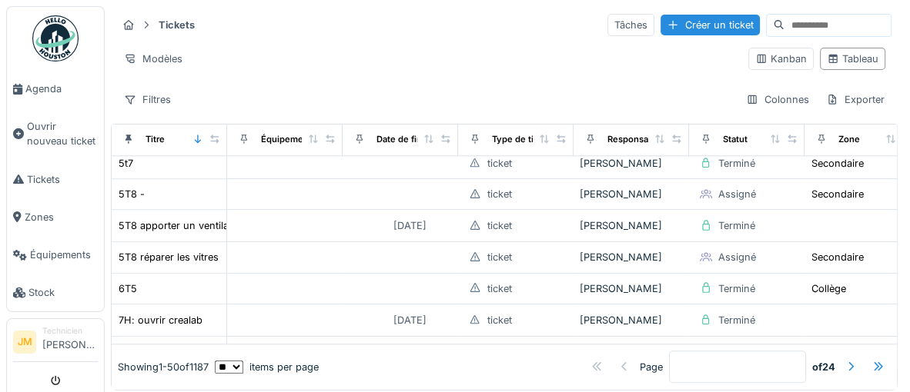
scroll to position [1362, 0]
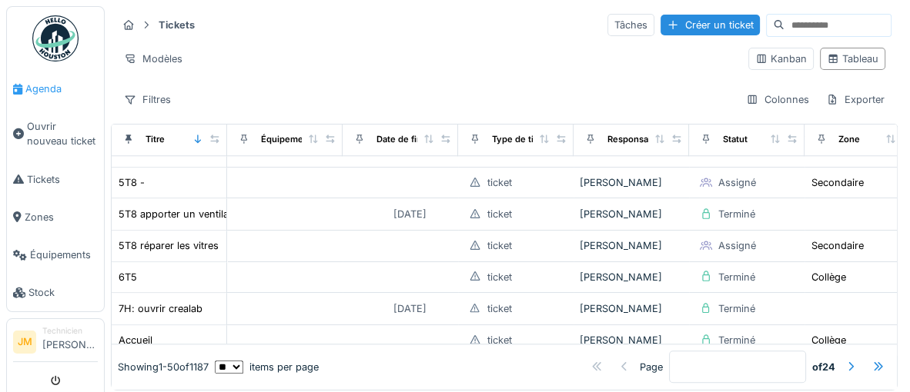
click at [46, 92] on span "Agenda" at bounding box center [61, 89] width 72 height 15
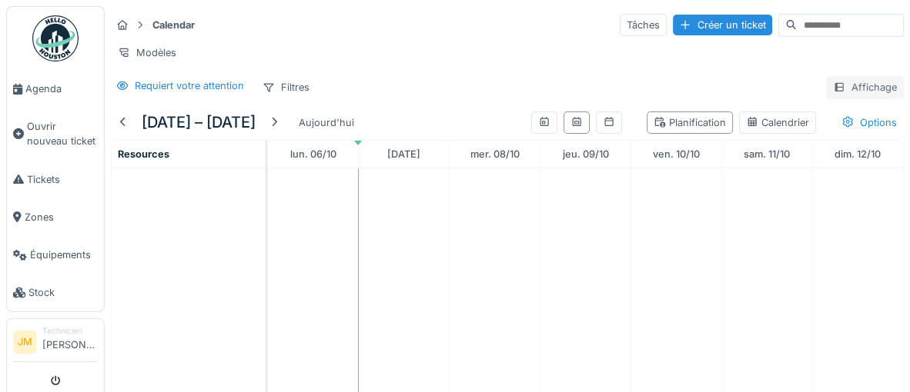
click at [877, 87] on div "Affichage" at bounding box center [865, 87] width 78 height 22
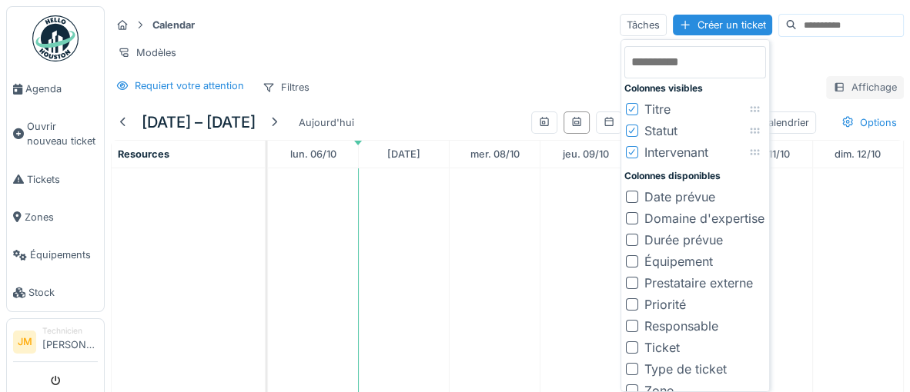
click at [877, 87] on div "Affichage" at bounding box center [865, 87] width 78 height 22
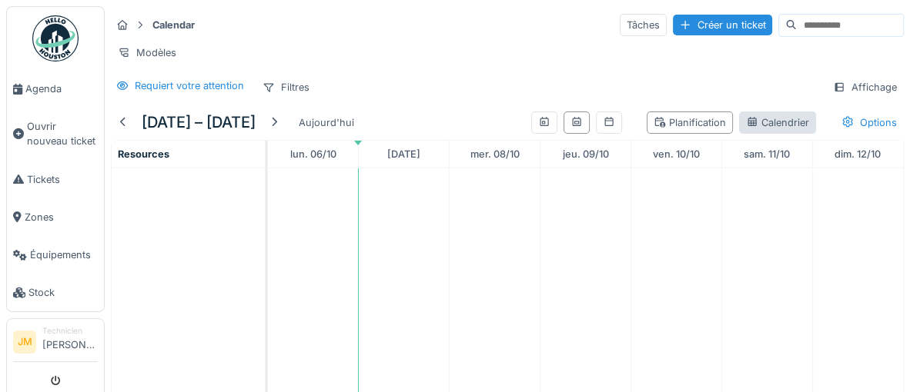
click at [786, 121] on div "Calendrier" at bounding box center [777, 122] width 63 height 15
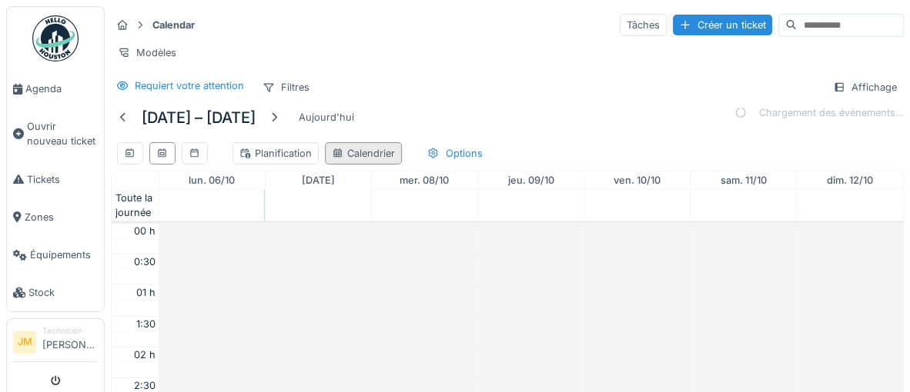
scroll to position [371, 0]
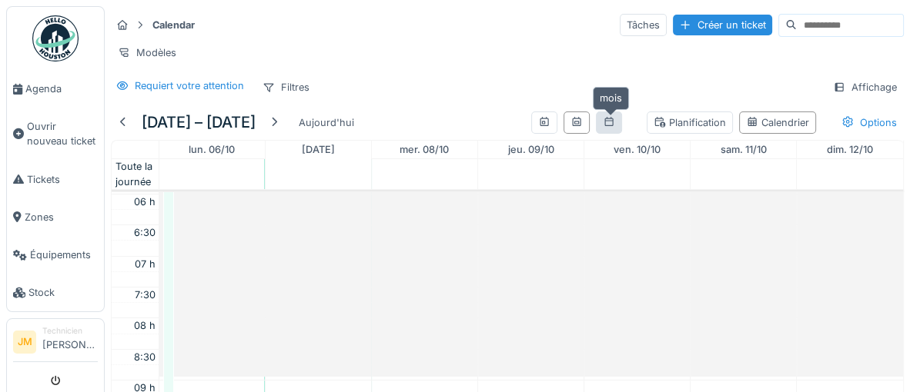
click at [613, 122] on icon at bounding box center [609, 122] width 12 height 10
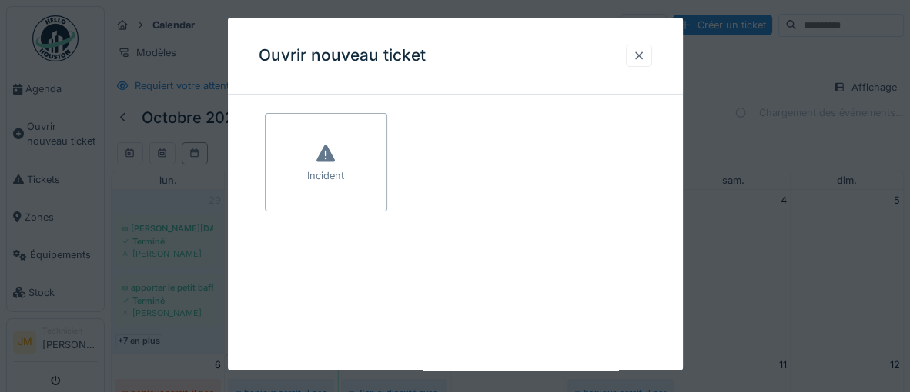
click at [640, 60] on div at bounding box center [639, 55] width 12 height 15
click at [641, 54] on div at bounding box center [639, 55] width 12 height 15
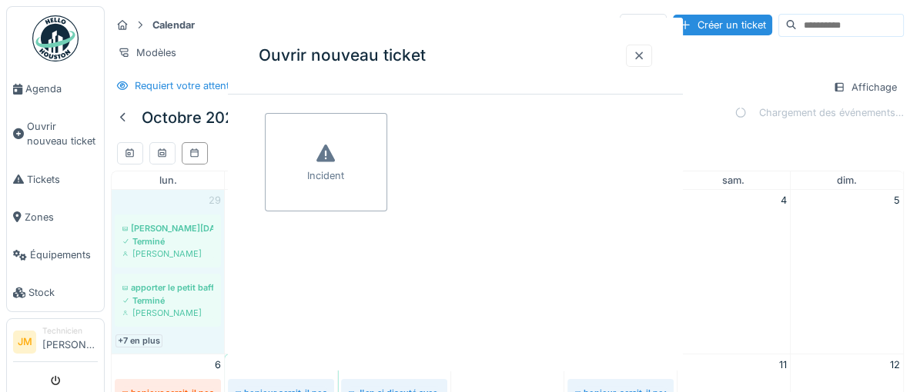
click at [638, 56] on div at bounding box center [639, 55] width 12 height 15
click at [638, 58] on div at bounding box center [639, 55] width 12 height 15
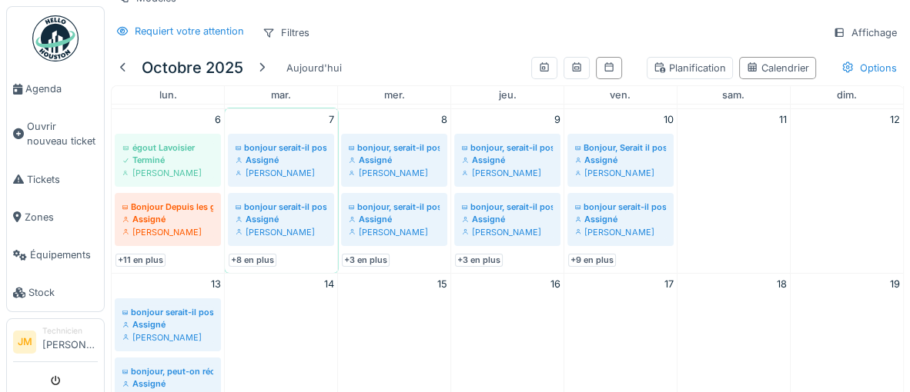
scroll to position [165, 0]
click at [580, 72] on div at bounding box center [576, 68] width 12 height 15
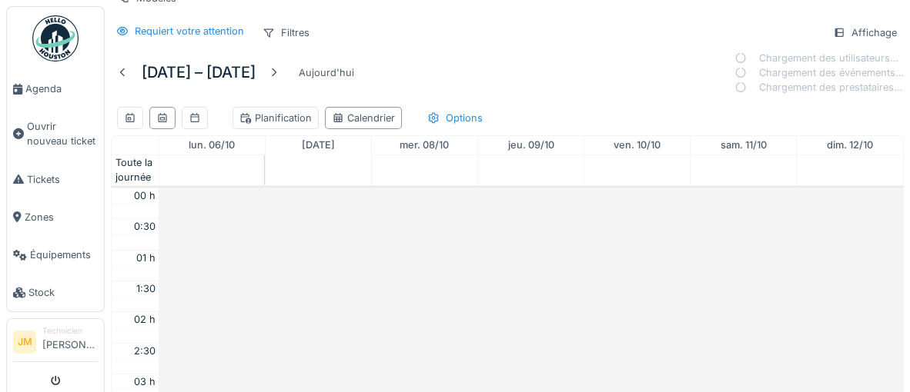
scroll to position [371, 0]
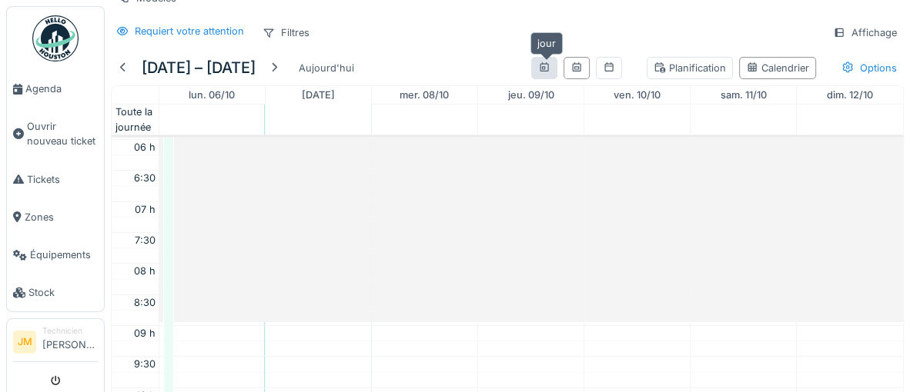
click at [549, 67] on icon at bounding box center [544, 67] width 12 height 10
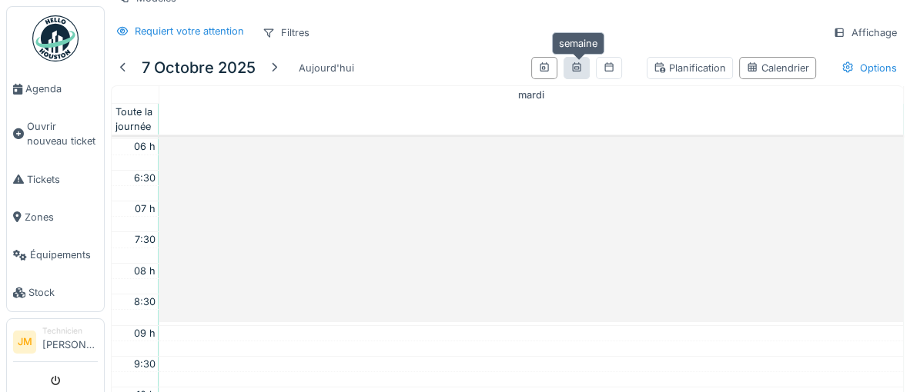
click at [573, 66] on icon at bounding box center [576, 66] width 8 height 9
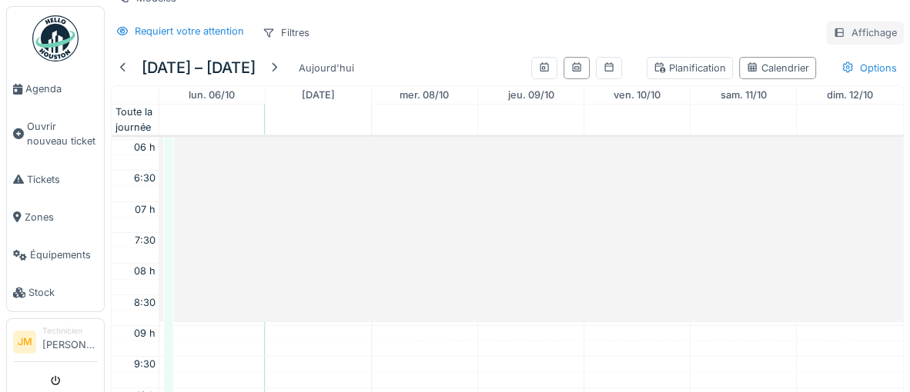
click at [869, 29] on div "Affichage" at bounding box center [865, 33] width 78 height 22
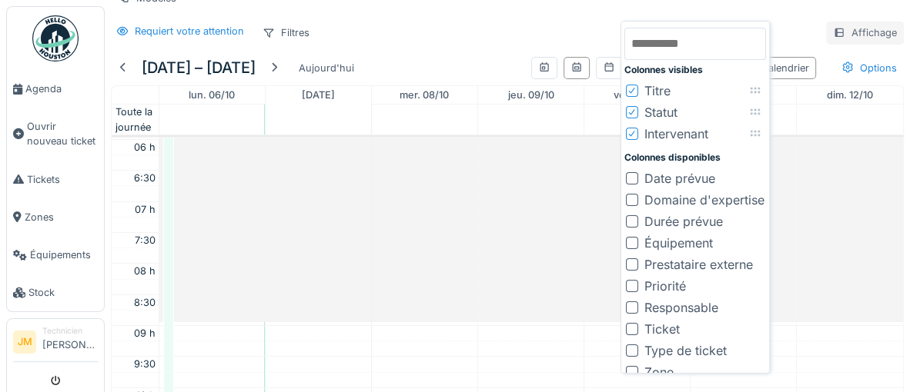
click at [869, 29] on div "Affichage" at bounding box center [865, 33] width 78 height 22
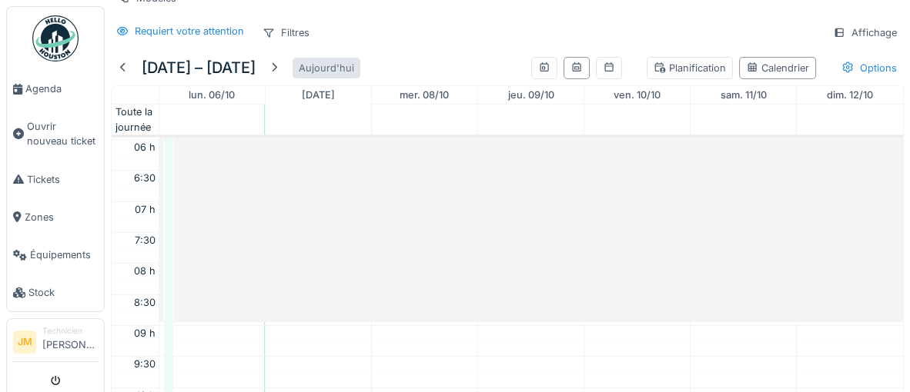
click at [321, 66] on div "Aujourd'hui" at bounding box center [326, 68] width 68 height 21
click at [48, 92] on span "Agenda" at bounding box center [61, 89] width 72 height 15
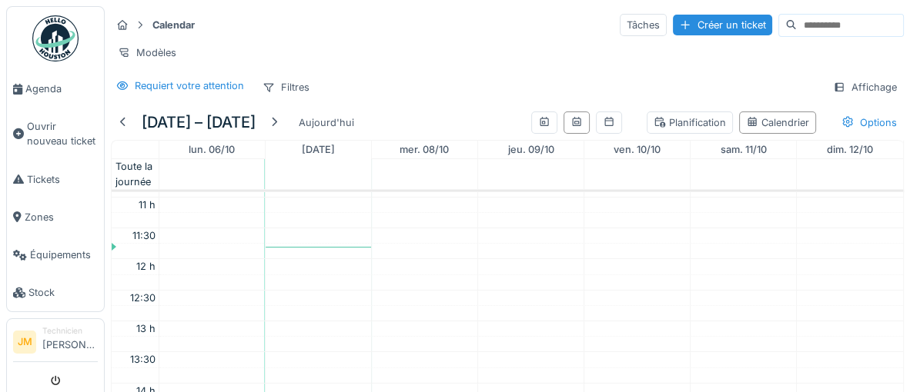
scroll to position [654, 0]
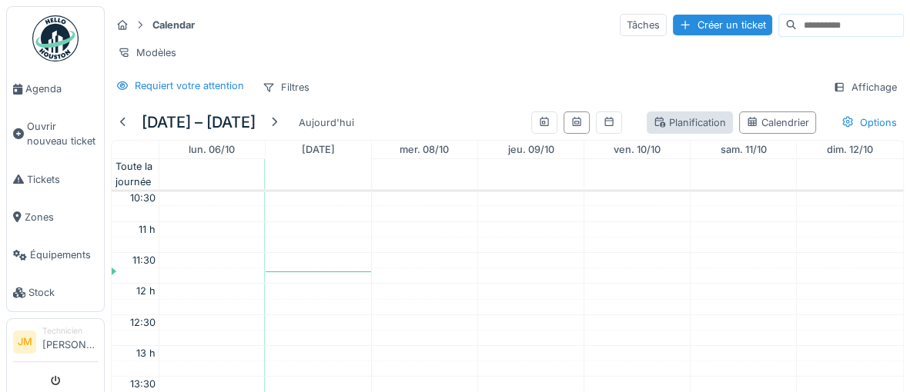
click at [668, 122] on div "Planification" at bounding box center [689, 122] width 72 height 15
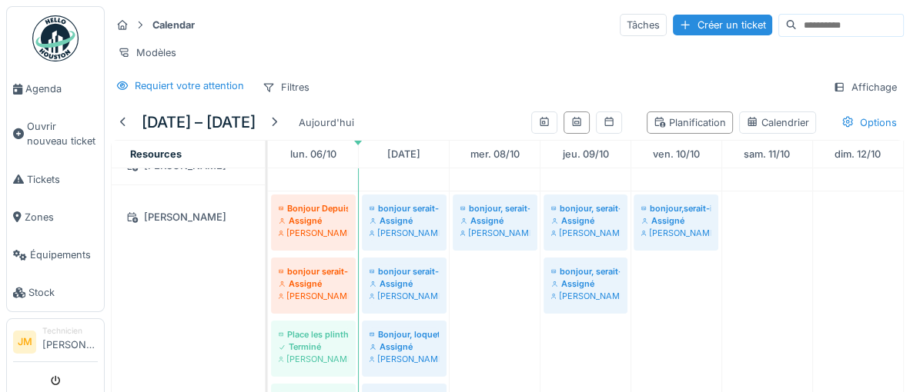
scroll to position [460, 0]
